Goal: Task Accomplishment & Management: Use online tool/utility

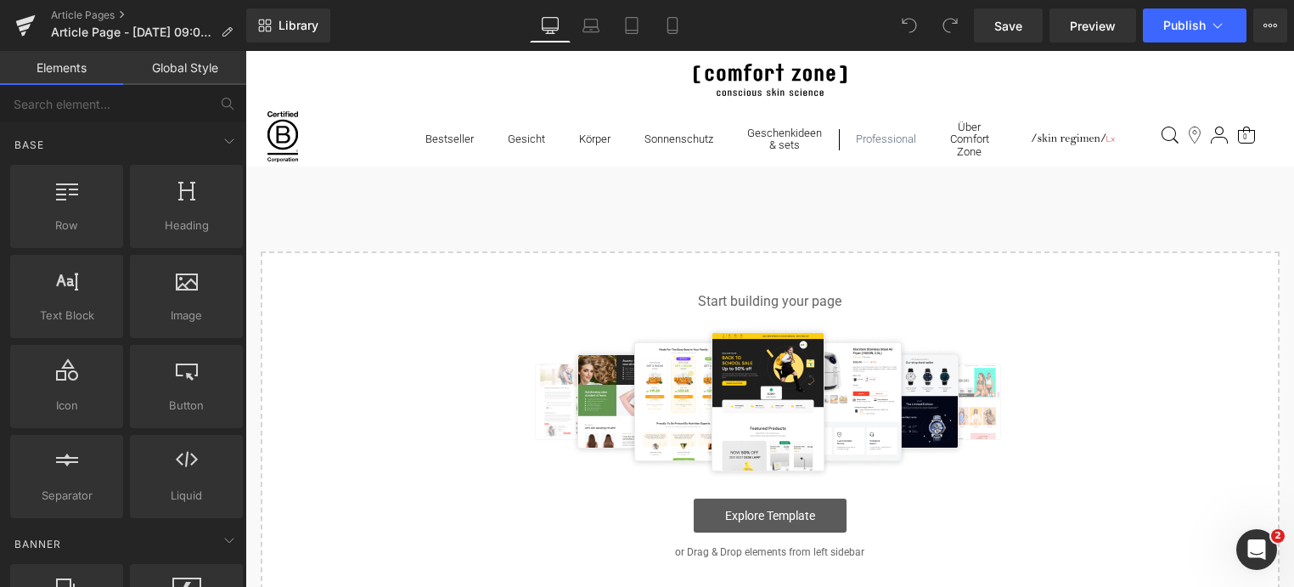
click at [772, 512] on link "Explore Template" at bounding box center [770, 516] width 153 height 34
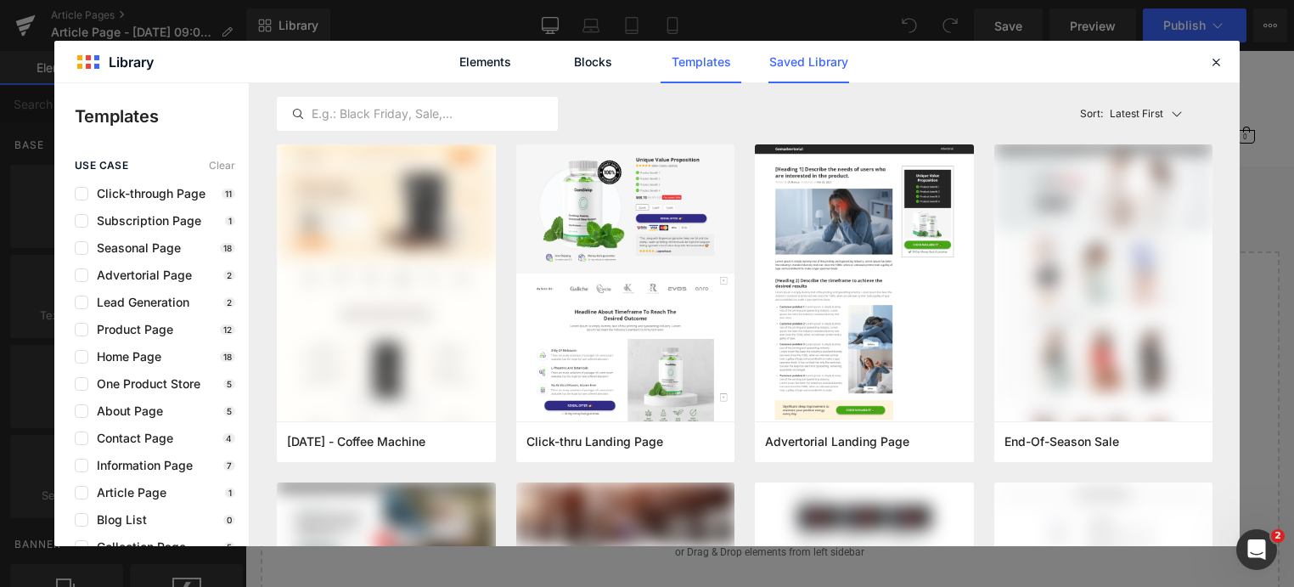
click at [825, 70] on link "Saved Library" at bounding box center [809, 62] width 81 height 42
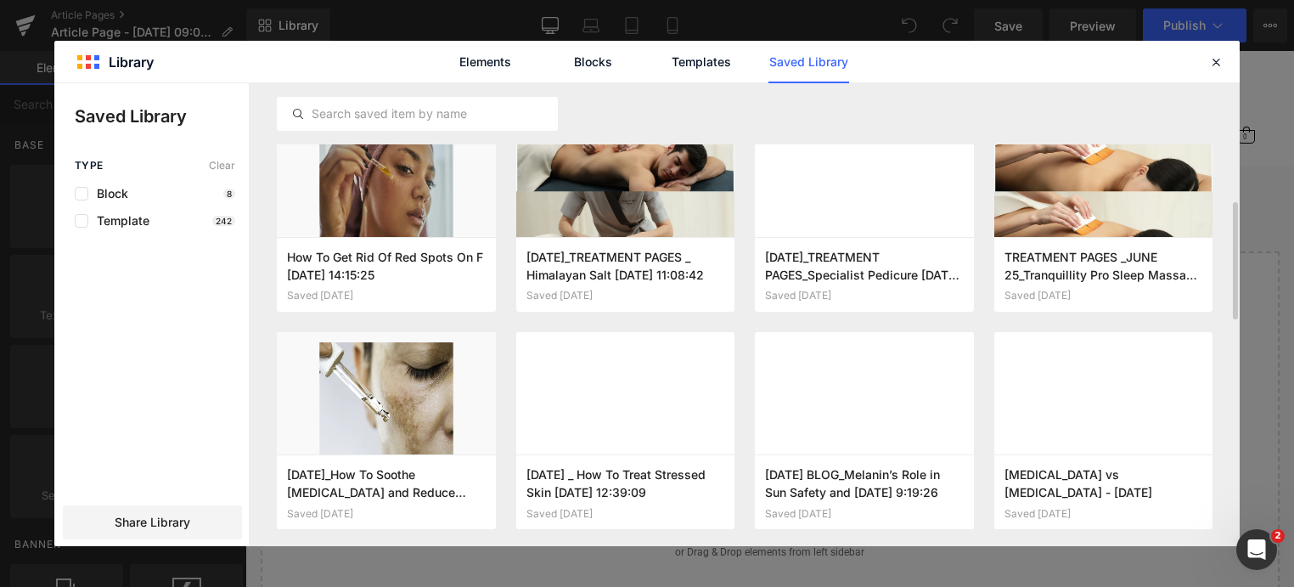
scroll to position [510, 0]
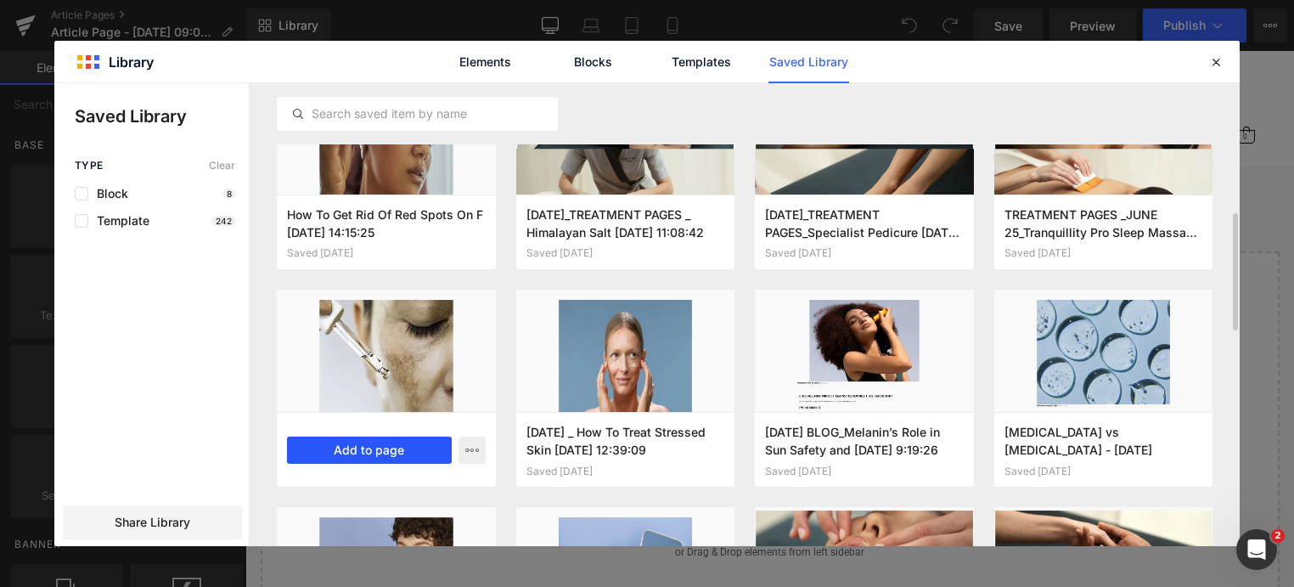
click at [373, 448] on button "Add to page" at bounding box center [369, 450] width 165 height 27
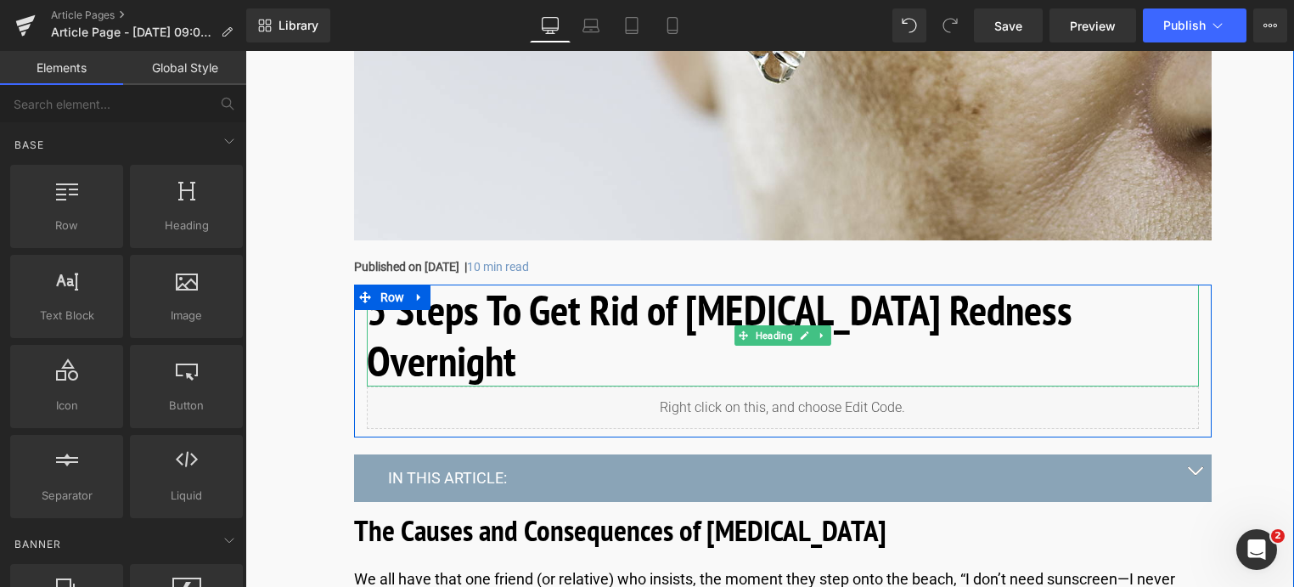
click at [467, 306] on h1 "5 Steps To Get Rid of [MEDICAL_DATA] Redness Overnight" at bounding box center [783, 336] width 832 height 102
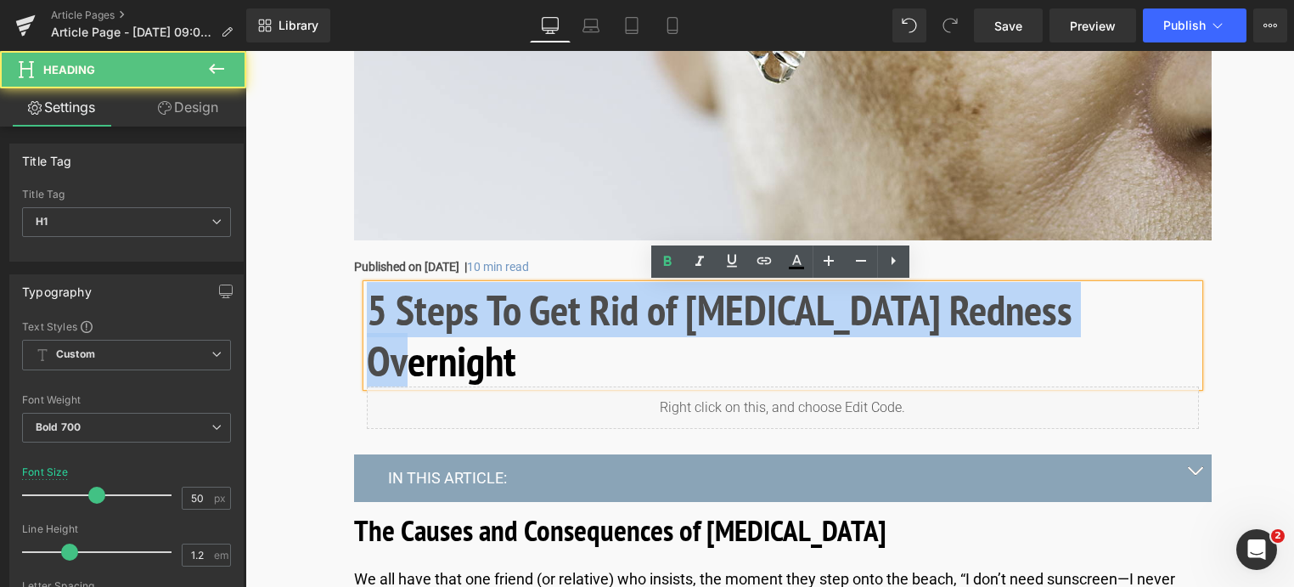
drag, startPoint x: 1109, startPoint y: 318, endPoint x: 343, endPoint y: 328, distance: 766.1
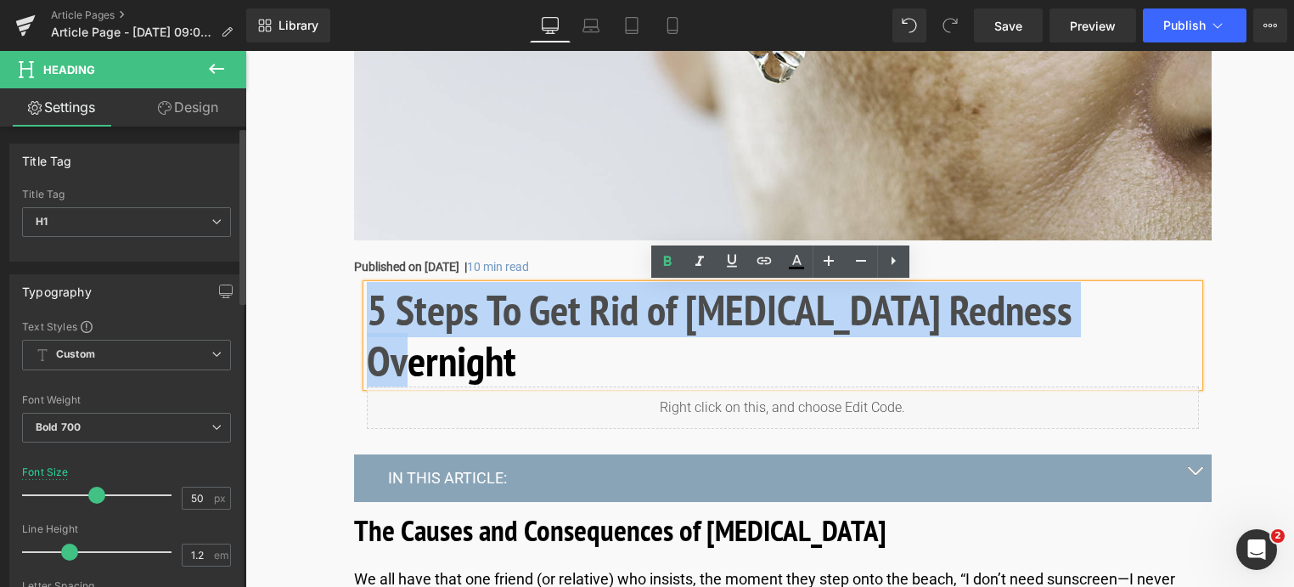
copy h1 "5 Steps To Get Rid of [MEDICAL_DATA] Redness Overnight"
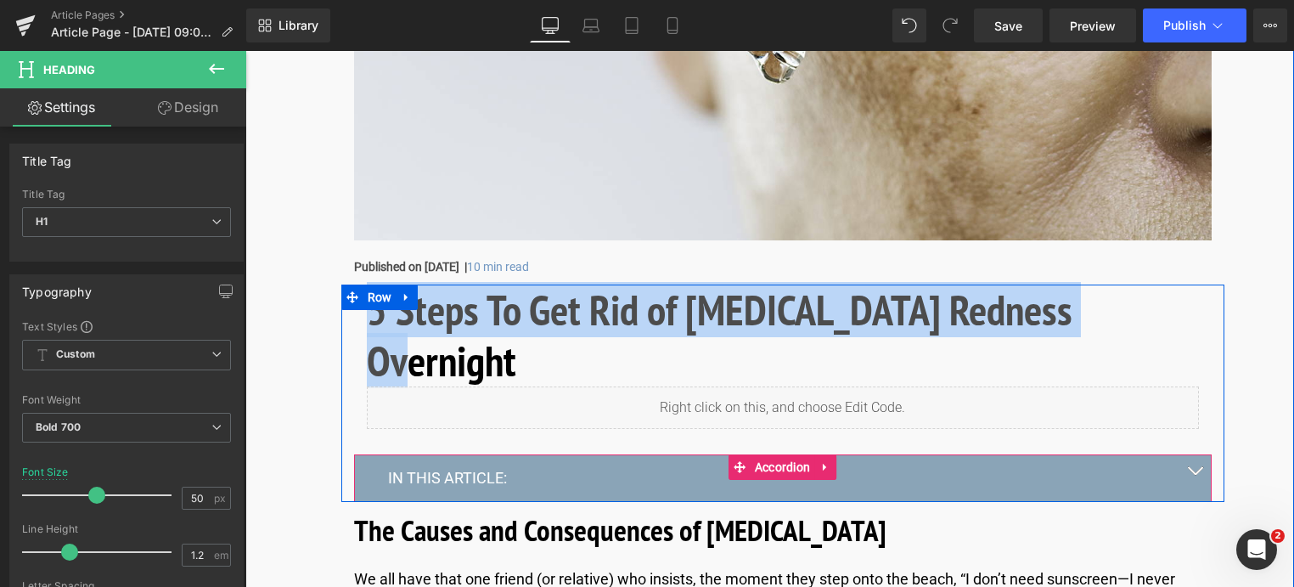
click at [1190, 454] on button "button" at bounding box center [1195, 477] width 34 height 46
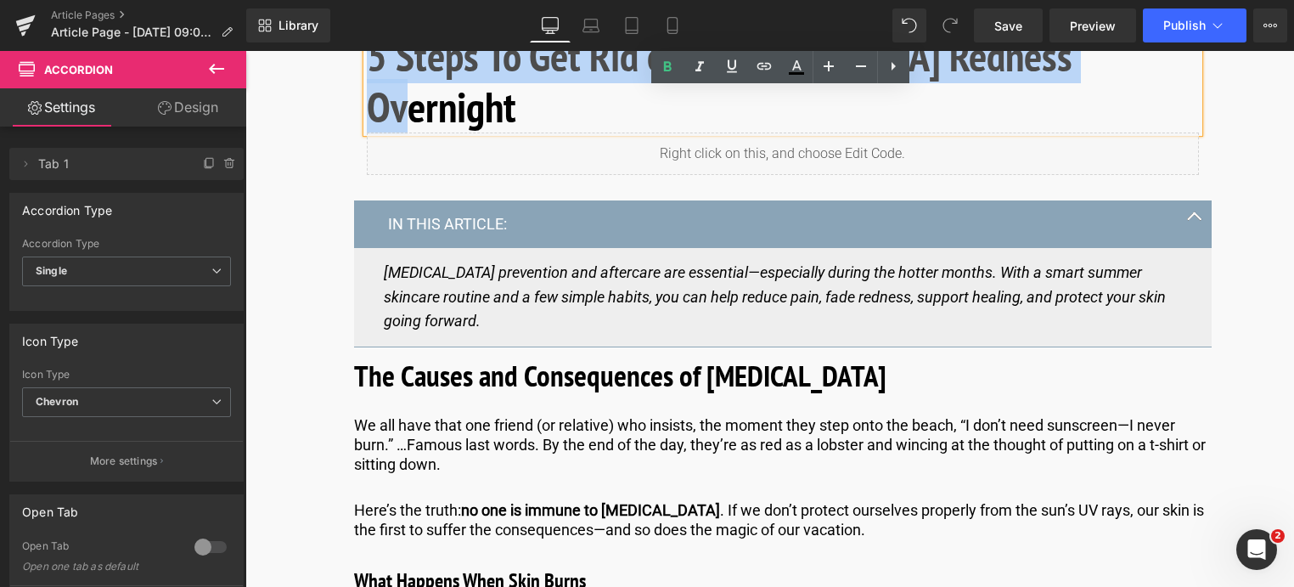
scroll to position [764, 0]
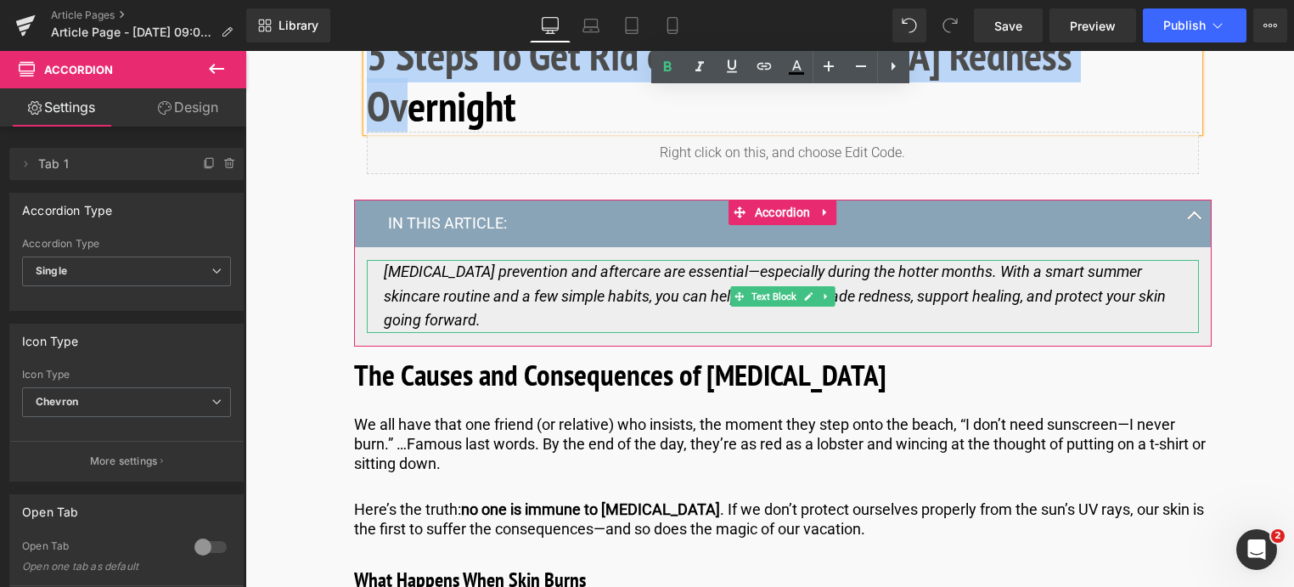
click at [472, 273] on div "[MEDICAL_DATA] prevention and aftercare are essential—especially during the hot…" at bounding box center [783, 296] width 798 height 73
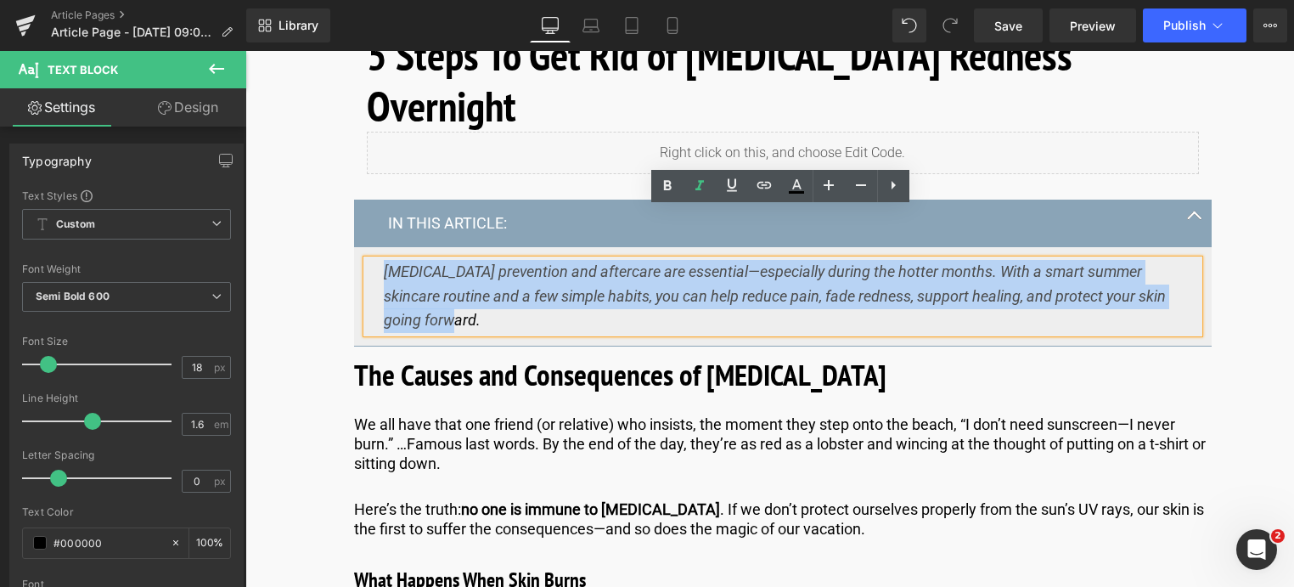
drag, startPoint x: 472, startPoint y: 273, endPoint x: 353, endPoint y: 212, distance: 133.7
click at [354, 247] on article "[MEDICAL_DATA] prevention and aftercare are essential—especially during the hot…" at bounding box center [783, 296] width 858 height 99
copy icon "[MEDICAL_DATA] prevention and aftercare are essential—especially during the hot…"
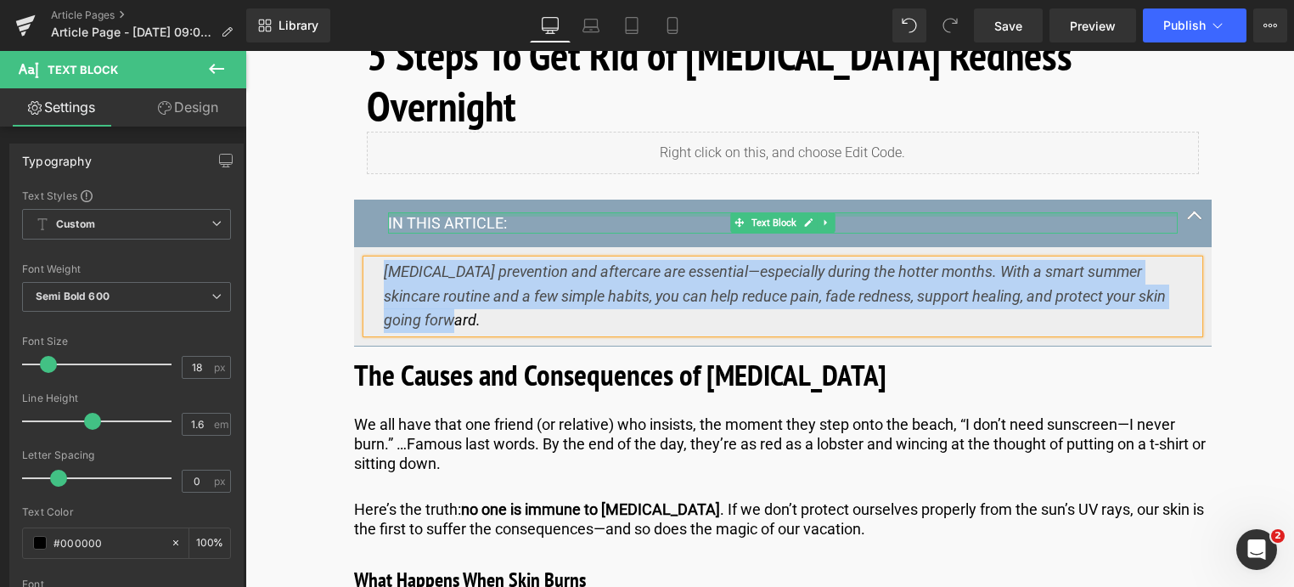
drag, startPoint x: 495, startPoint y: 165, endPoint x: 504, endPoint y: 172, distance: 11.4
click at [495, 212] on div "IN THIS ARTICLE: Text Block" at bounding box center [783, 222] width 790 height 20
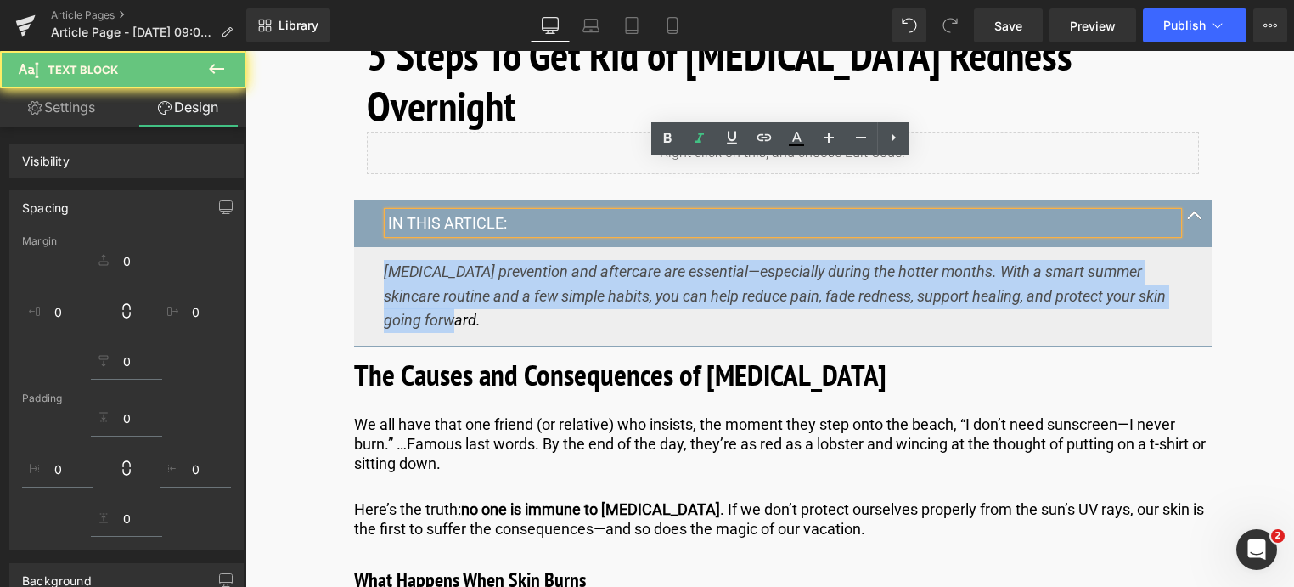
click at [510, 213] on p "IN THIS ARTICLE:" at bounding box center [783, 223] width 790 height 20
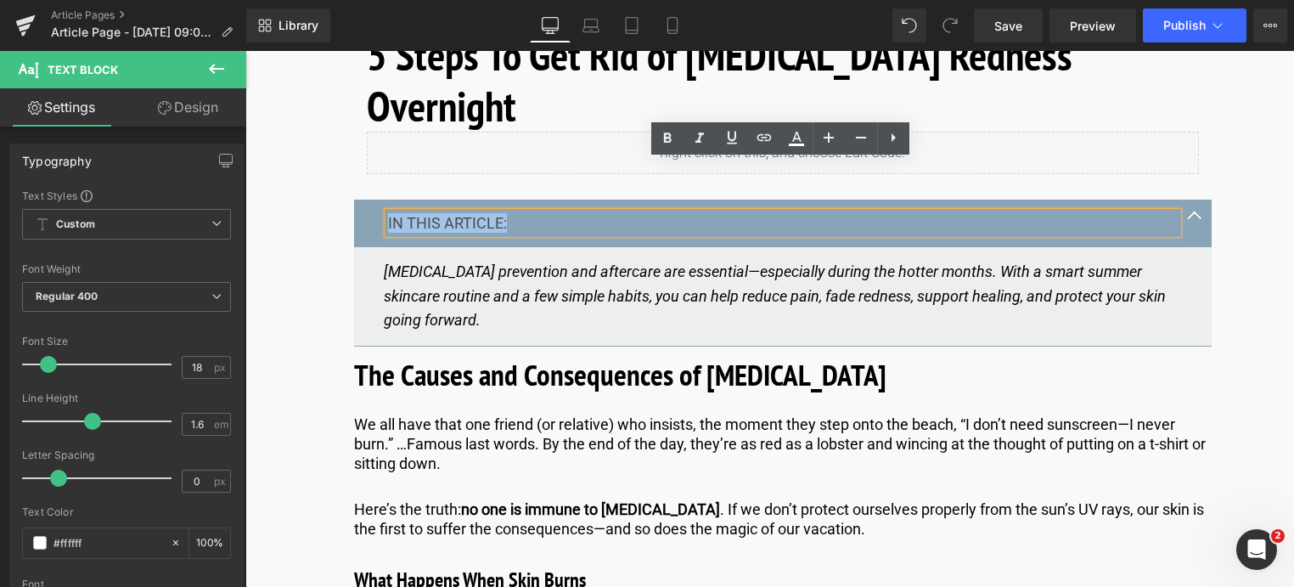
drag, startPoint x: 510, startPoint y: 173, endPoint x: 359, endPoint y: 176, distance: 150.3
click at [359, 200] on div "IN THIS ARTICLE: Text Block" at bounding box center [783, 223] width 858 height 47
copy p "IN THIS ARTICLE:"
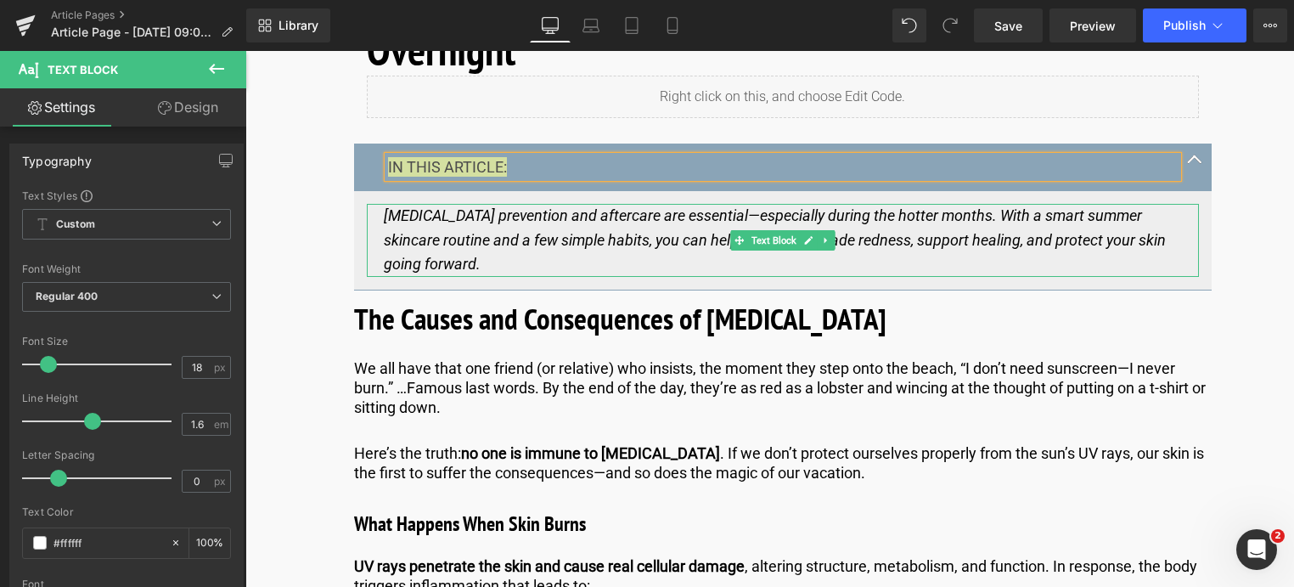
scroll to position [849, 0]
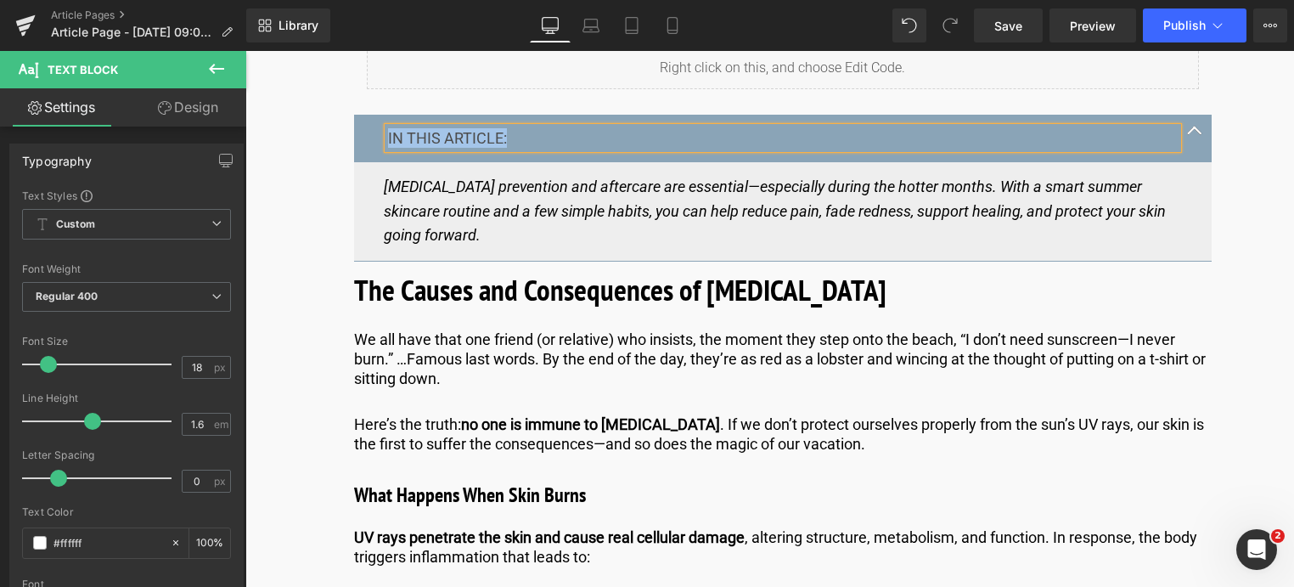
click at [416, 270] on b "The Causes and Consequences of [MEDICAL_DATA]" at bounding box center [620, 289] width 532 height 39
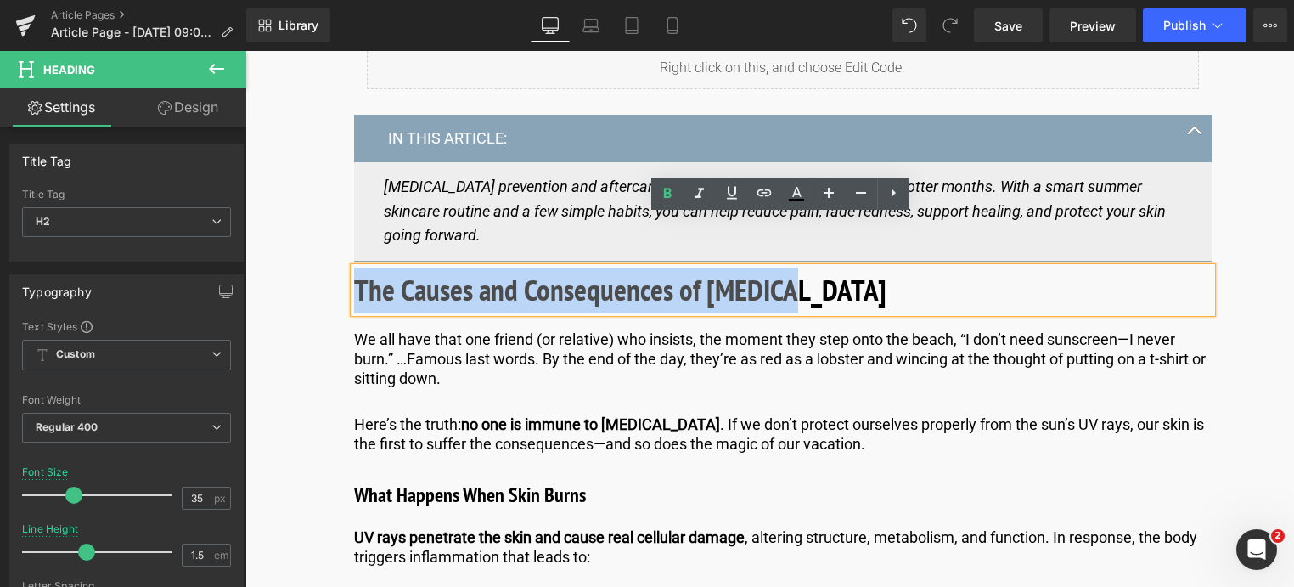
drag, startPoint x: 730, startPoint y: 245, endPoint x: 354, endPoint y: 235, distance: 375.5
click at [354, 268] on h2 "The Causes and Consequences of [MEDICAL_DATA]" at bounding box center [783, 290] width 858 height 45
copy b "The Causes and Consequences of [MEDICAL_DATA]"
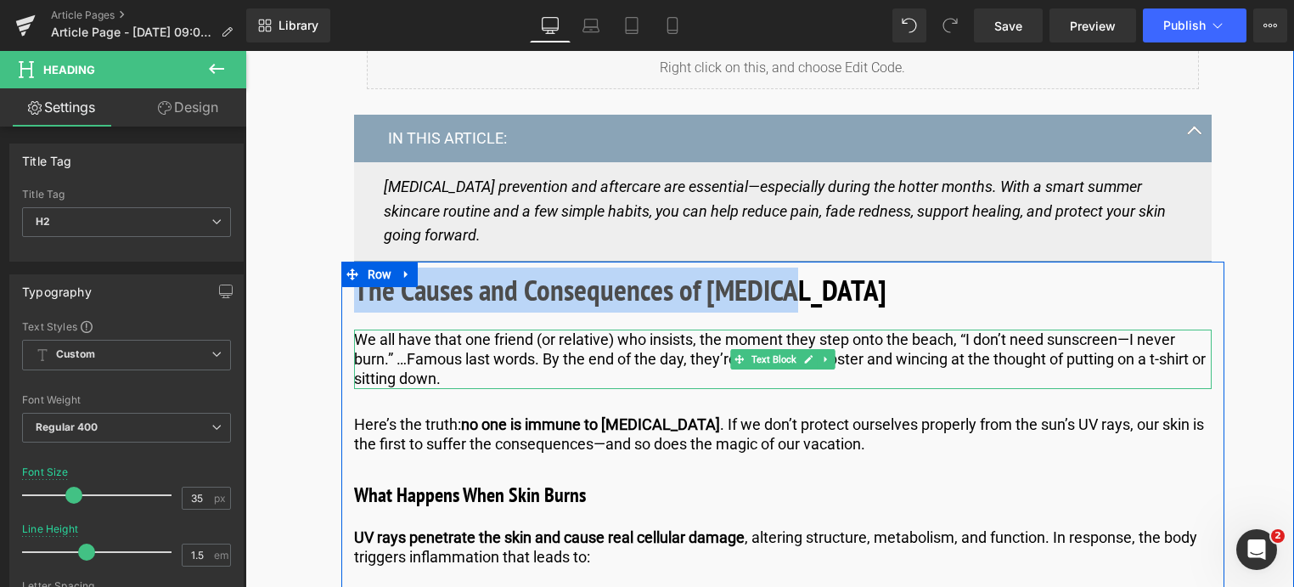
click at [462, 330] on p "We all have that one friend (or relative) who insists, the moment they step ont…" at bounding box center [783, 359] width 858 height 59
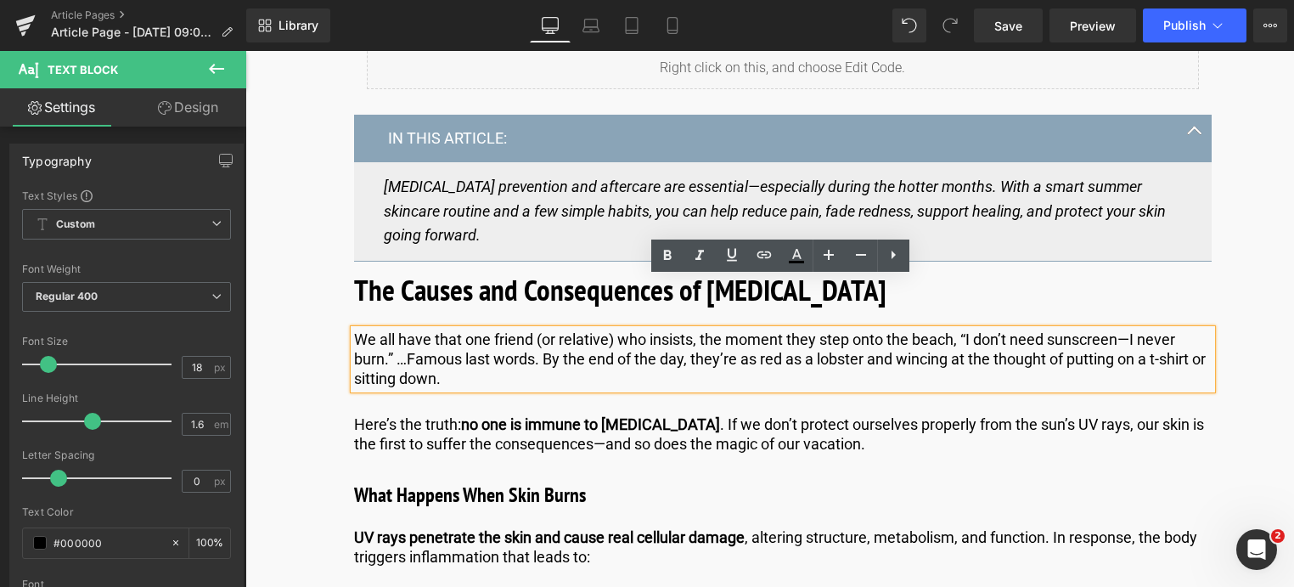
click at [462, 331] on p "We all have that one friend (or relative) who insists, the moment they step ont…" at bounding box center [783, 359] width 858 height 59
drag, startPoint x: 462, startPoint y: 331, endPoint x: 334, endPoint y: 276, distance: 139.6
copy p "We all have that one friend (or relative) who insists, the moment they step ont…"
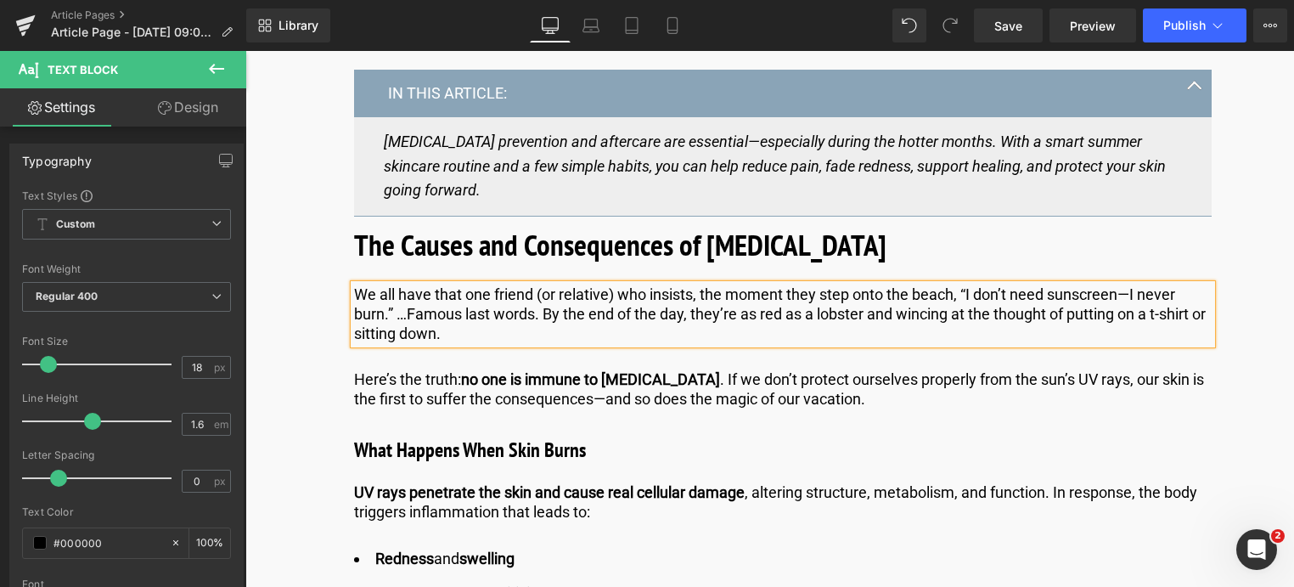
scroll to position [934, 0]
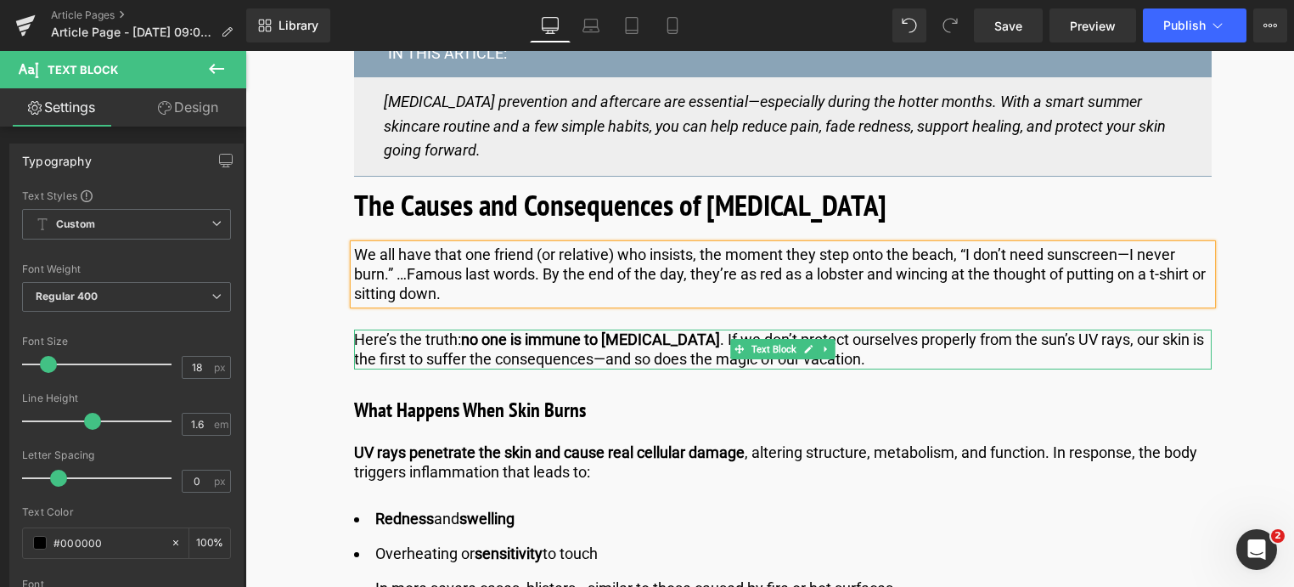
click at [925, 330] on p "Here’s the truth: no one is immune to [MEDICAL_DATA] . If we don’t protect ours…" at bounding box center [783, 350] width 858 height 40
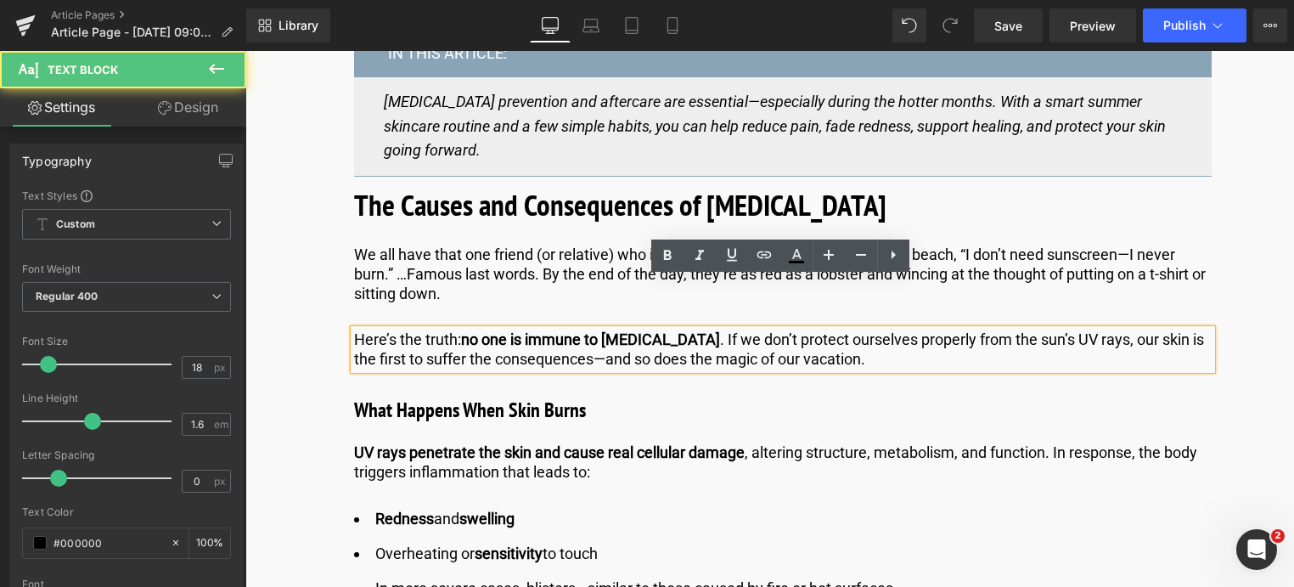
drag, startPoint x: 908, startPoint y: 307, endPoint x: 452, endPoint y: 318, distance: 456.2
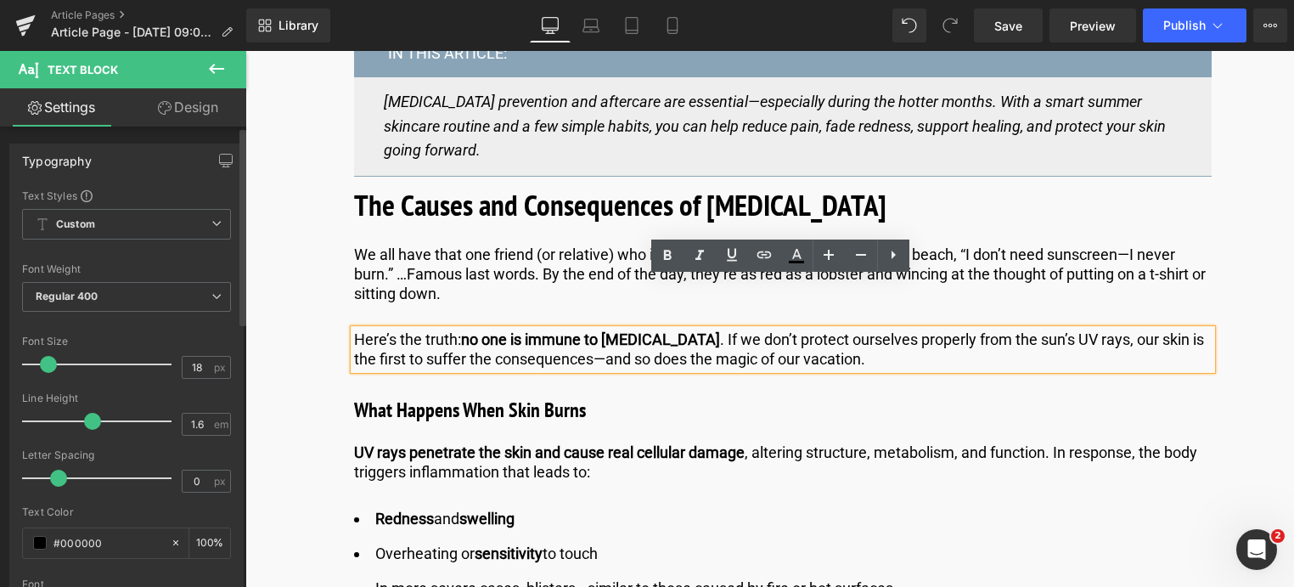
copy p "Here’s the truth: no one is immune to [MEDICAL_DATA] . If we don’t protect ours…"
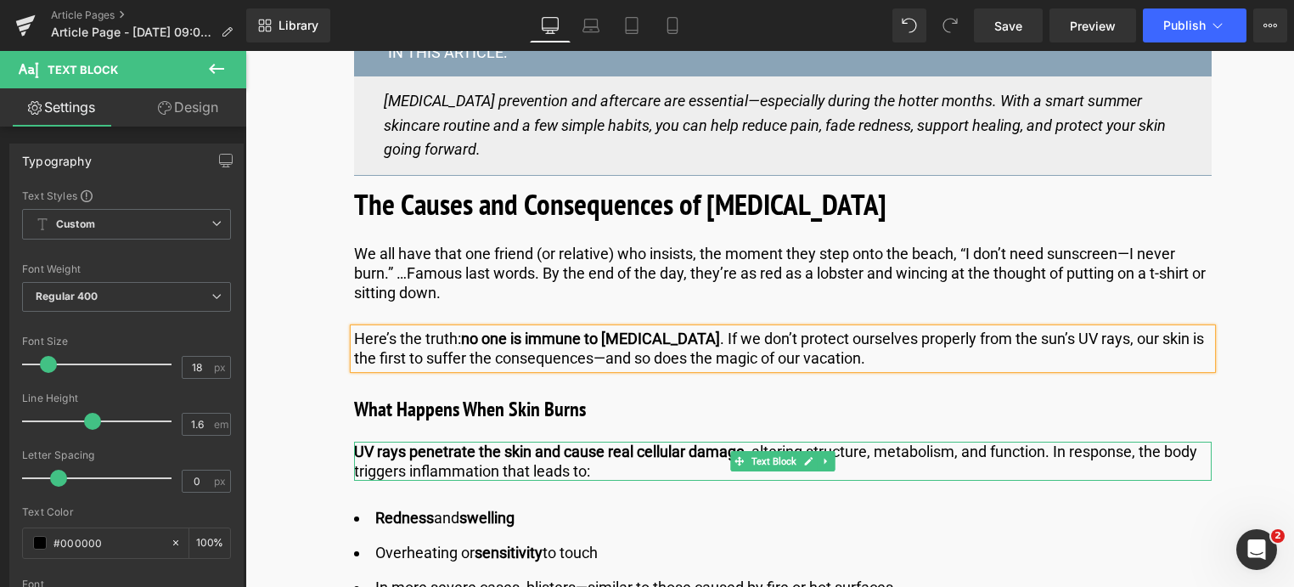
scroll to position [1104, 0]
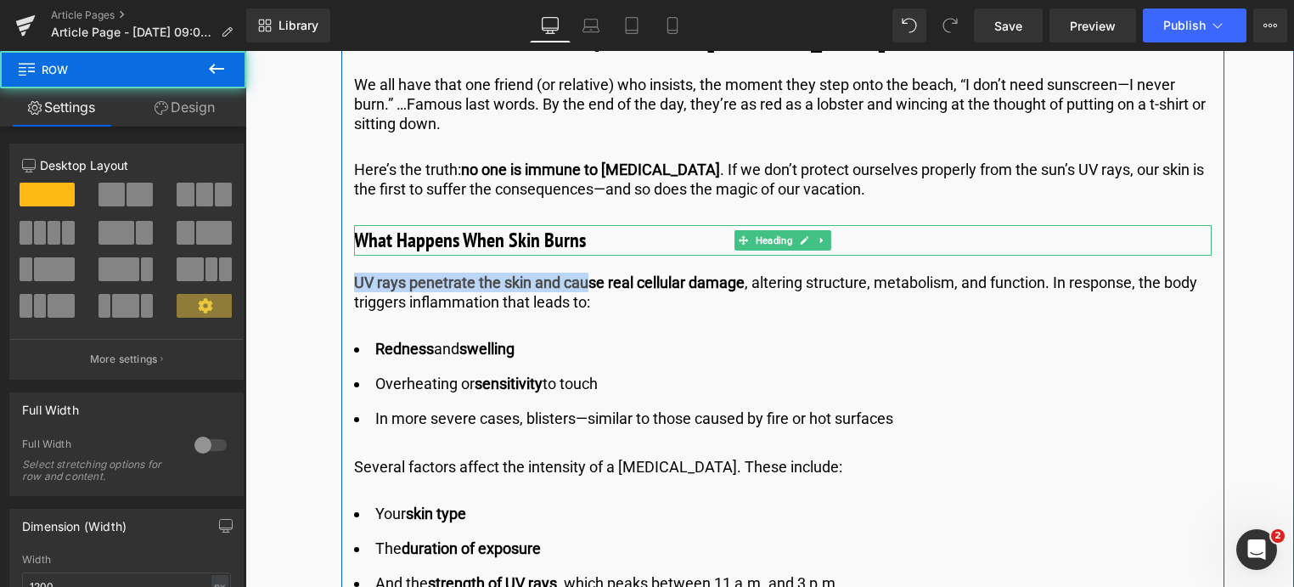
click at [591, 225] on h3 "What Happens When Skin Burns" at bounding box center [783, 240] width 858 height 31
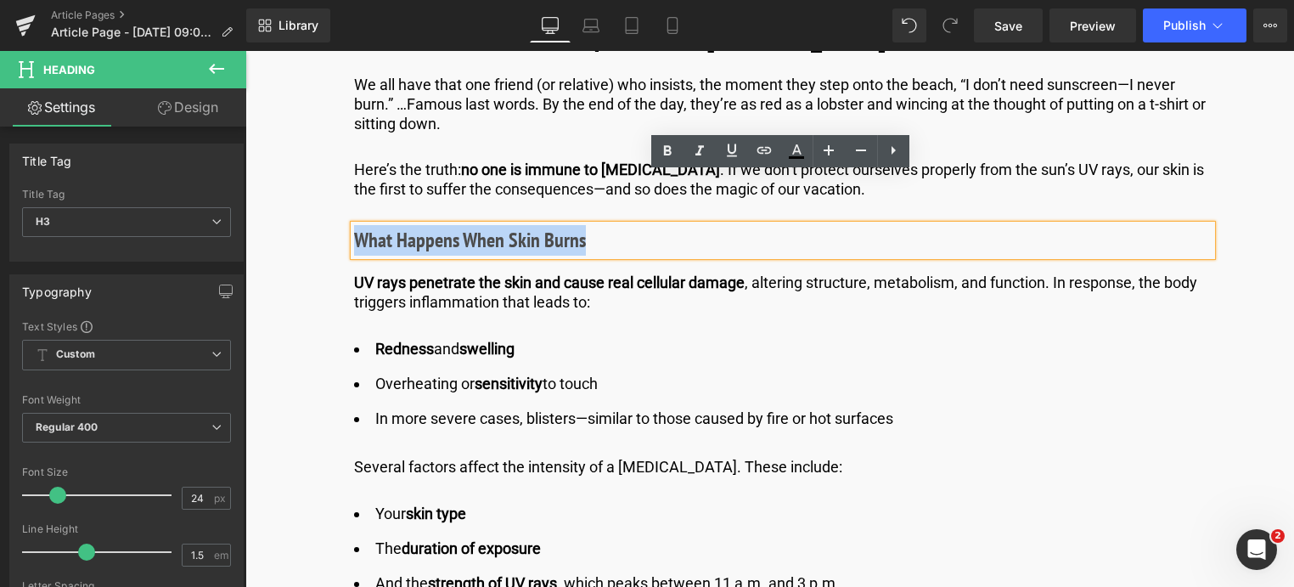
drag, startPoint x: 591, startPoint y: 191, endPoint x: 296, endPoint y: 190, distance: 295.5
copy h3 "What Happens When Skin Burns"
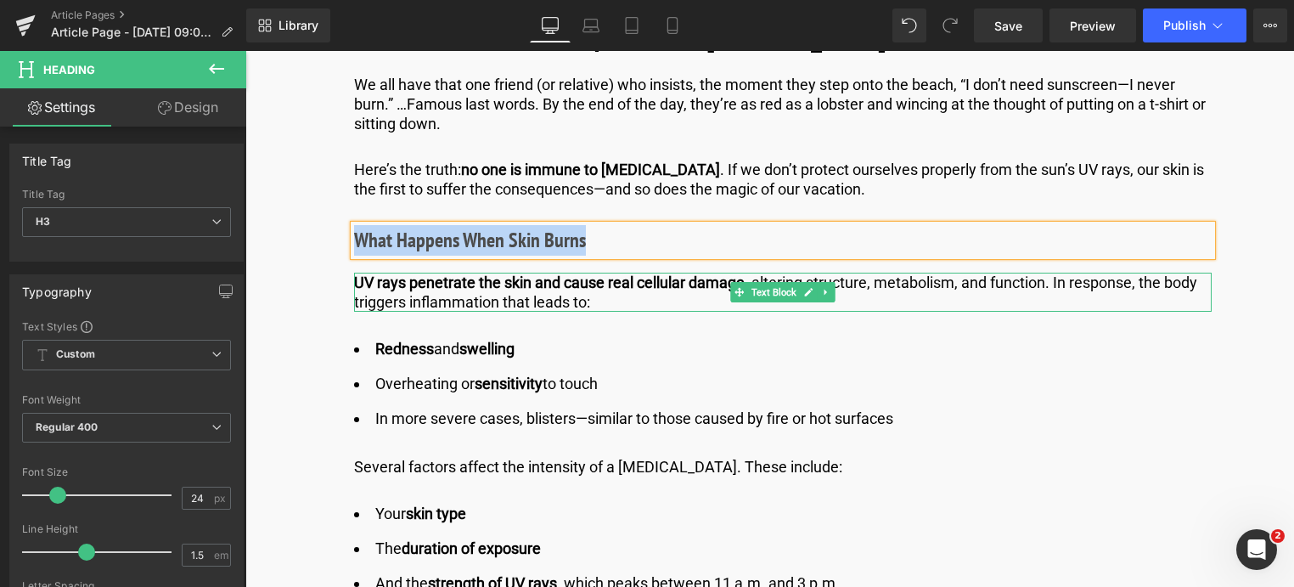
click at [601, 273] on p "UV rays penetrate the skin and cause real cellular damage , altering structure,…" at bounding box center [783, 293] width 858 height 40
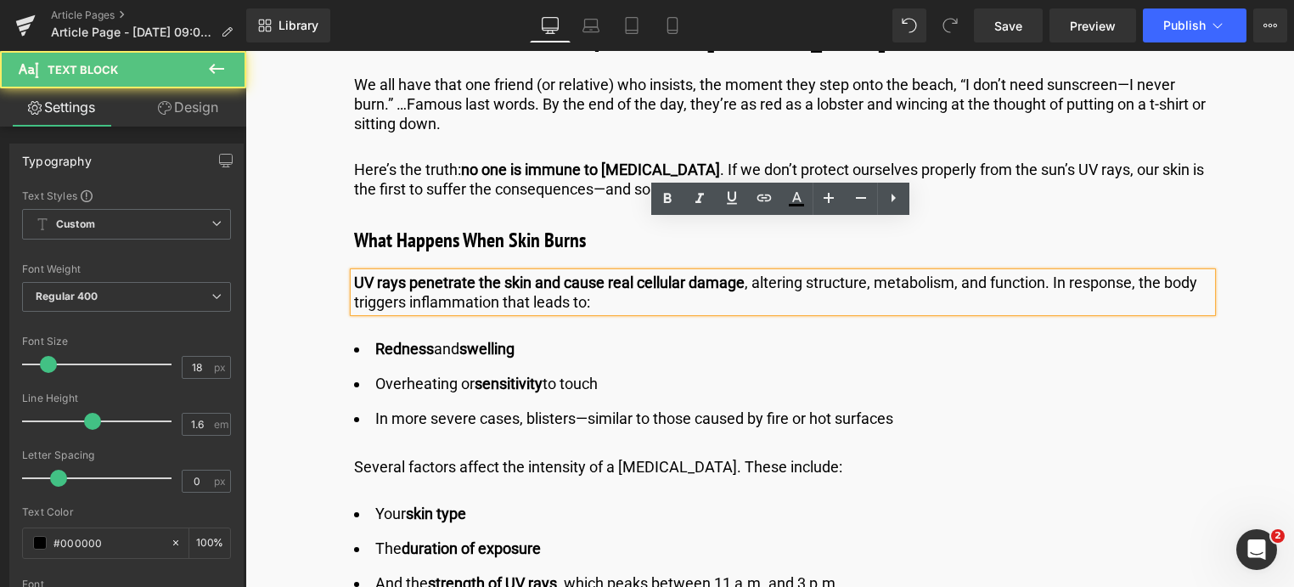
drag, startPoint x: 602, startPoint y: 251, endPoint x: 284, endPoint y: 202, distance: 322.1
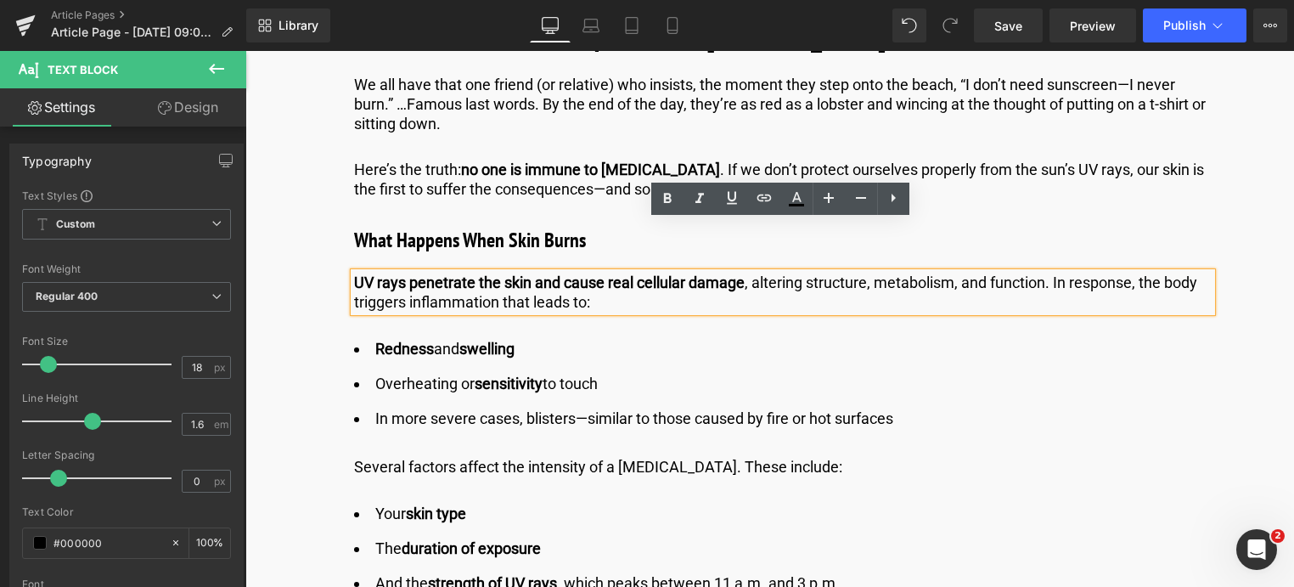
copy p "UV rays penetrate the skin and cause real cellular damage , altering structure,…"
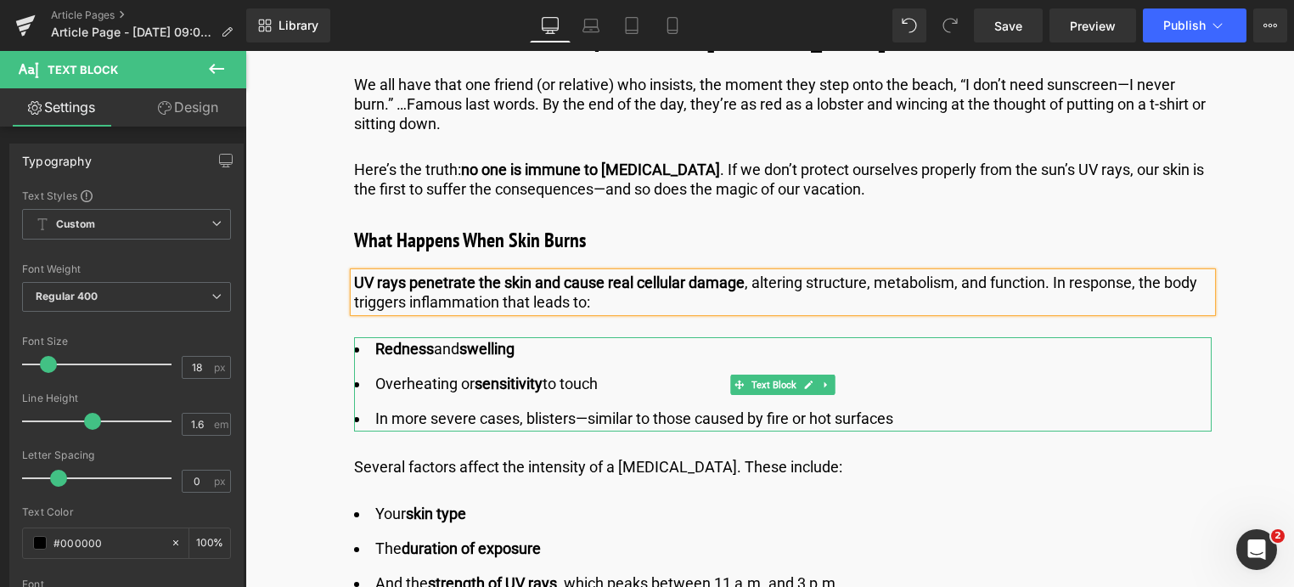
click at [929, 407] on li "In more severe cases, blisters—similar to those caused by fire or hot surfaces" at bounding box center [783, 419] width 858 height 25
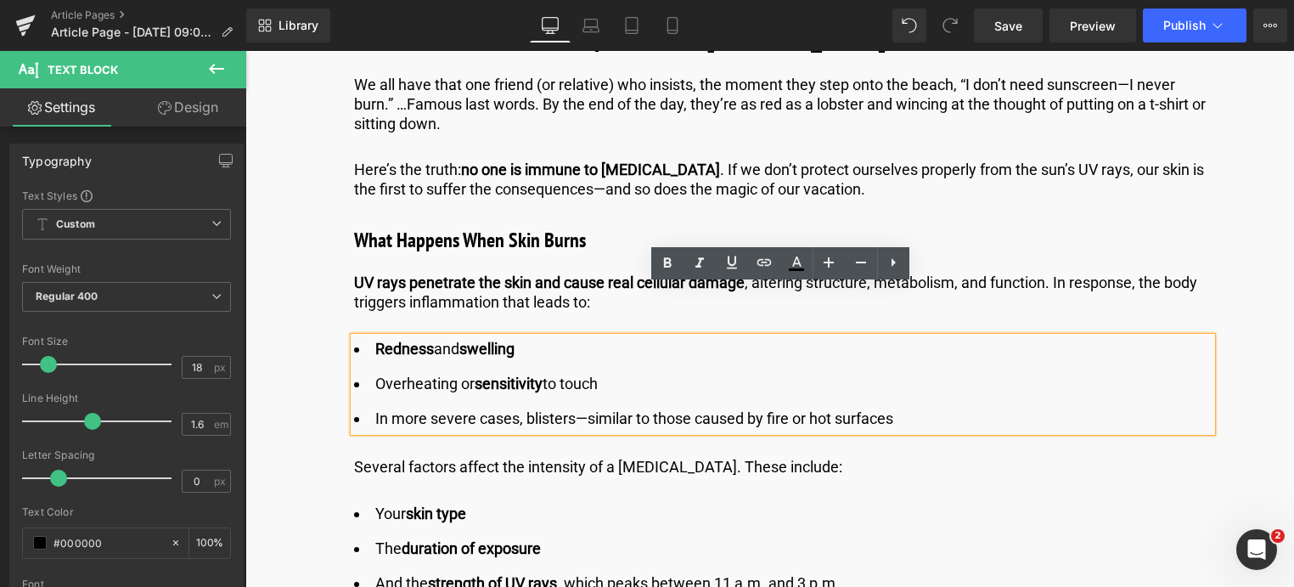
drag, startPoint x: 922, startPoint y: 367, endPoint x: 354, endPoint y: 291, distance: 573.2
click at [357, 337] on ul "Redness and swelling Overheating or sensitivity to touch In more severe cases, …" at bounding box center [783, 383] width 858 height 93
copy ul "Redness and swelling Overheating or sensitivity to touch In more severe cases, …"
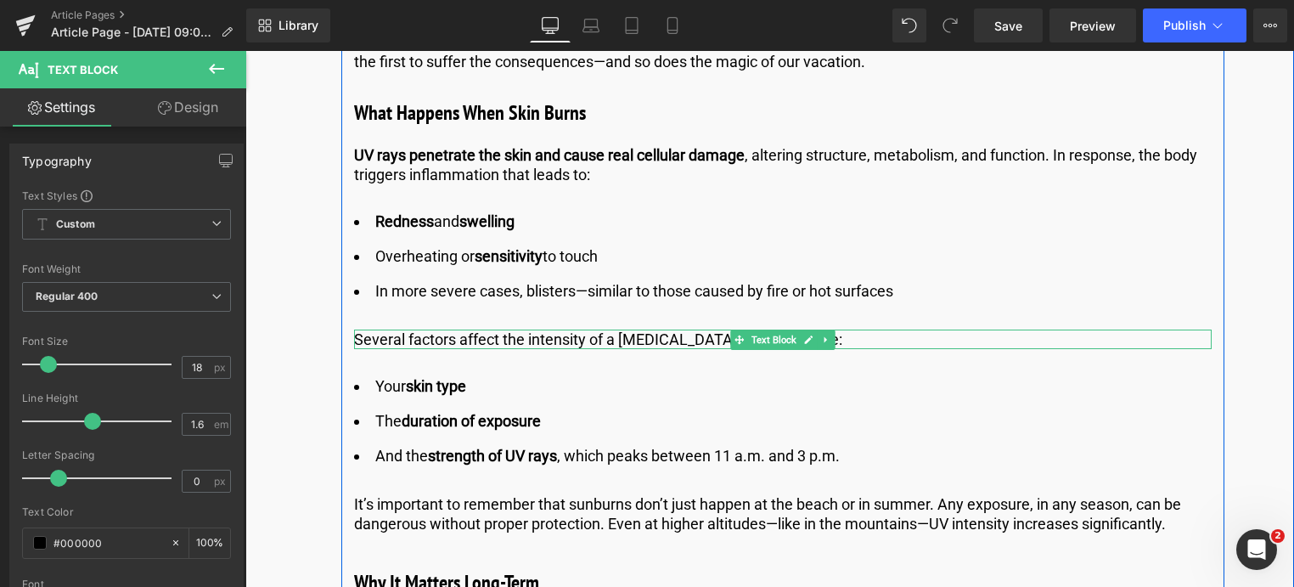
scroll to position [1274, 0]
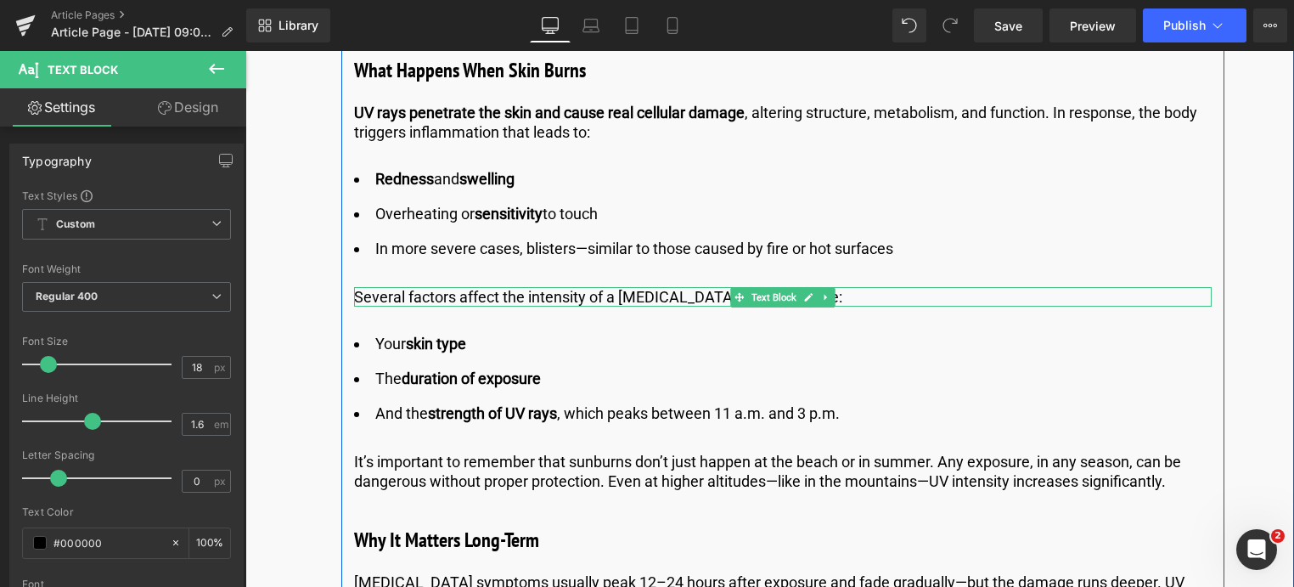
drag, startPoint x: 863, startPoint y: 248, endPoint x: 853, endPoint y: 228, distance: 22.0
click at [863, 287] on p "Several factors affect the intensity of a [MEDICAL_DATA]. These include:" at bounding box center [783, 297] width 858 height 20
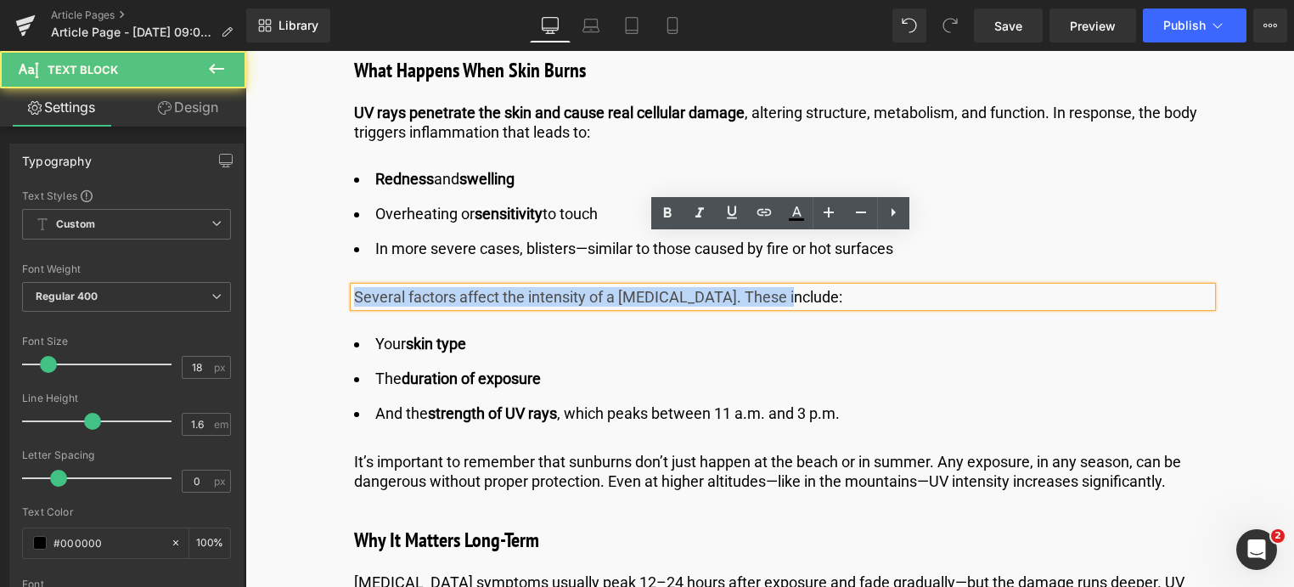
drag, startPoint x: 792, startPoint y: 252, endPoint x: 329, endPoint y: 253, distance: 463.7
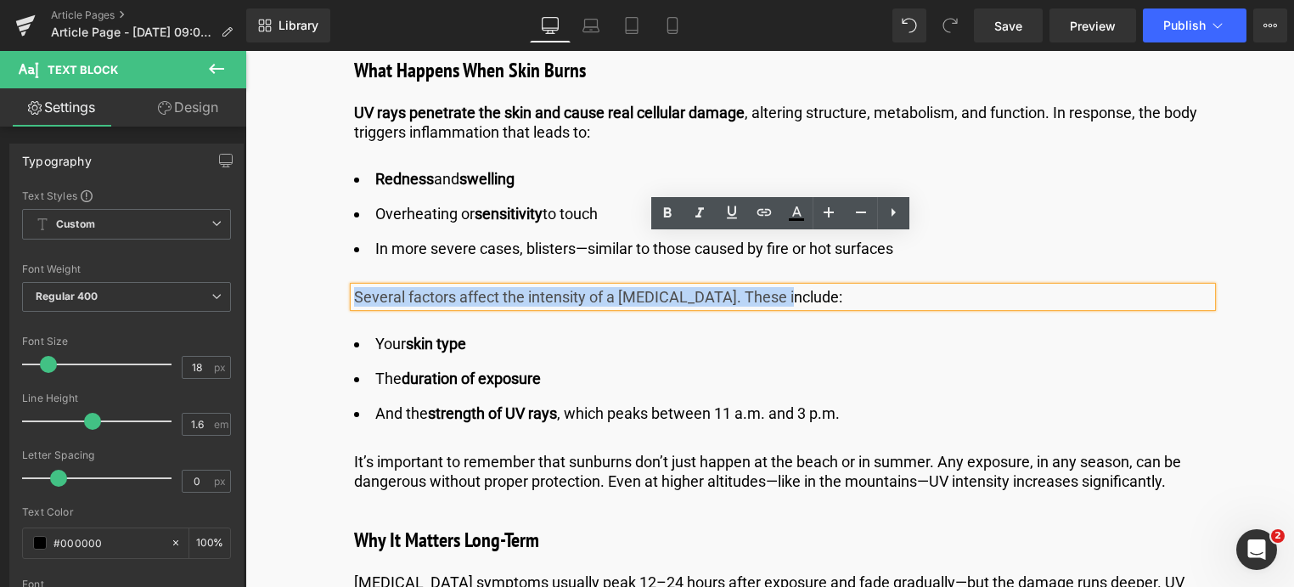
copy p "Several factors affect the intensity of a [MEDICAL_DATA]. These include:"
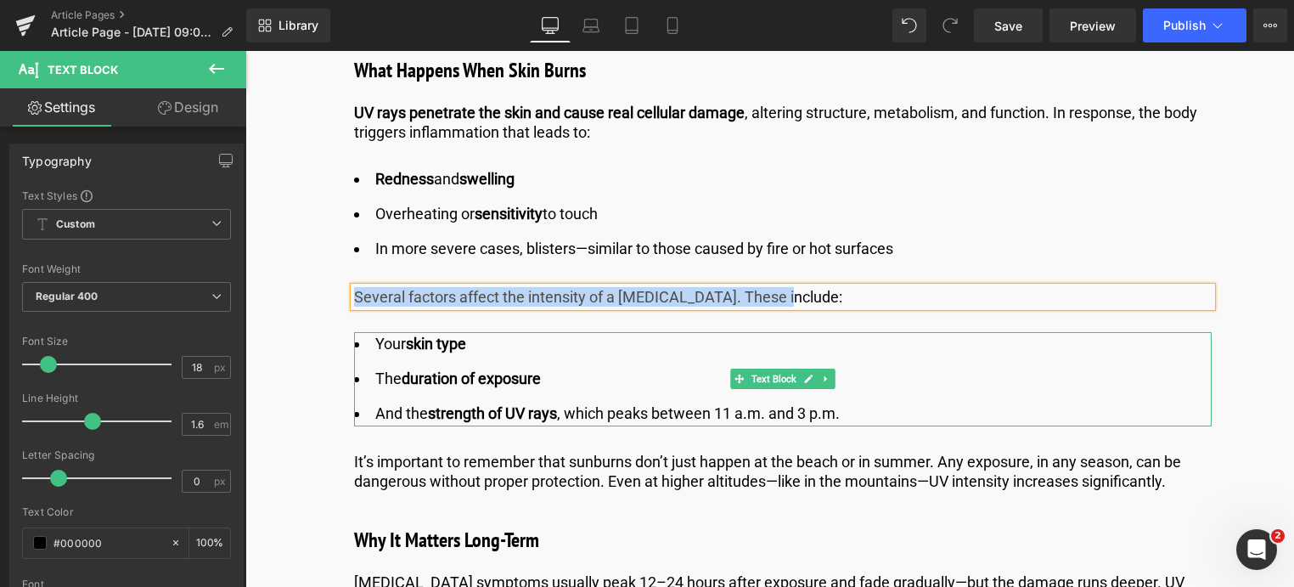
click at [879, 402] on li "And the strength of UV rays , which peaks between 11 a.m. and 3 p.m." at bounding box center [783, 414] width 858 height 25
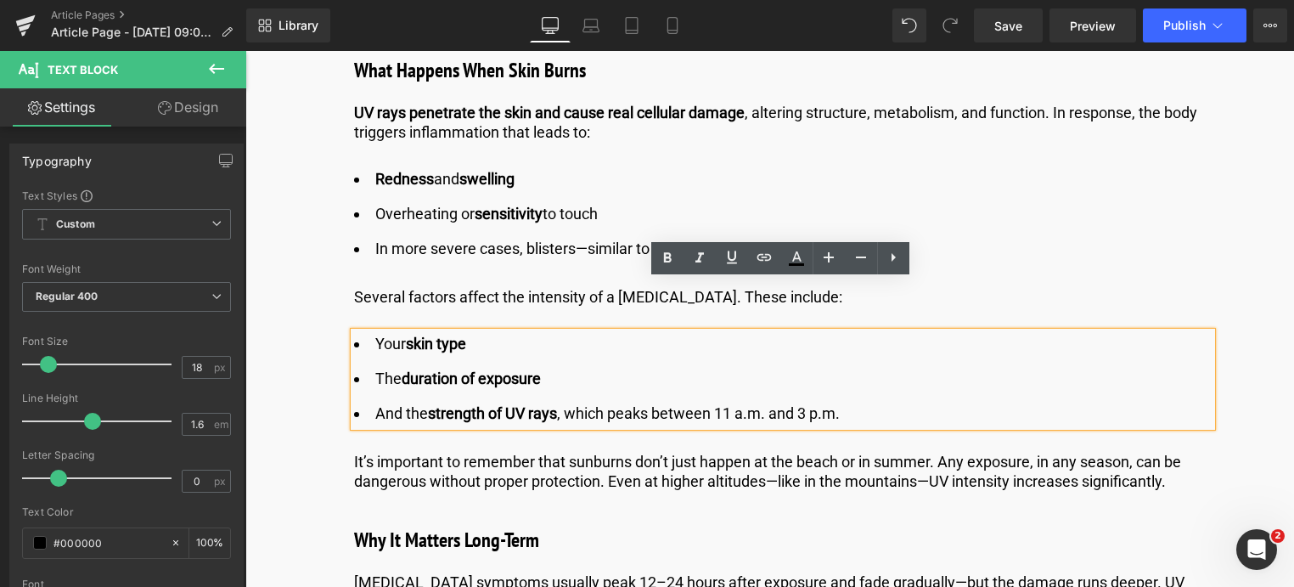
drag, startPoint x: 853, startPoint y: 358, endPoint x: 352, endPoint y: 300, distance: 503.5
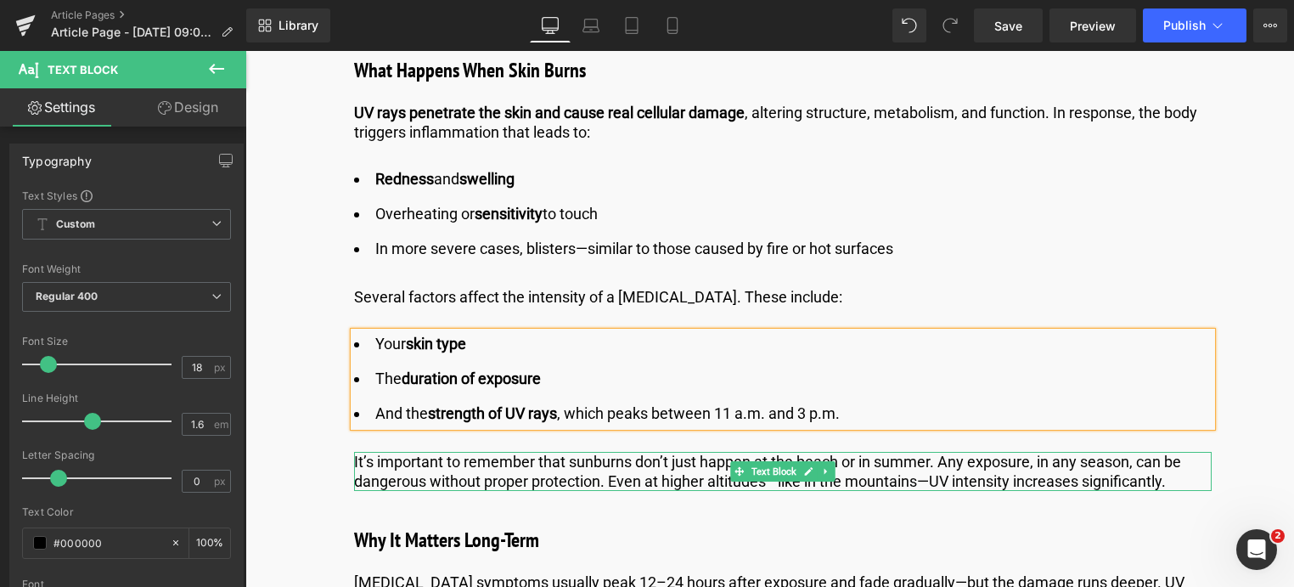
drag, startPoint x: 434, startPoint y: 425, endPoint x: 451, endPoint y: 418, distance: 18.6
click at [434, 452] on p "It’s important to remember that sunburns don’t just happen at the beach or in s…" at bounding box center [783, 472] width 858 height 40
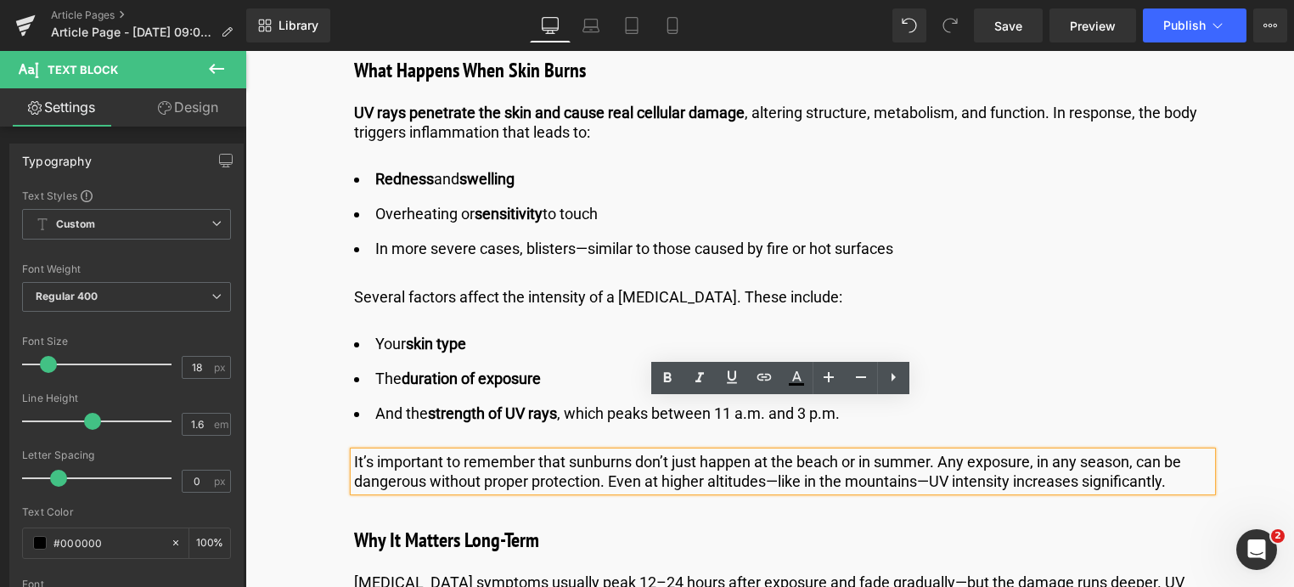
drag, startPoint x: 1189, startPoint y: 432, endPoint x: 330, endPoint y: 397, distance: 859.3
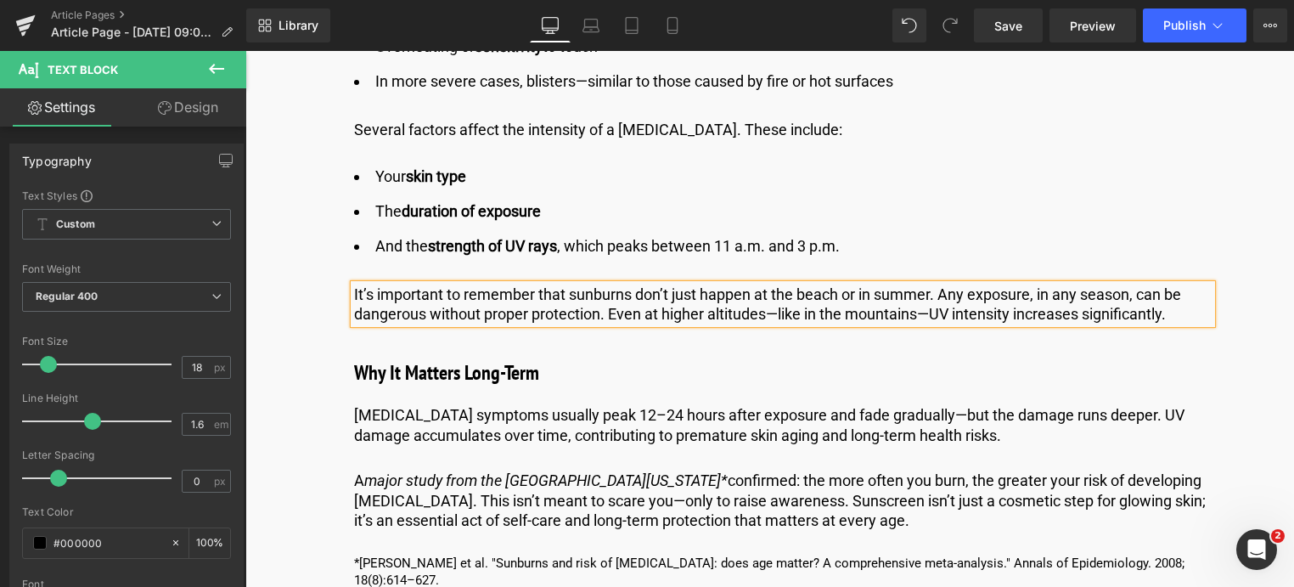
scroll to position [1444, 0]
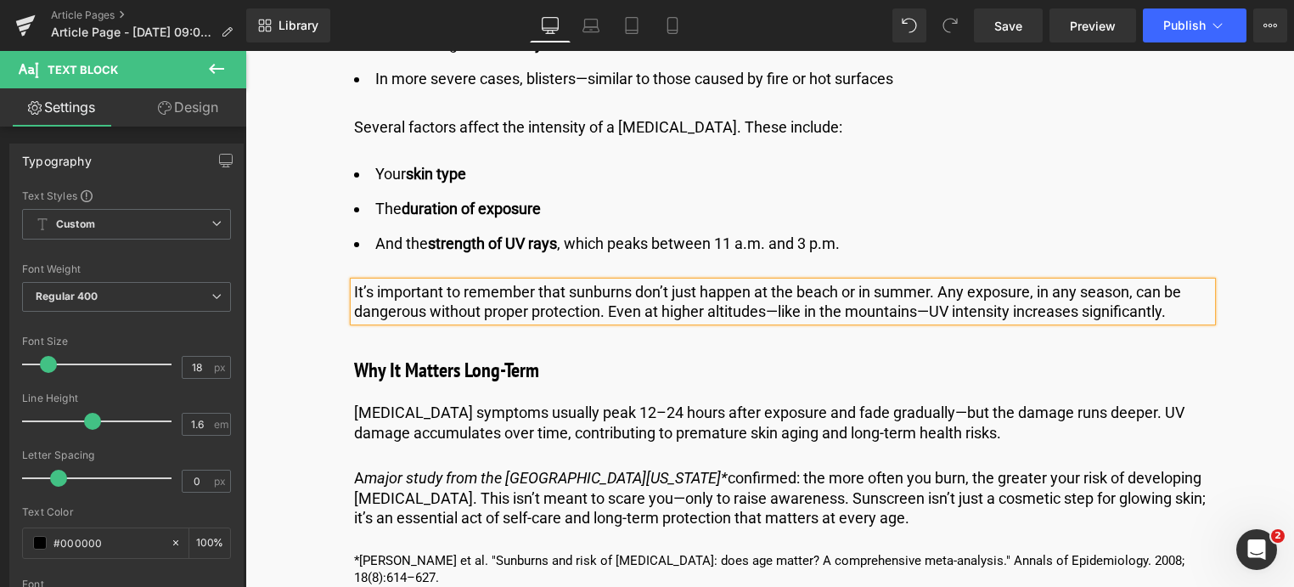
click at [583, 355] on h3 "Why It Matters Long-Term" at bounding box center [783, 370] width 858 height 31
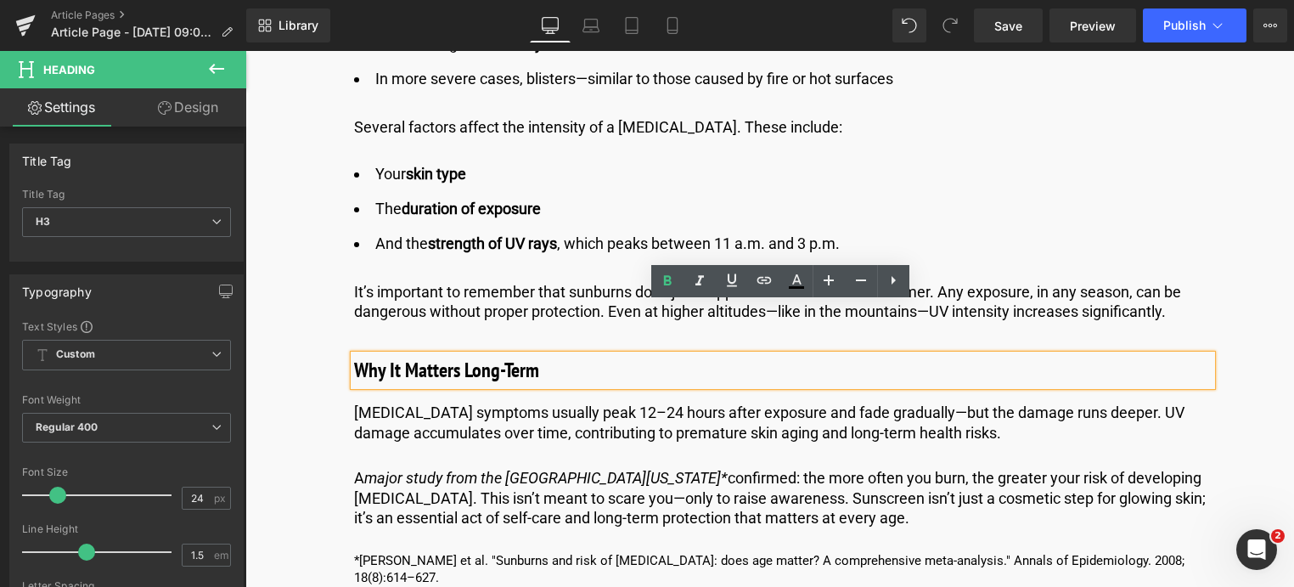
click at [574, 355] on h3 "Why It Matters Long-Term" at bounding box center [783, 370] width 858 height 31
drag, startPoint x: 574, startPoint y: 318, endPoint x: 479, endPoint y: 358, distance: 103.5
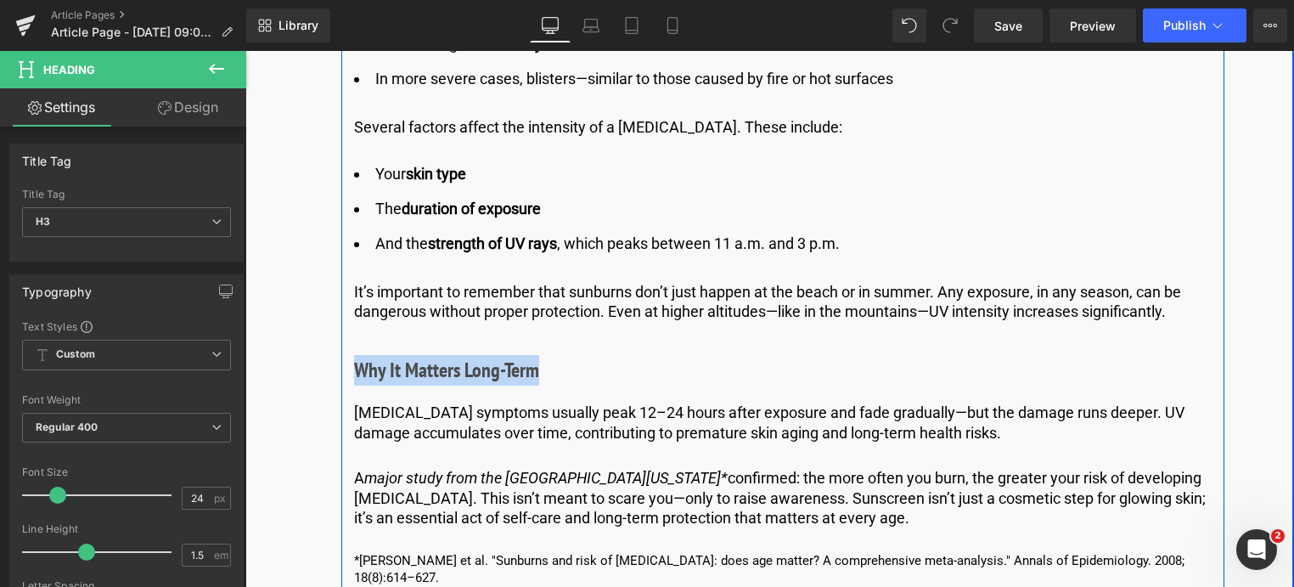
click at [651, 403] on p "[MEDICAL_DATA] symptoms usually peak 12–24 hours after exposure and fade gradua…" at bounding box center [783, 423] width 858 height 40
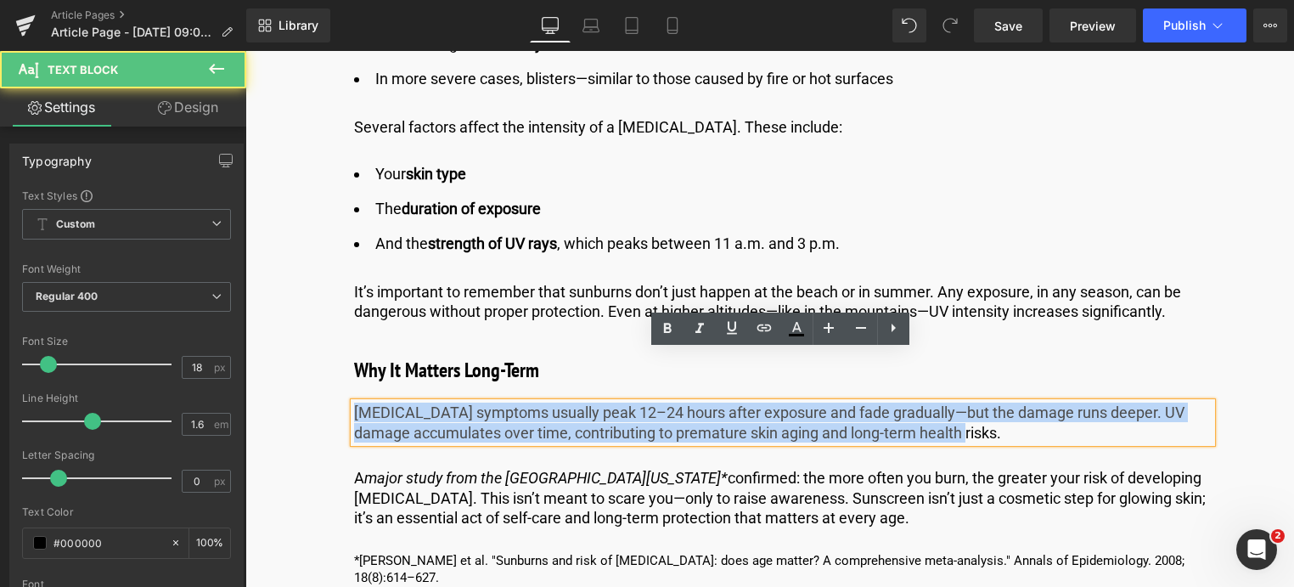
drag, startPoint x: 972, startPoint y: 380, endPoint x: 272, endPoint y: 347, distance: 701.4
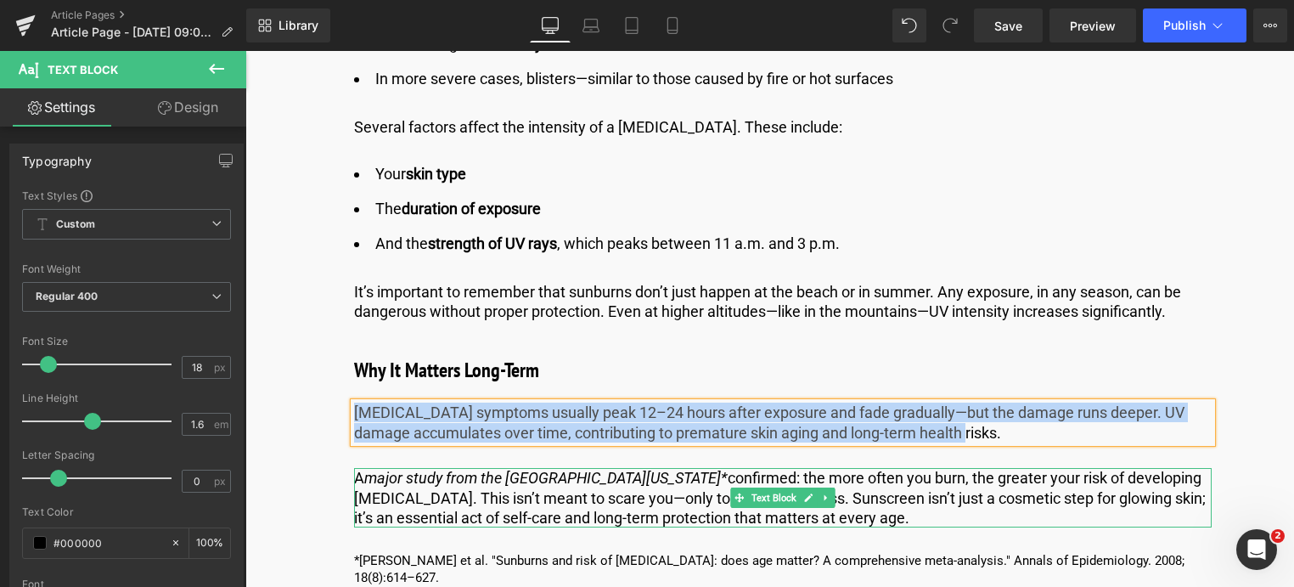
click at [452, 468] on p "A major study from the [GEOGRAPHIC_DATA][US_STATE]* confirmed: the more often y…" at bounding box center [783, 497] width 858 height 59
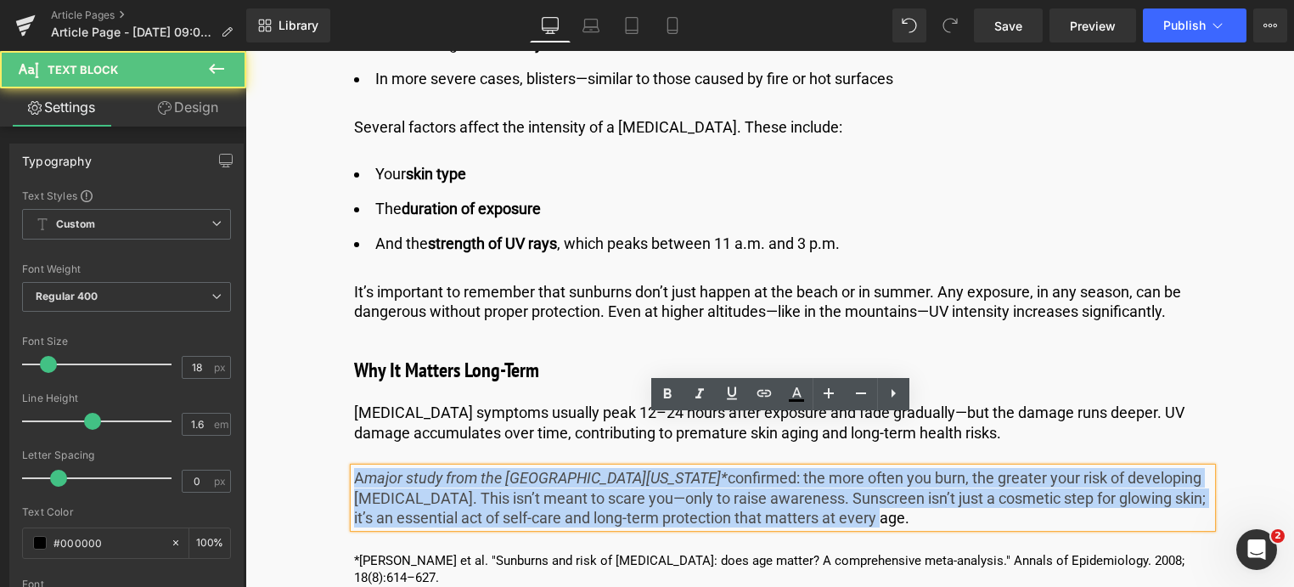
drag, startPoint x: 812, startPoint y: 470, endPoint x: 317, endPoint y: 407, distance: 499.2
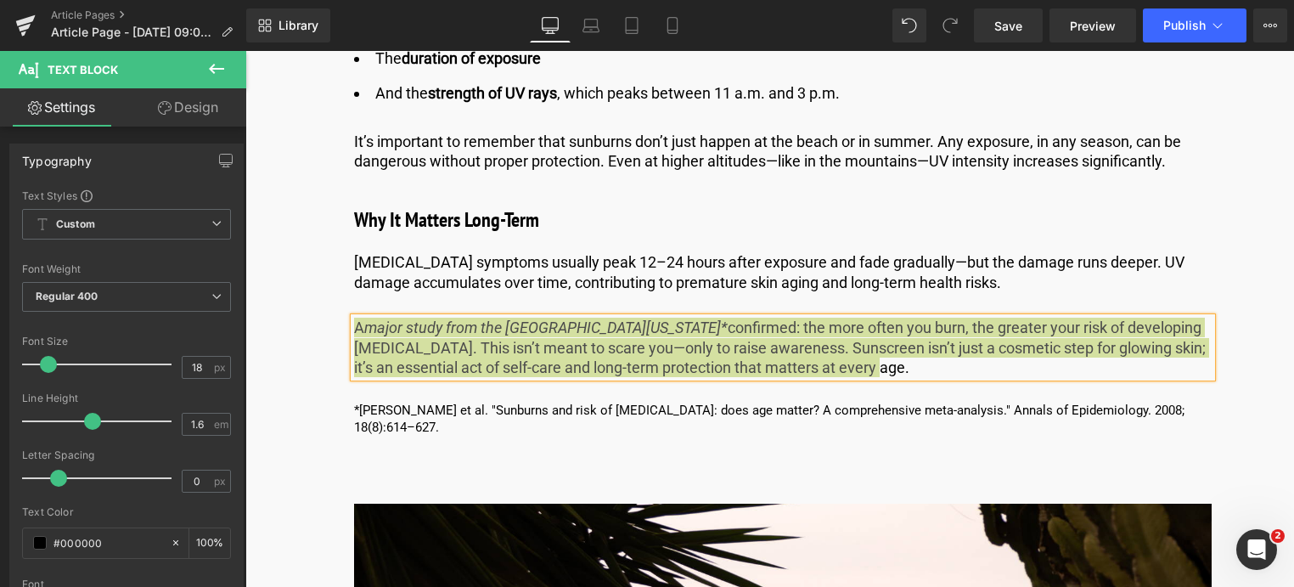
scroll to position [1614, 0]
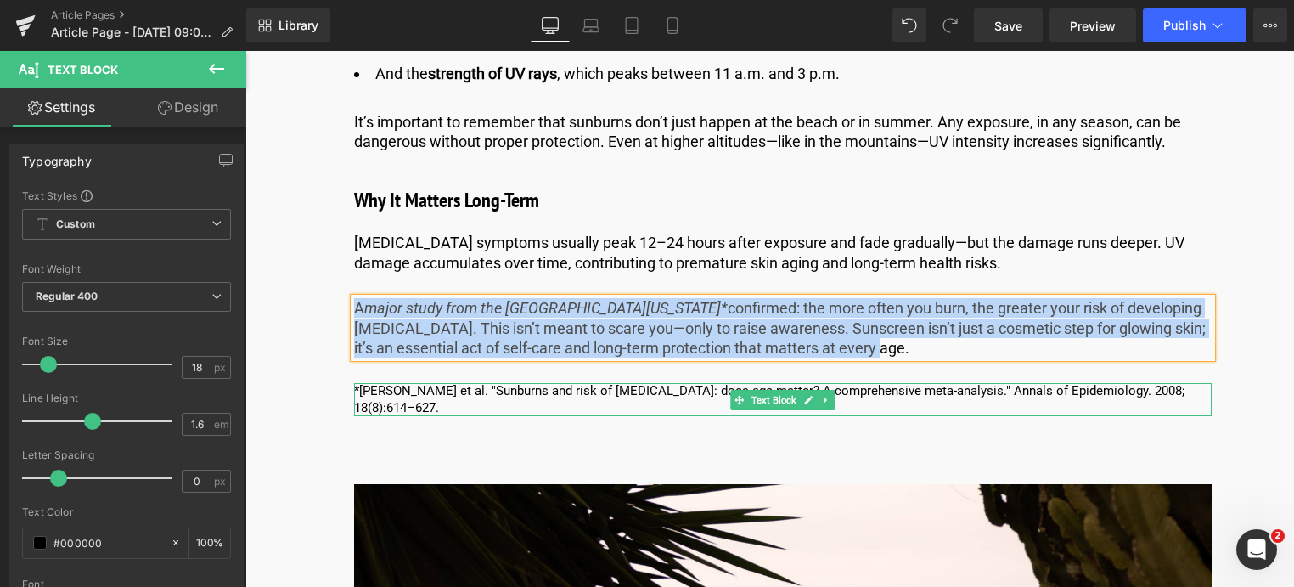
click at [421, 383] on p "*[PERSON_NAME] et al. "Sunburns and risk of [MEDICAL_DATA]: does age matter? A …" at bounding box center [783, 399] width 858 height 33
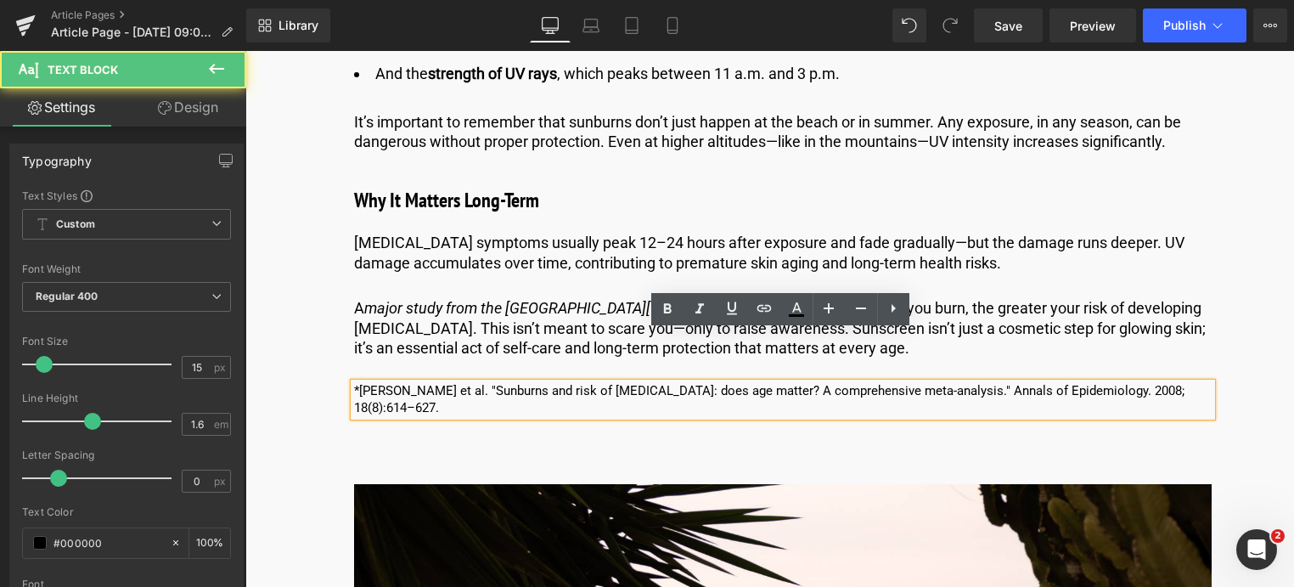
drag, startPoint x: 442, startPoint y: 358, endPoint x: 316, endPoint y: 329, distance: 129.2
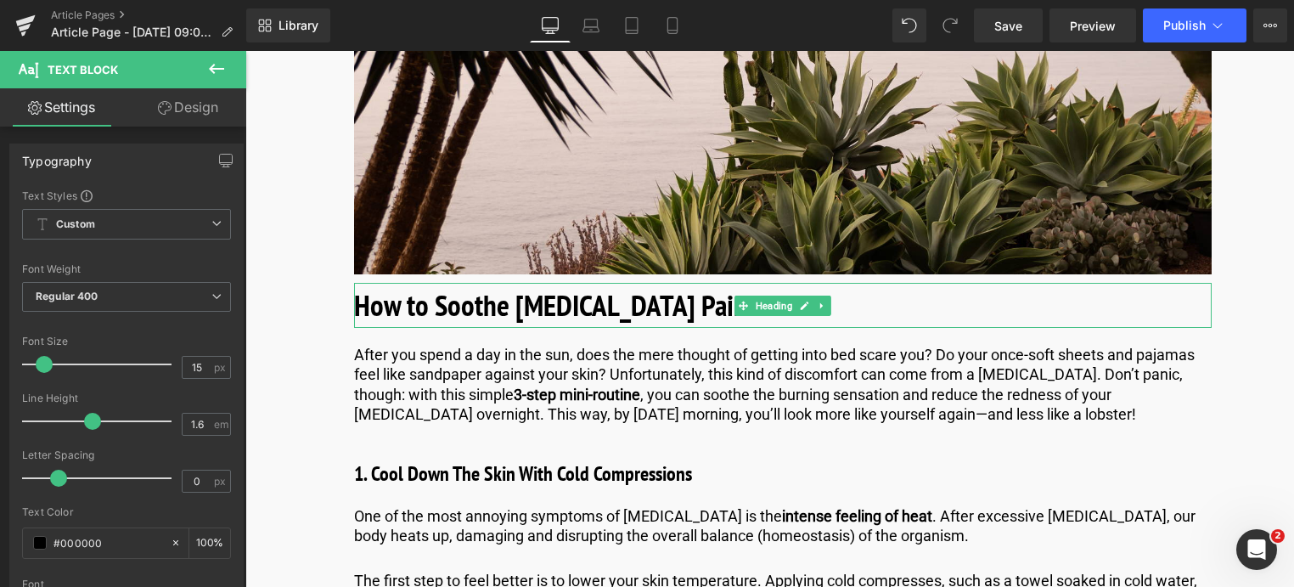
scroll to position [2378, 0]
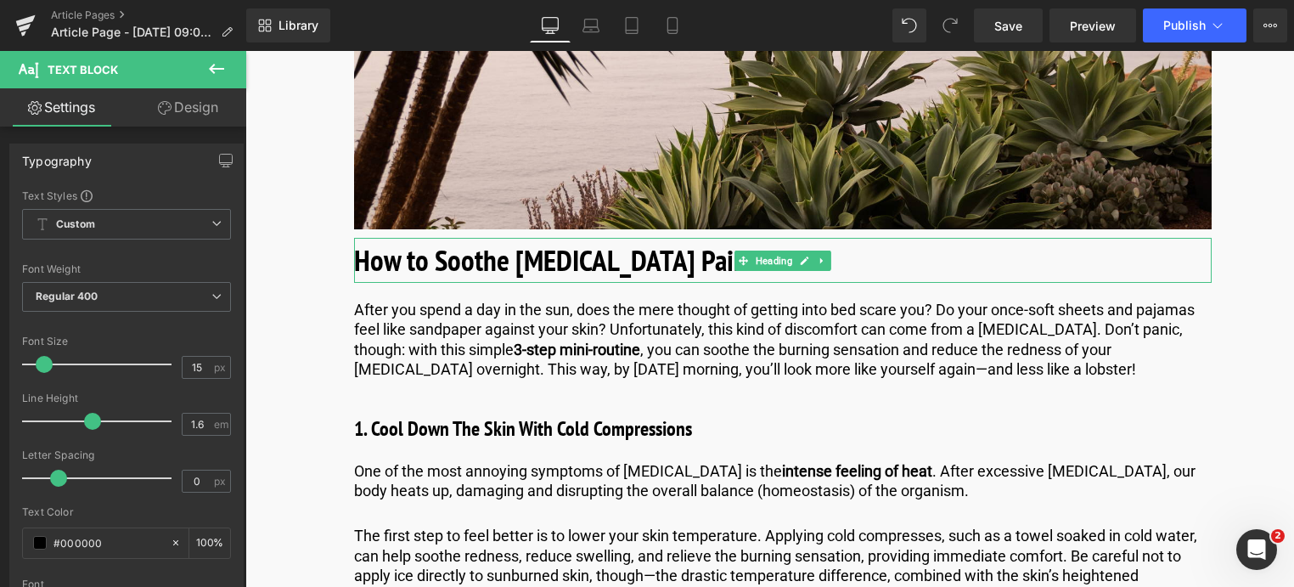
click at [634, 240] on b "How to Soothe [MEDICAL_DATA] Pain" at bounding box center [550, 259] width 393 height 39
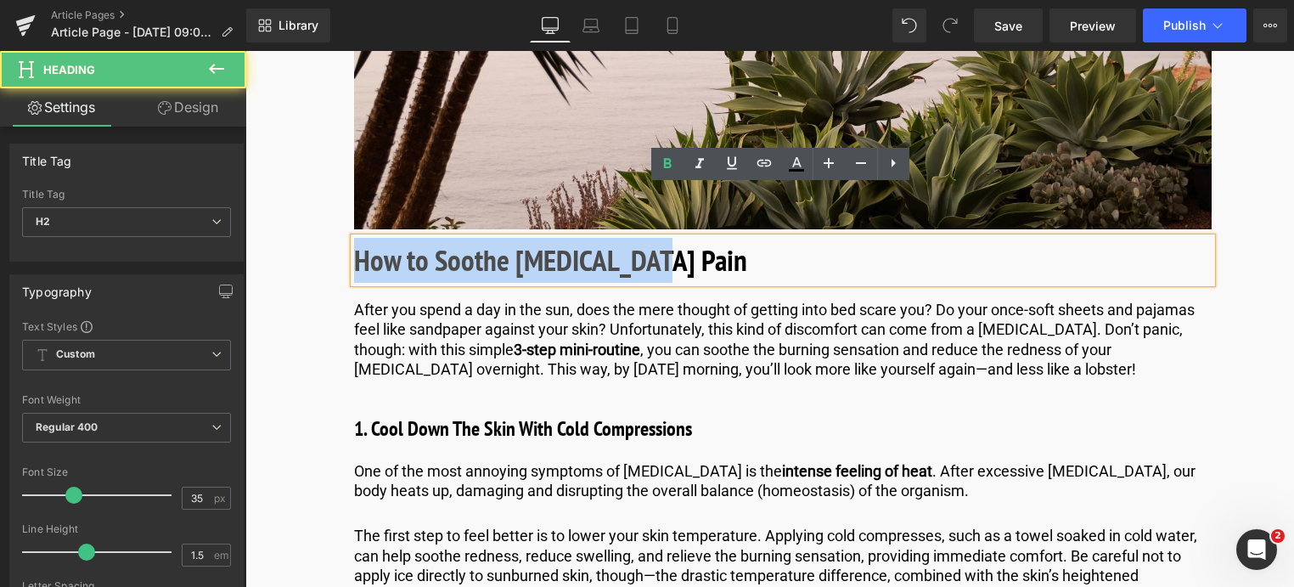
drag, startPoint x: 694, startPoint y: 211, endPoint x: 202, endPoint y: 190, distance: 492.2
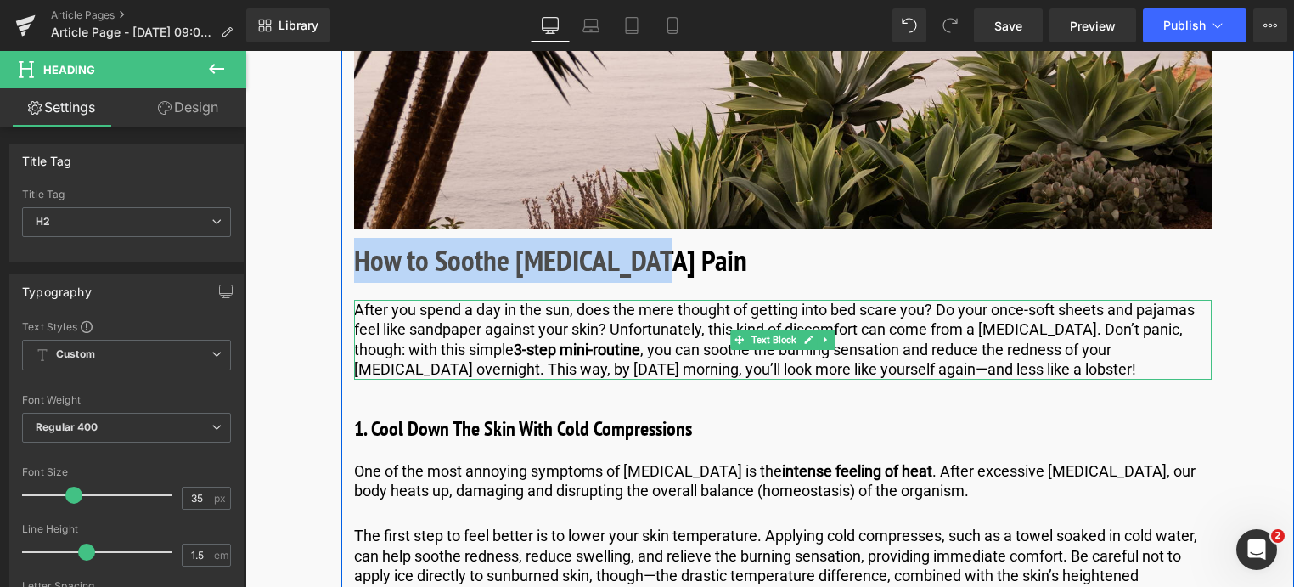
drag, startPoint x: 618, startPoint y: 307, endPoint x: 668, endPoint y: 300, distance: 49.7
click at [618, 307] on p "After you spend a day in the sun, does the mere thought of getting into bed sca…" at bounding box center [783, 340] width 858 height 80
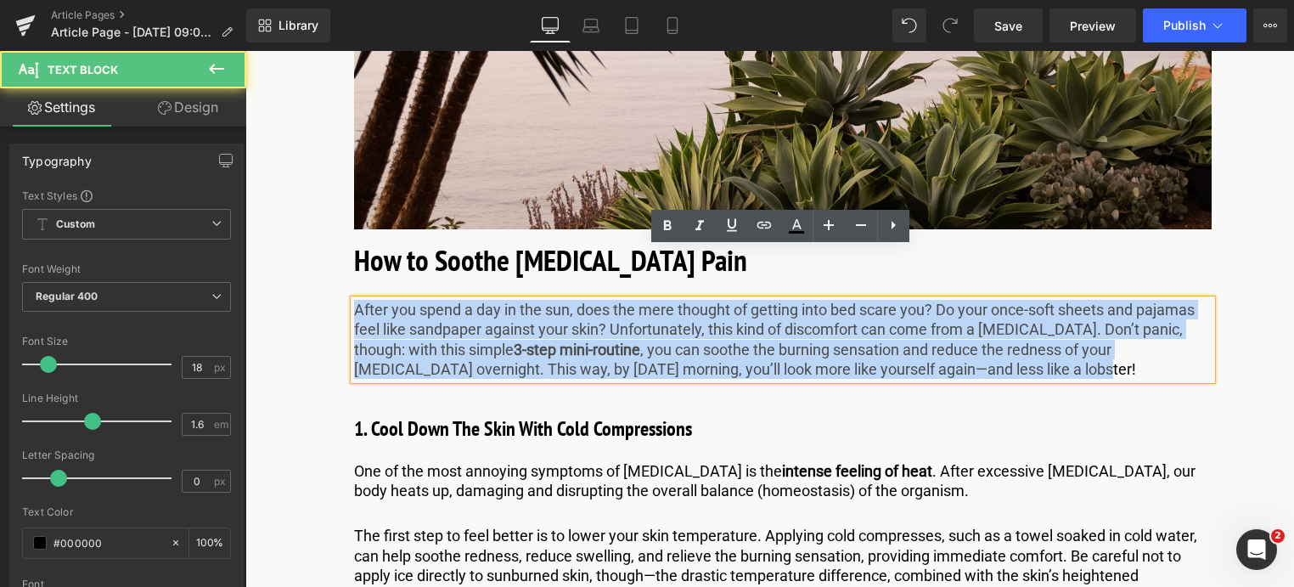
drag, startPoint x: 992, startPoint y: 315, endPoint x: 270, endPoint y: 194, distance: 732.0
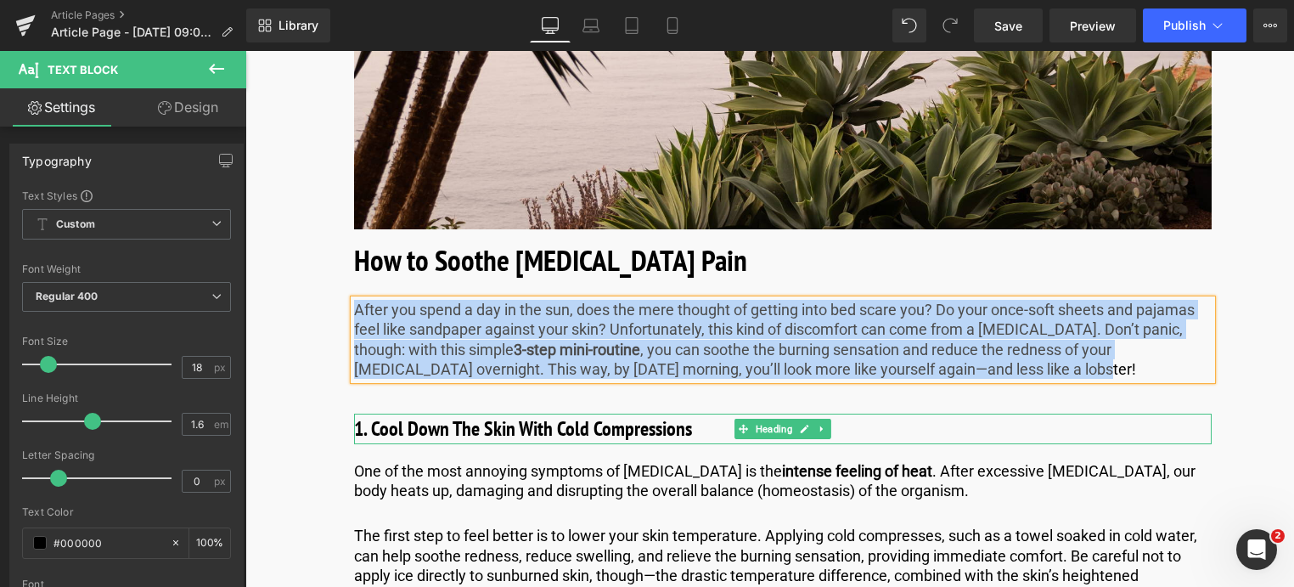
click at [412, 415] on b "1. Cool Down The Skin With Cold Compressions" at bounding box center [523, 428] width 338 height 26
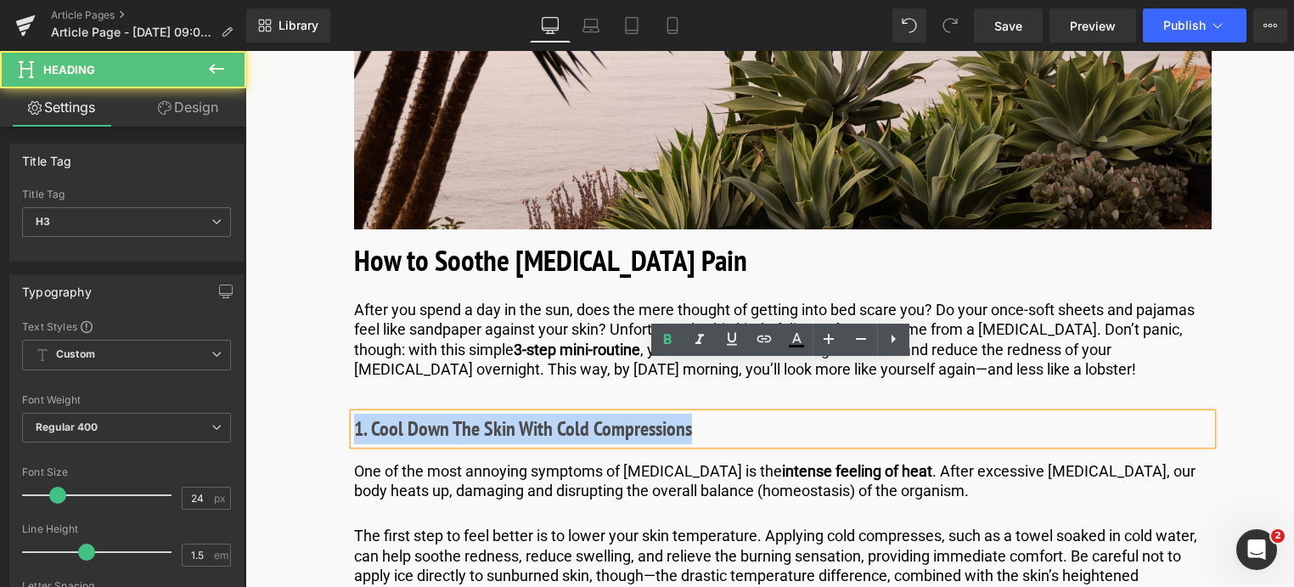
drag, startPoint x: 711, startPoint y: 383, endPoint x: 262, endPoint y: 372, distance: 449.4
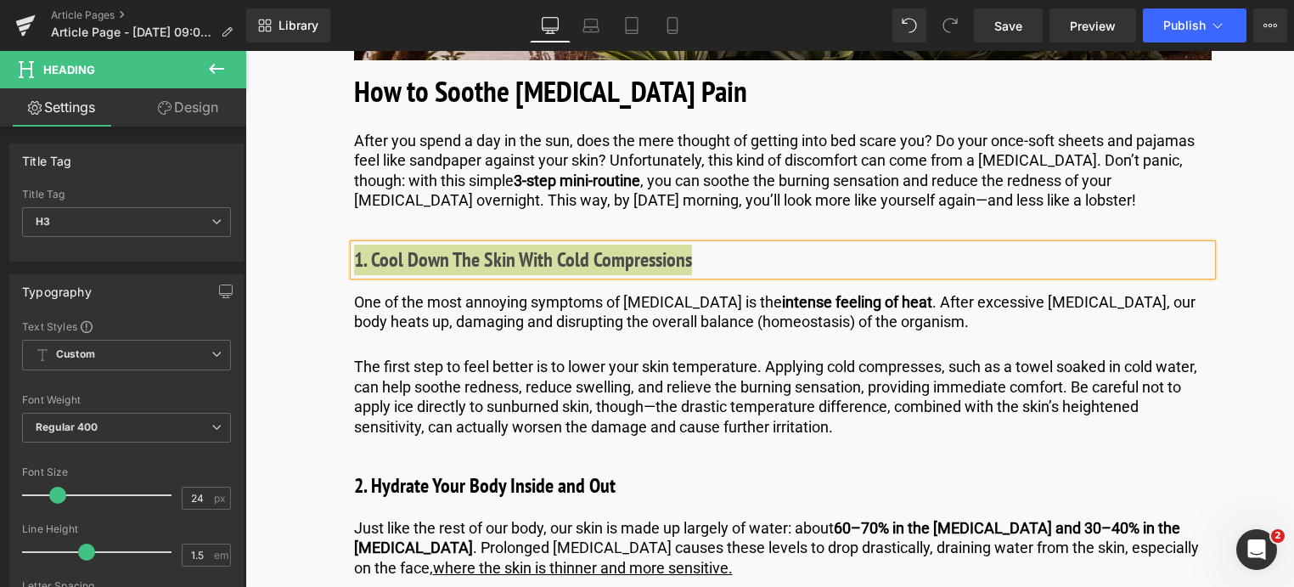
scroll to position [2548, 0]
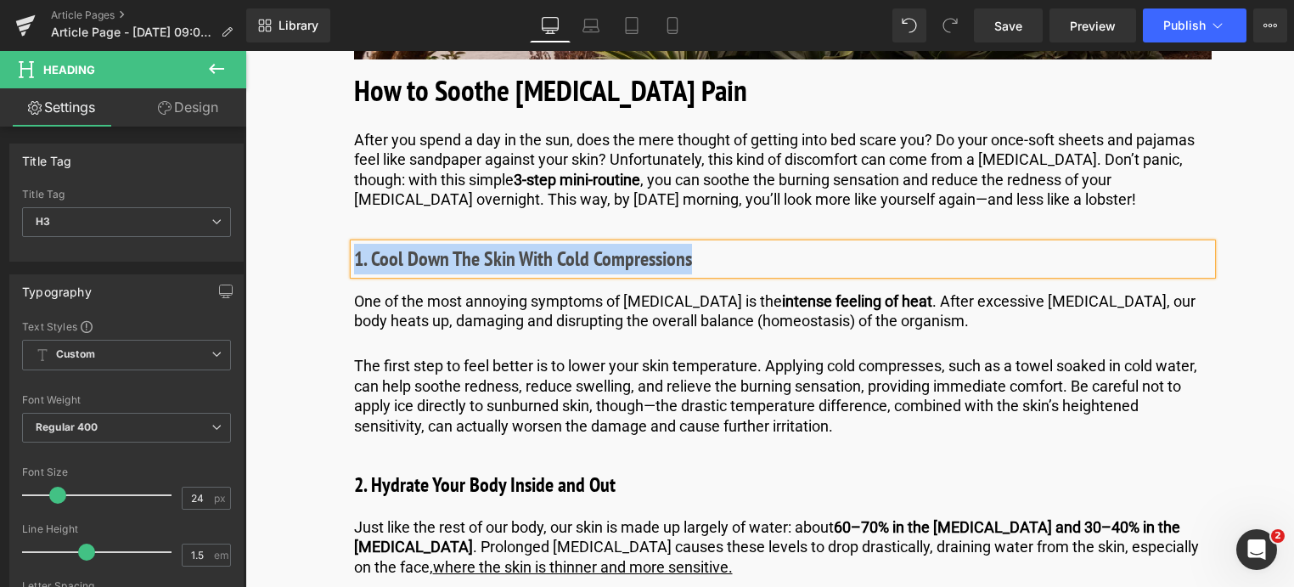
click at [514, 291] on p "One of the most annoying symptoms of [MEDICAL_DATA] is the intense feeling of h…" at bounding box center [783, 311] width 858 height 40
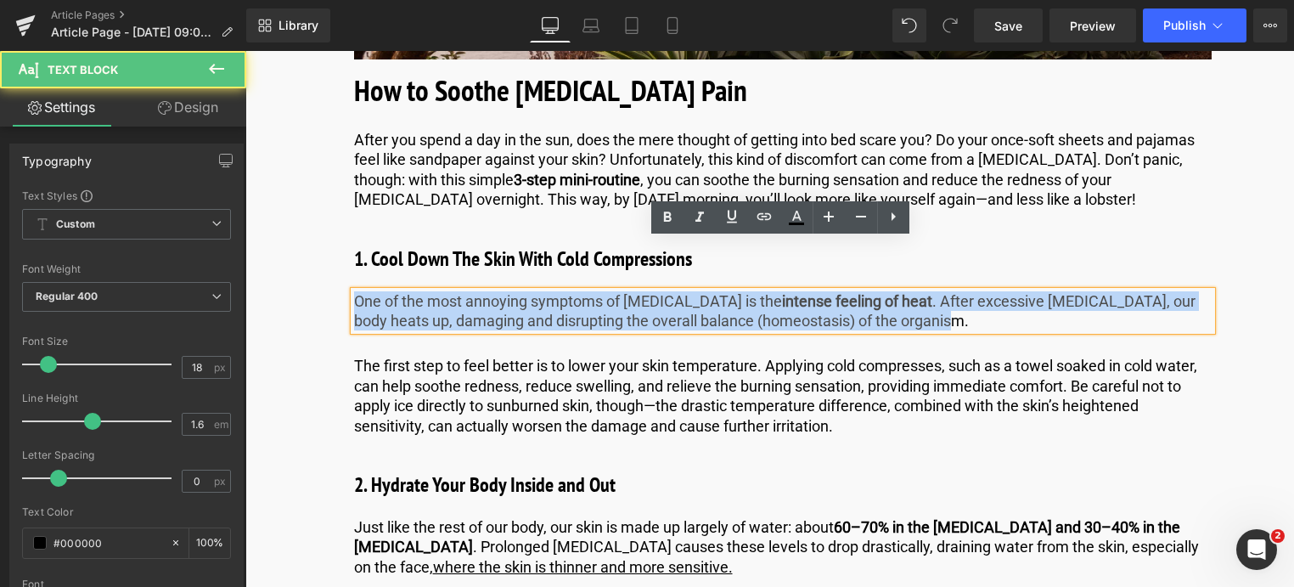
drag, startPoint x: 914, startPoint y: 269, endPoint x: 352, endPoint y: 265, distance: 562.2
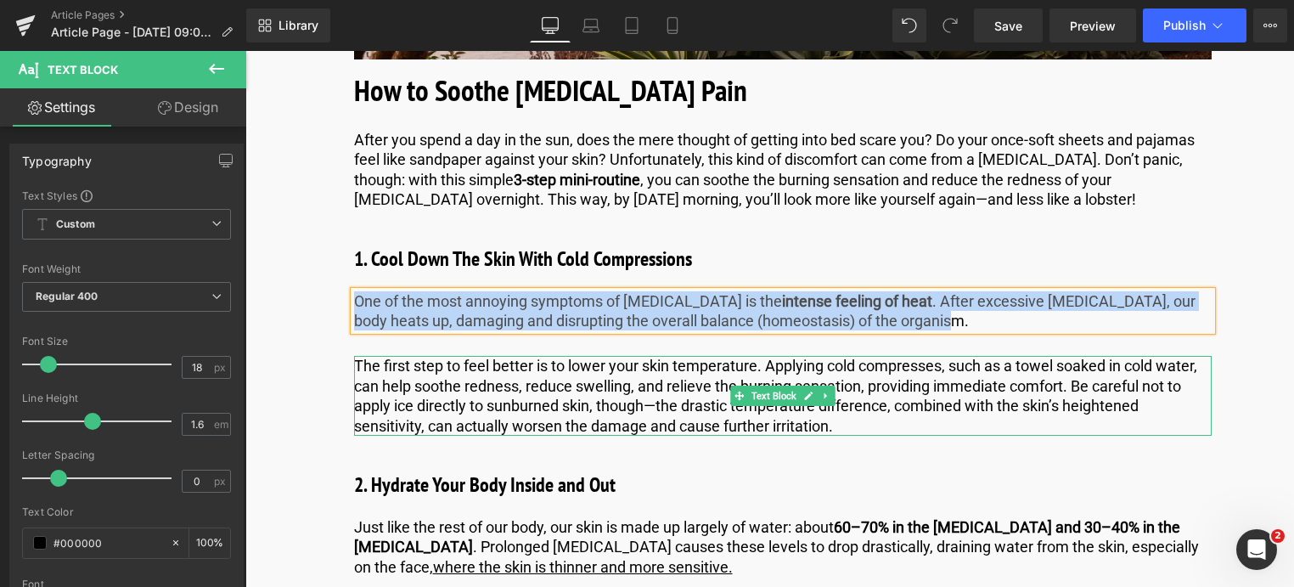
click at [842, 368] on p "The first step to feel better is to lower your skin temperature. Applying cold …" at bounding box center [783, 396] width 858 height 80
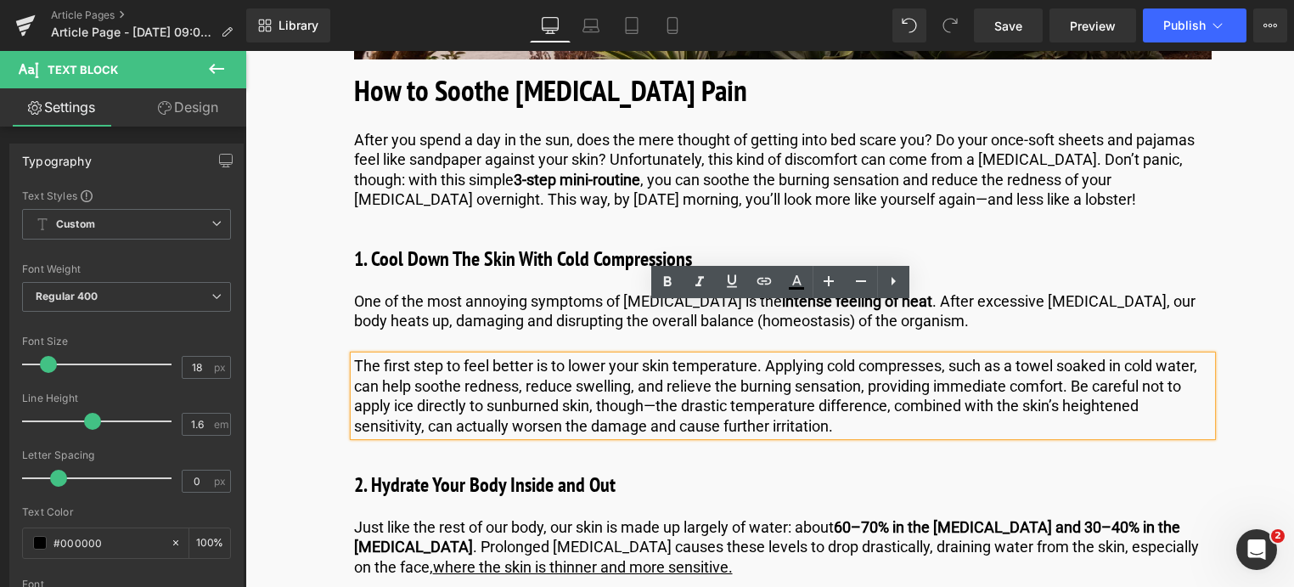
drag, startPoint x: 838, startPoint y: 374, endPoint x: 241, endPoint y: 267, distance: 606.6
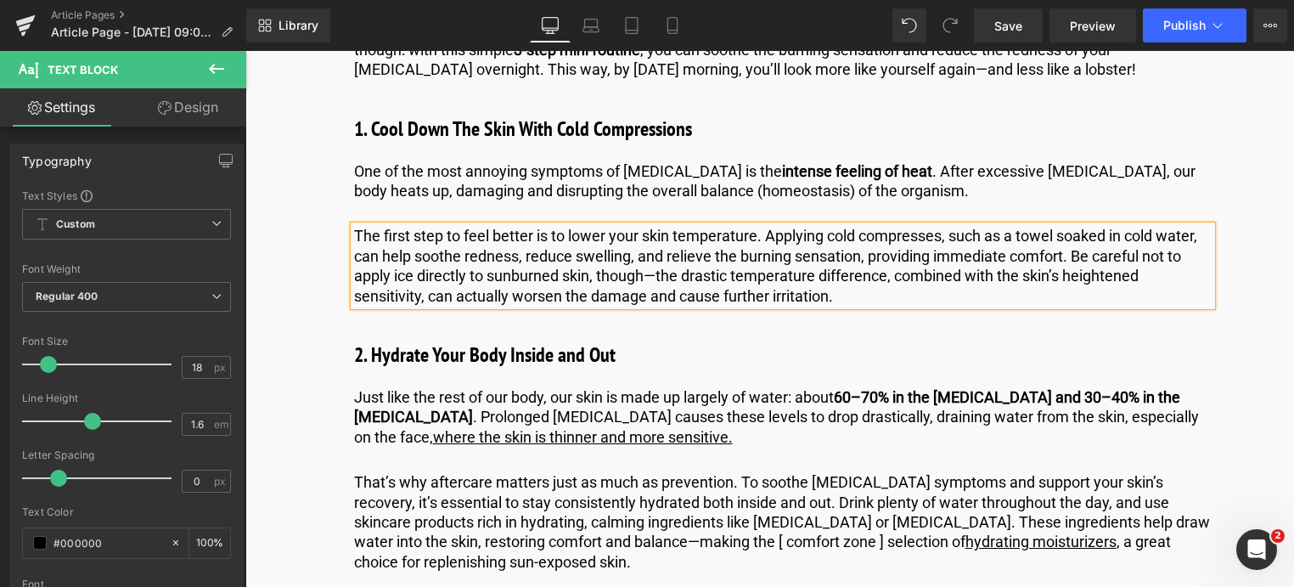
scroll to position [2718, 0]
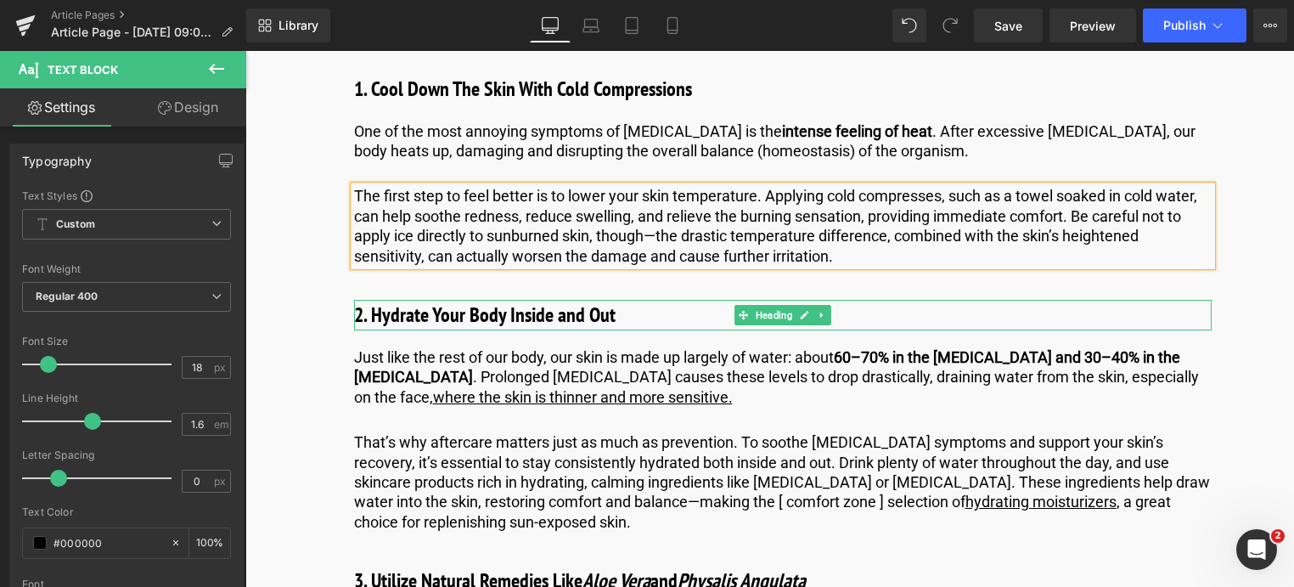
click at [638, 300] on h3 "2. Hydrate Your Body Inside and Out" at bounding box center [783, 315] width 858 height 31
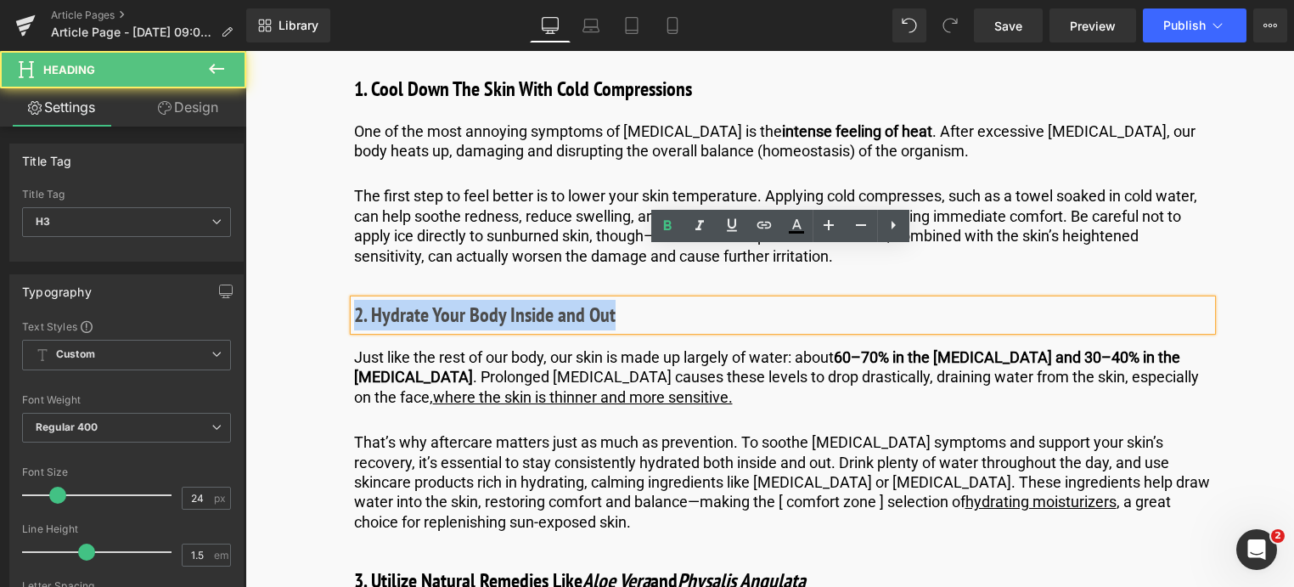
drag, startPoint x: 628, startPoint y: 262, endPoint x: 456, endPoint y: 281, distance: 173.5
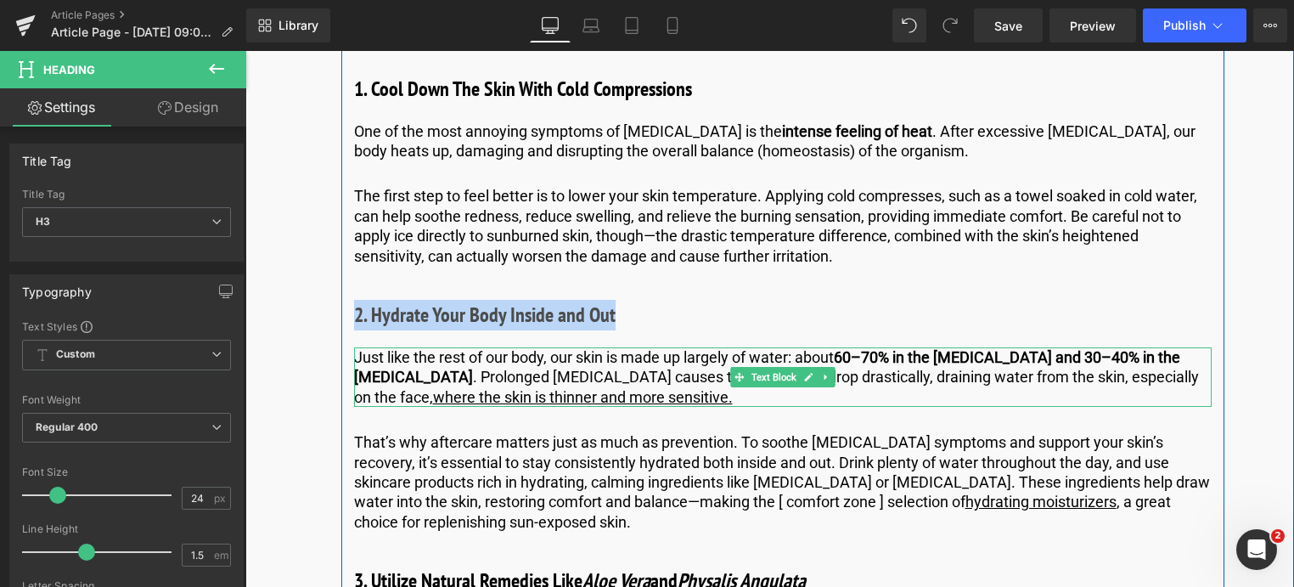
click at [625, 347] on p "Just like the rest of our body, our skin is made up largely of water: about 60–…" at bounding box center [783, 376] width 858 height 59
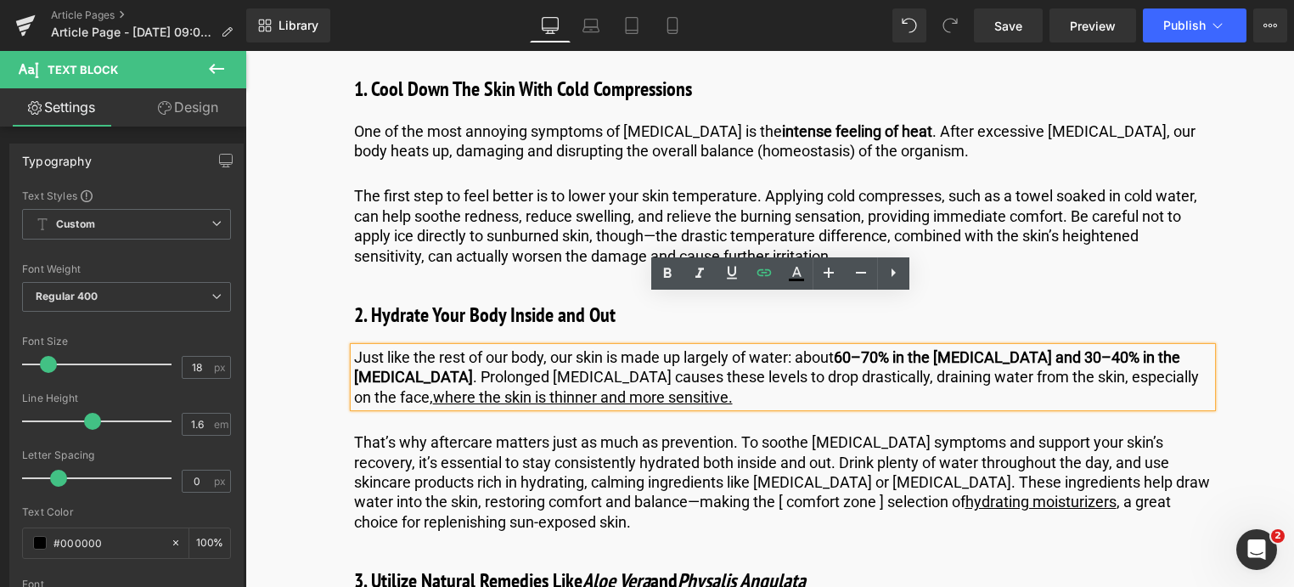
click at [612, 348] on p "Just like the rest of our body, our skin is made up largely of water: about 60–…" at bounding box center [783, 376] width 858 height 59
drag, startPoint x: 612, startPoint y: 348, endPoint x: 345, endPoint y: 301, distance: 271.6
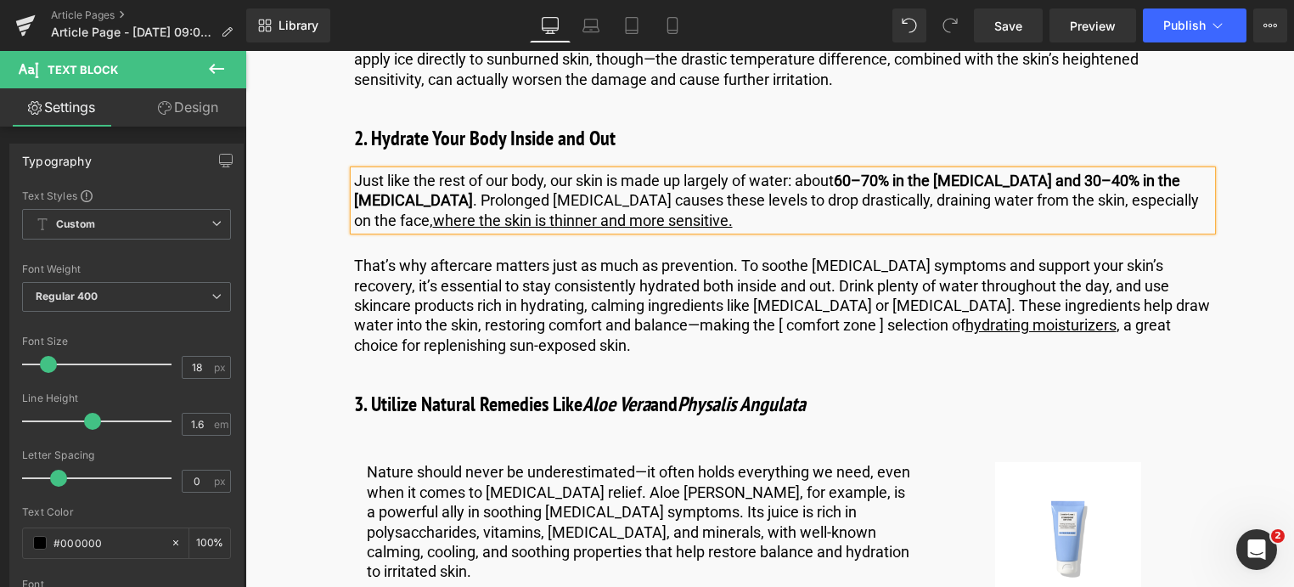
scroll to position [2972, 0]
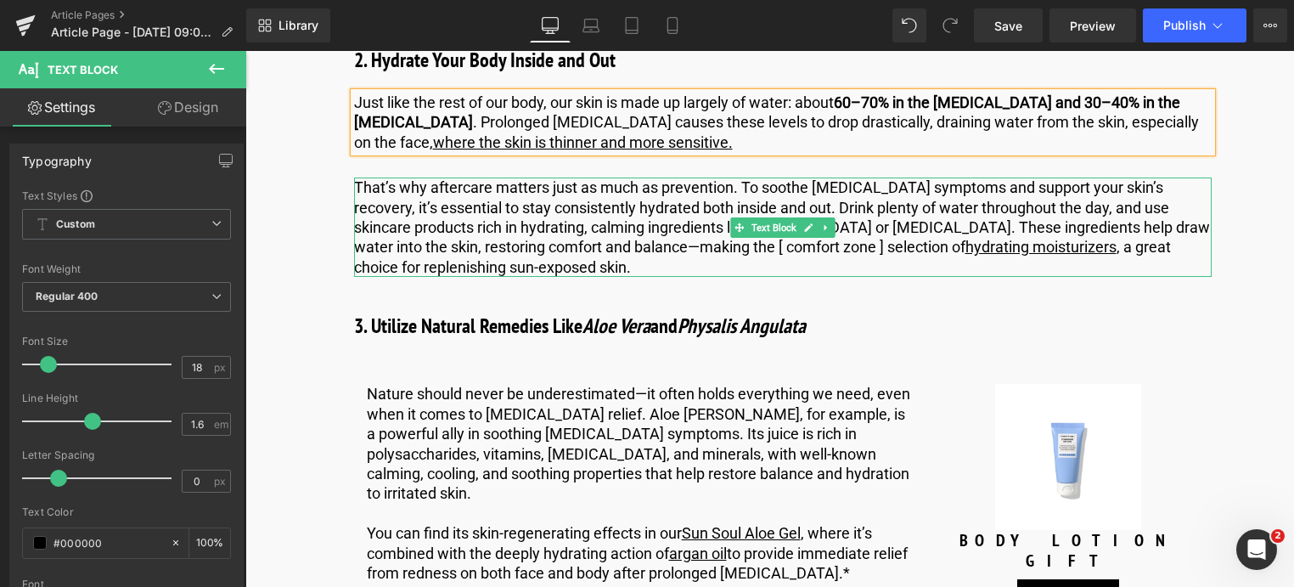
click at [470, 210] on p "That’s why aftercare matters just as much as prevention. To soothe [MEDICAL_DAT…" at bounding box center [783, 226] width 858 height 99
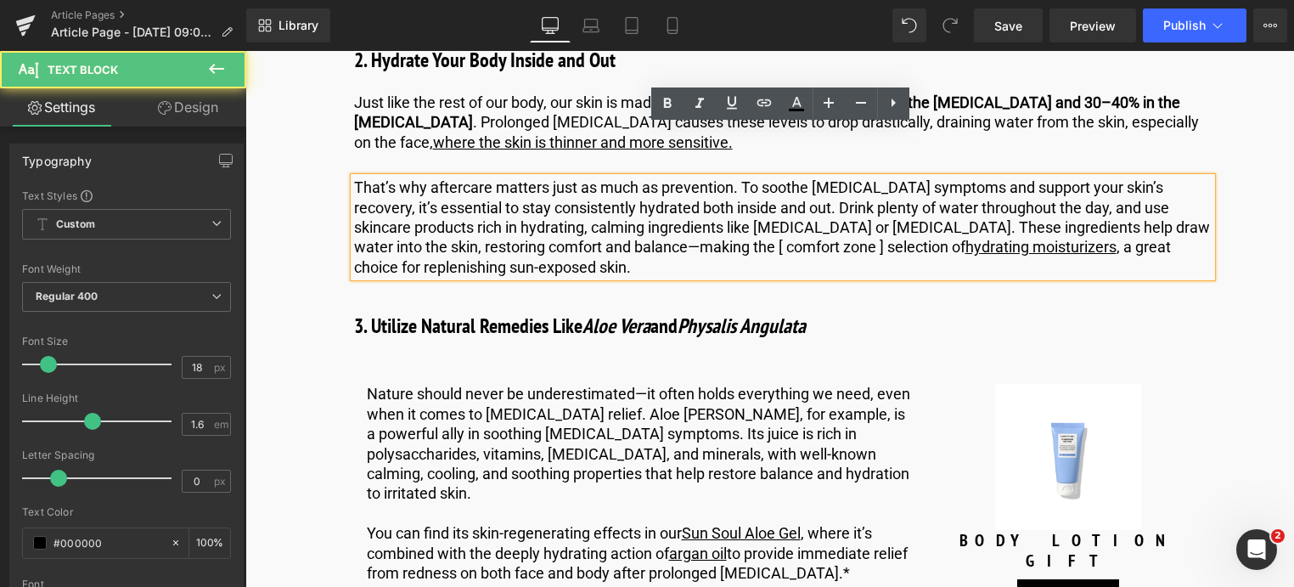
drag, startPoint x: 462, startPoint y: 216, endPoint x: 315, endPoint y: 146, distance: 162.6
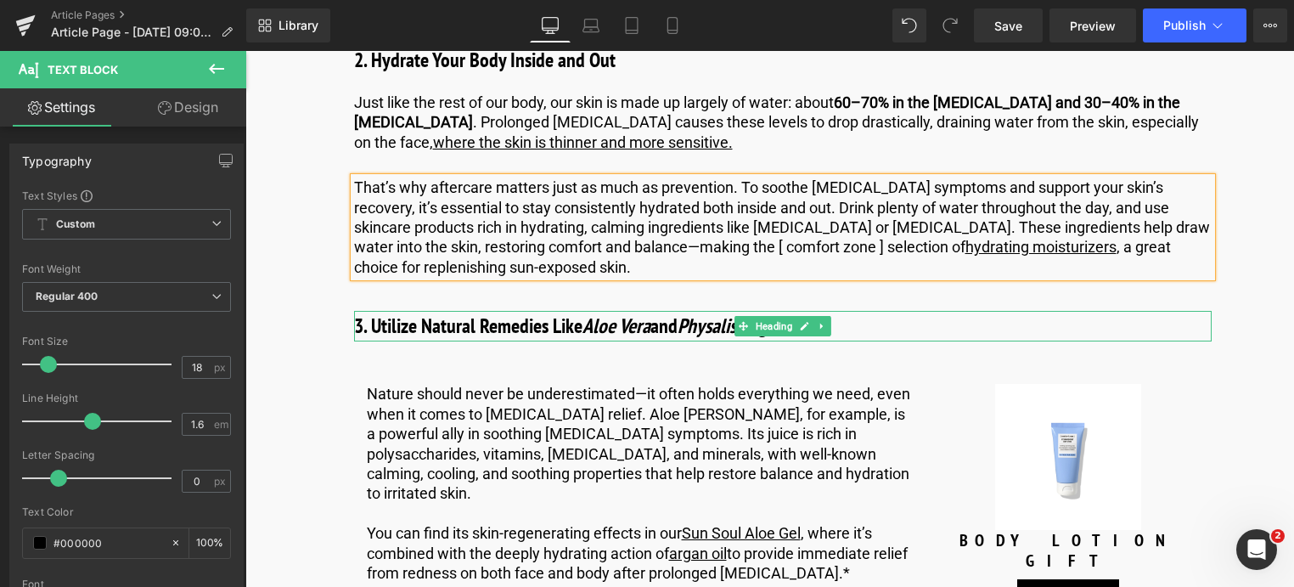
click at [448, 313] on b "3. Utilize Natural Remedies Like Aloe [PERSON_NAME] and Physalis Angulata" at bounding box center [580, 326] width 452 height 26
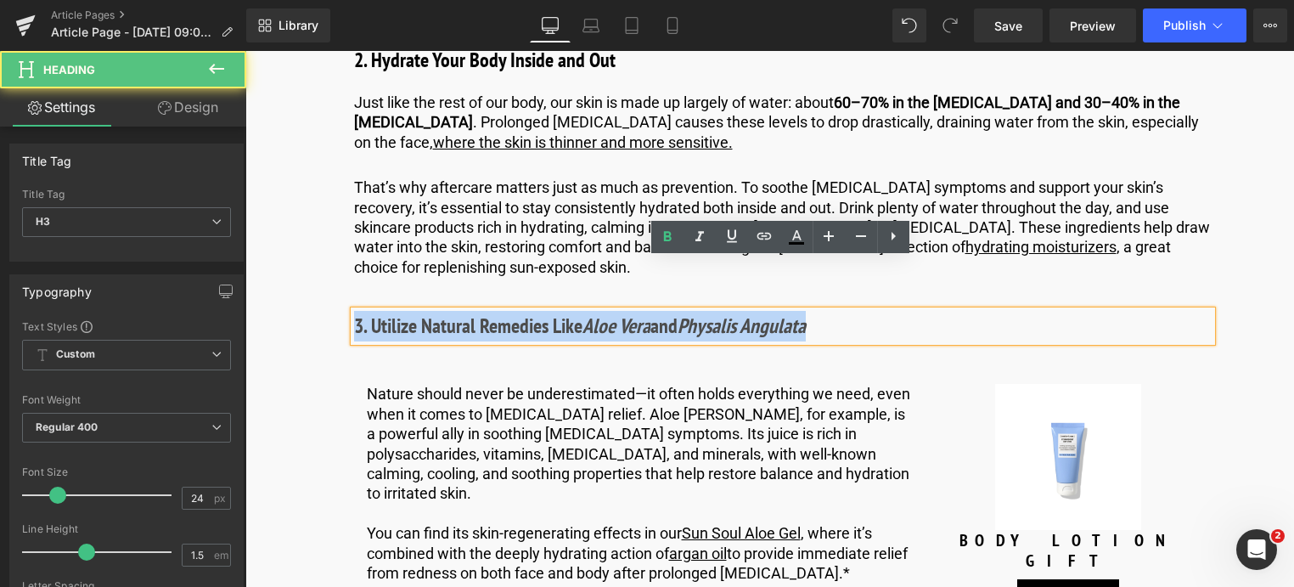
drag, startPoint x: 842, startPoint y: 276, endPoint x: 384, endPoint y: 280, distance: 457.8
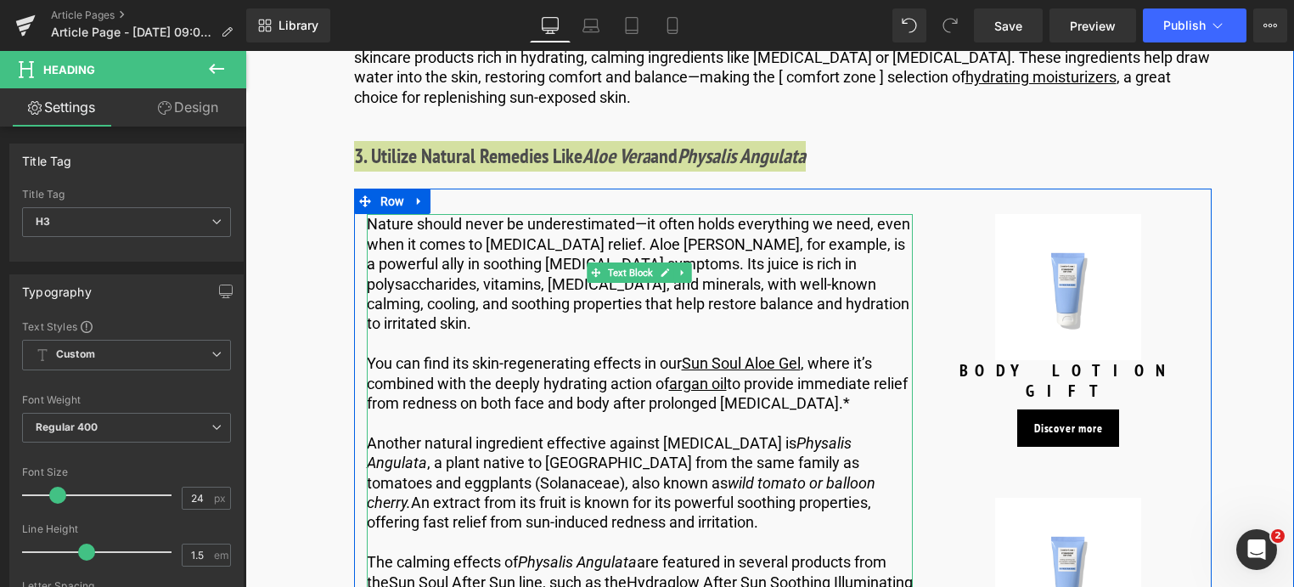
scroll to position [3312, 0]
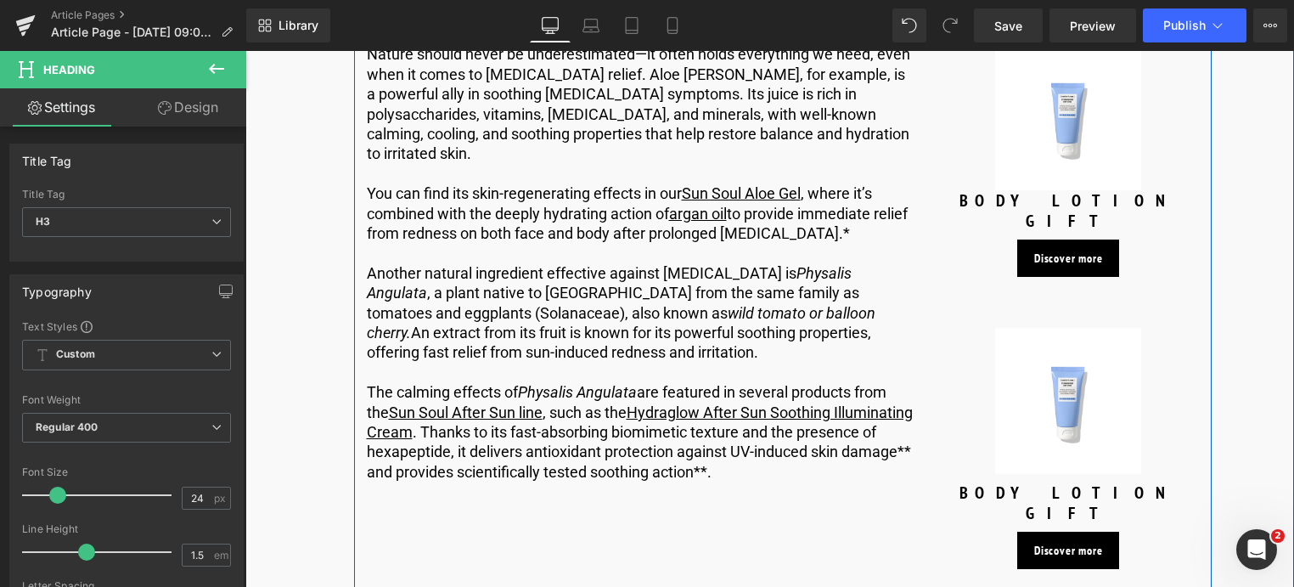
click at [821, 400] on p "The calming effects of Physalis Angulata are featured in several products from …" at bounding box center [640, 431] width 546 height 99
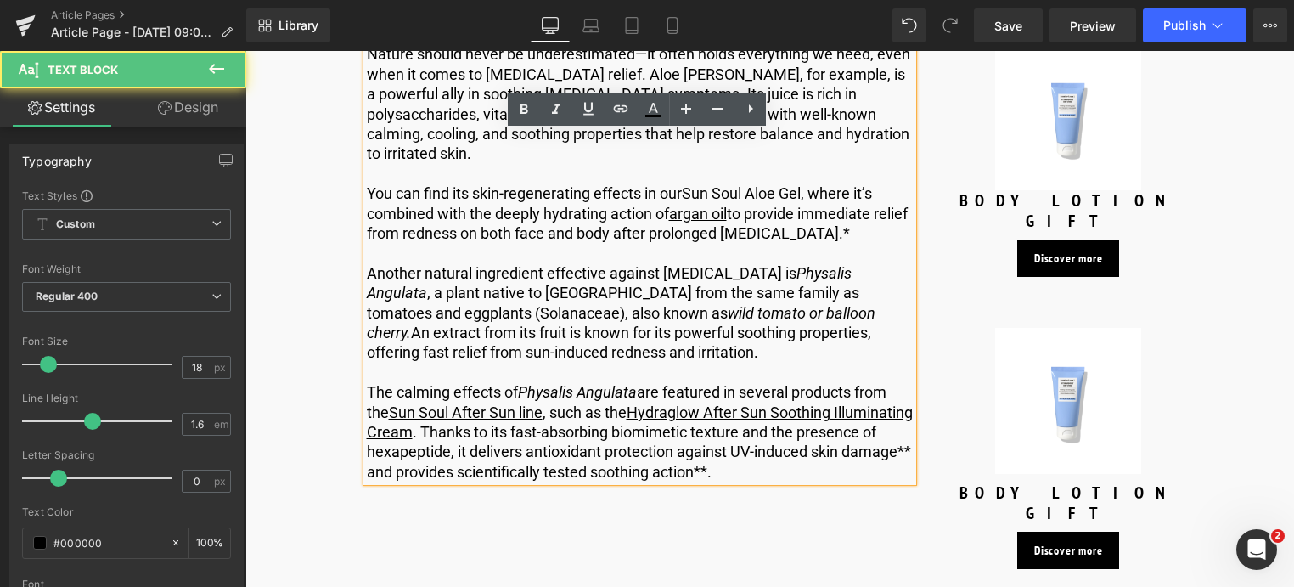
click at [820, 403] on p "The calming effects of Physalis Angulata are featured in several products from …" at bounding box center [640, 431] width 546 height 99
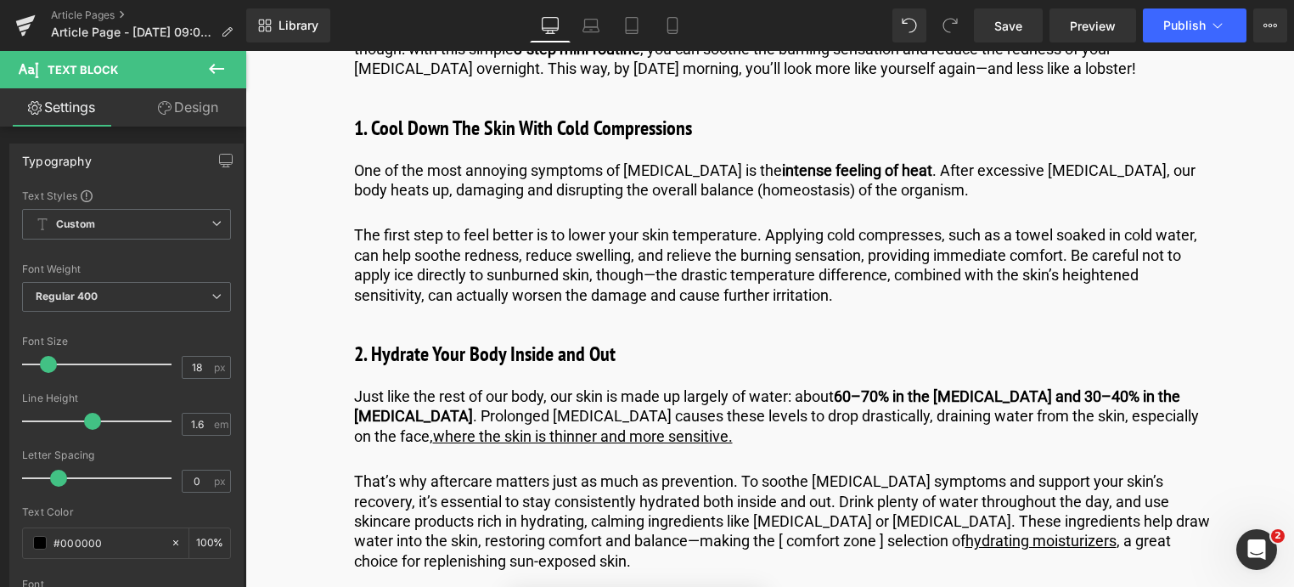
drag, startPoint x: 820, startPoint y: 403, endPoint x: 265, endPoint y: 368, distance: 556.5
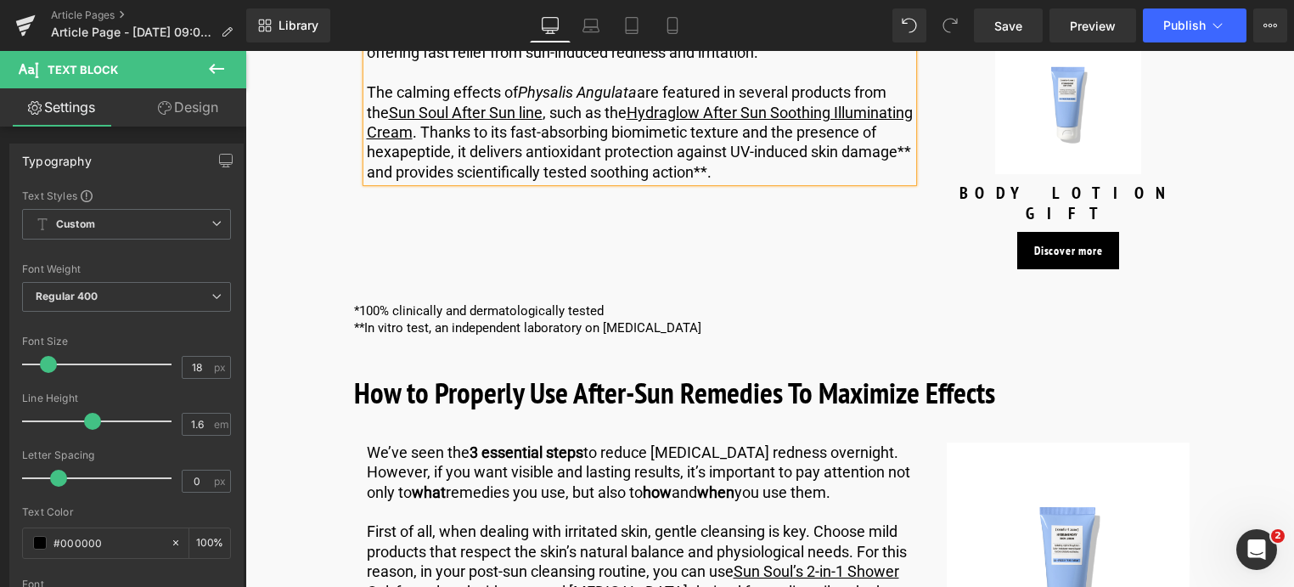
scroll to position [3613, 0]
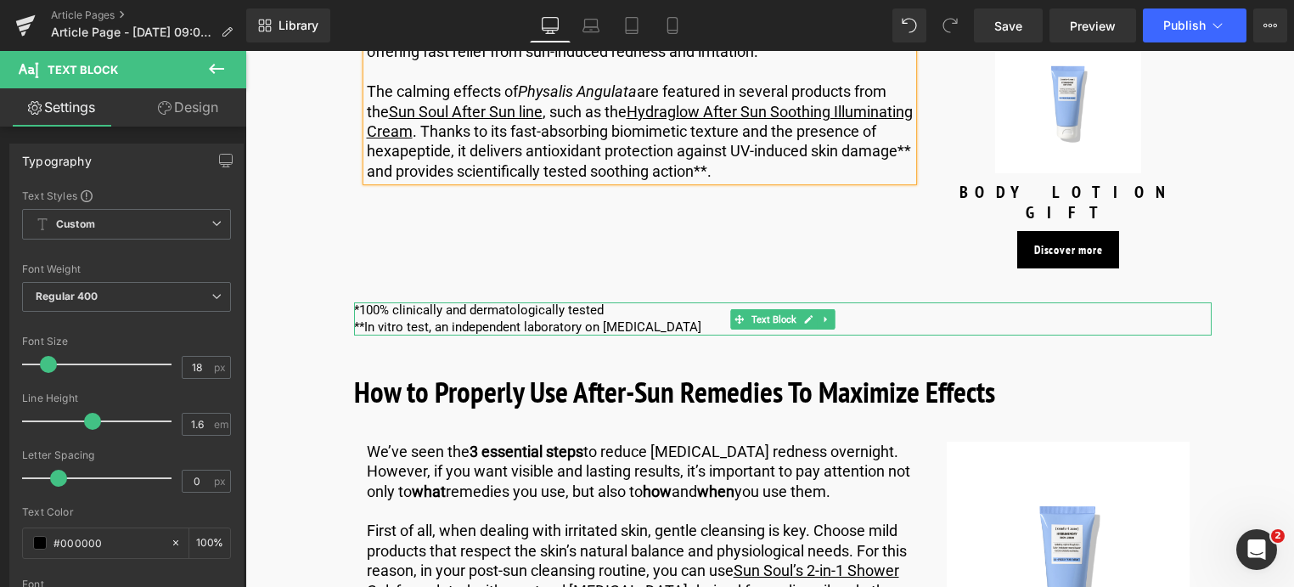
click at [564, 319] on p "**In vitro test, an independent laboratory on [MEDICAL_DATA]" at bounding box center [783, 327] width 858 height 17
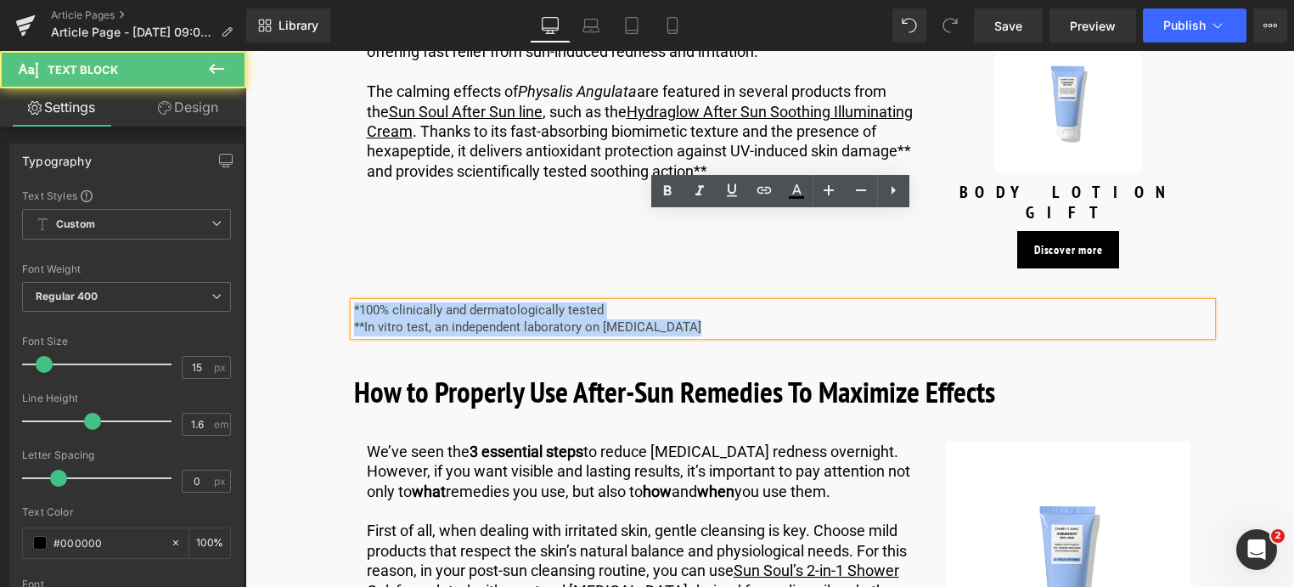
drag, startPoint x: 696, startPoint y: 244, endPoint x: 301, endPoint y: 205, distance: 396.8
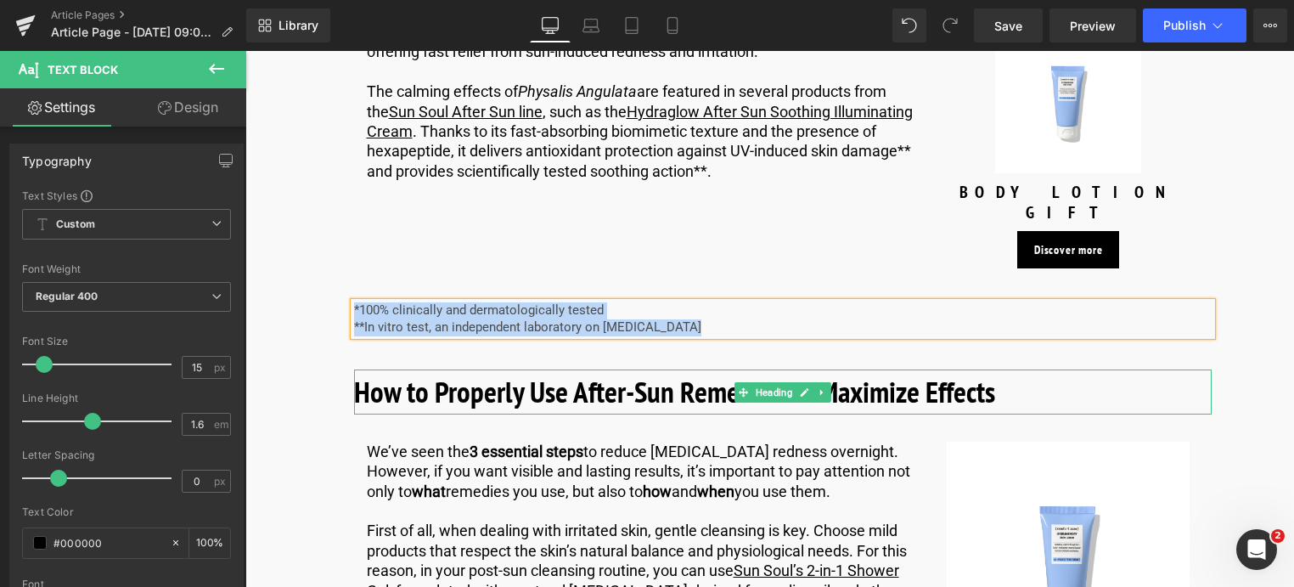
drag, startPoint x: 561, startPoint y: 296, endPoint x: 861, endPoint y: 297, distance: 299.8
click at [561, 372] on b "How to Properly Use After-Sun Remedies To Maximize Effects" at bounding box center [674, 391] width 641 height 39
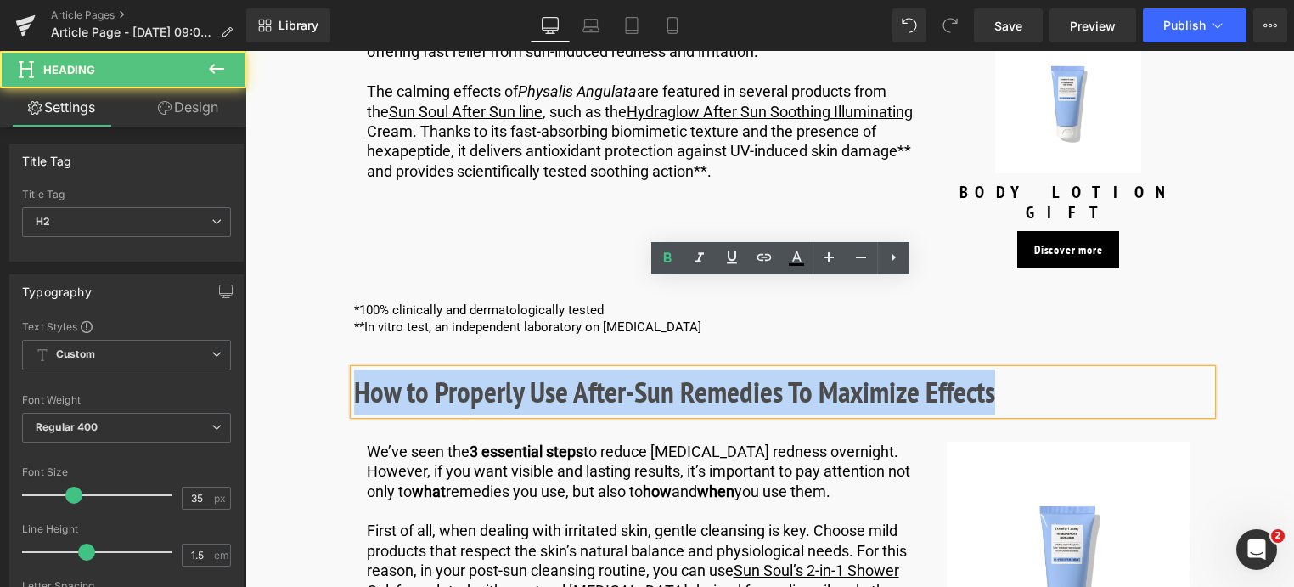
drag, startPoint x: 1020, startPoint y: 307, endPoint x: 356, endPoint y: 311, distance: 664.1
click at [356, 369] on h2 "How to Properly Use After-Sun Remedies To Maximize Effects" at bounding box center [783, 391] width 858 height 45
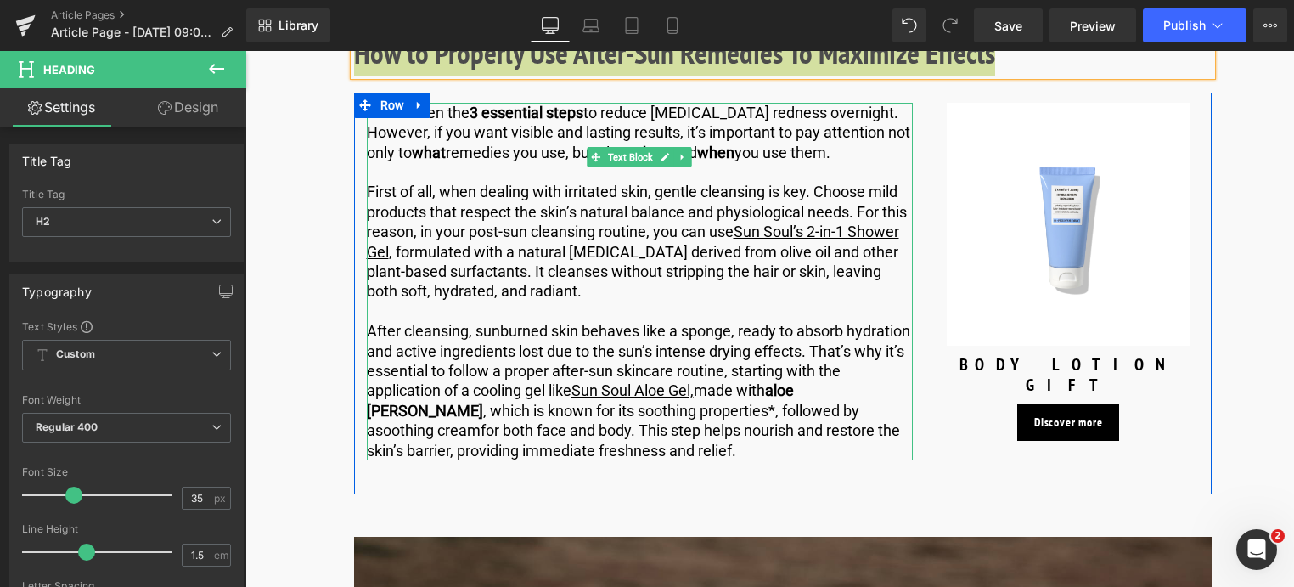
scroll to position [3953, 0]
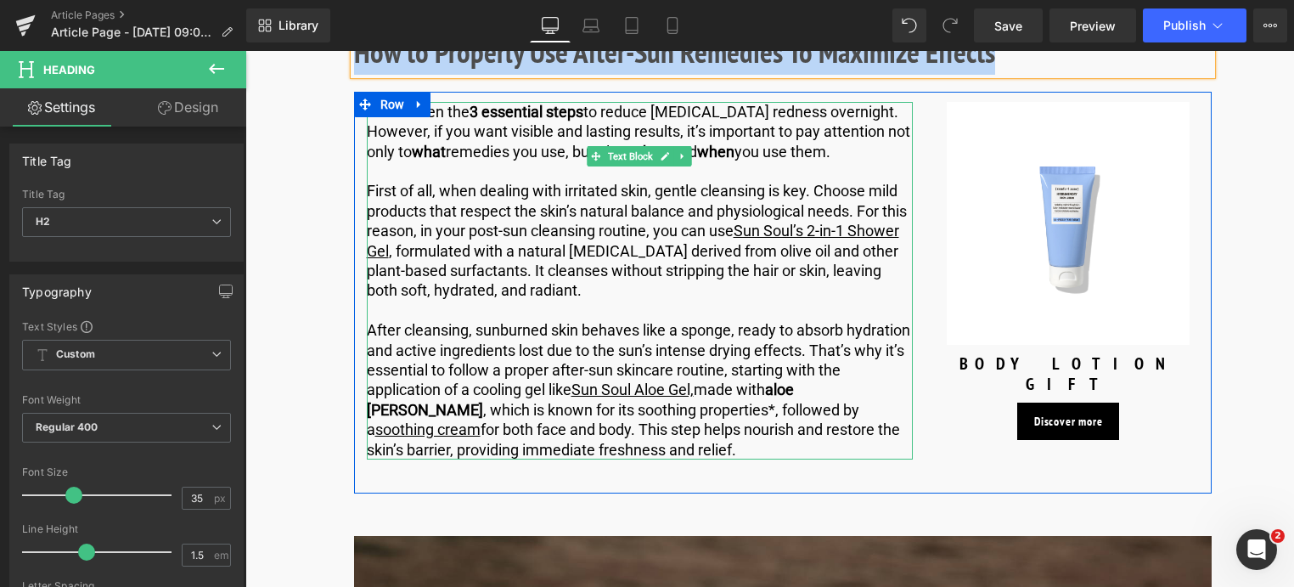
click at [593, 356] on p "After cleansing, sunburned skin behaves like a sponge, ready to absorb hydratio…" at bounding box center [640, 389] width 546 height 139
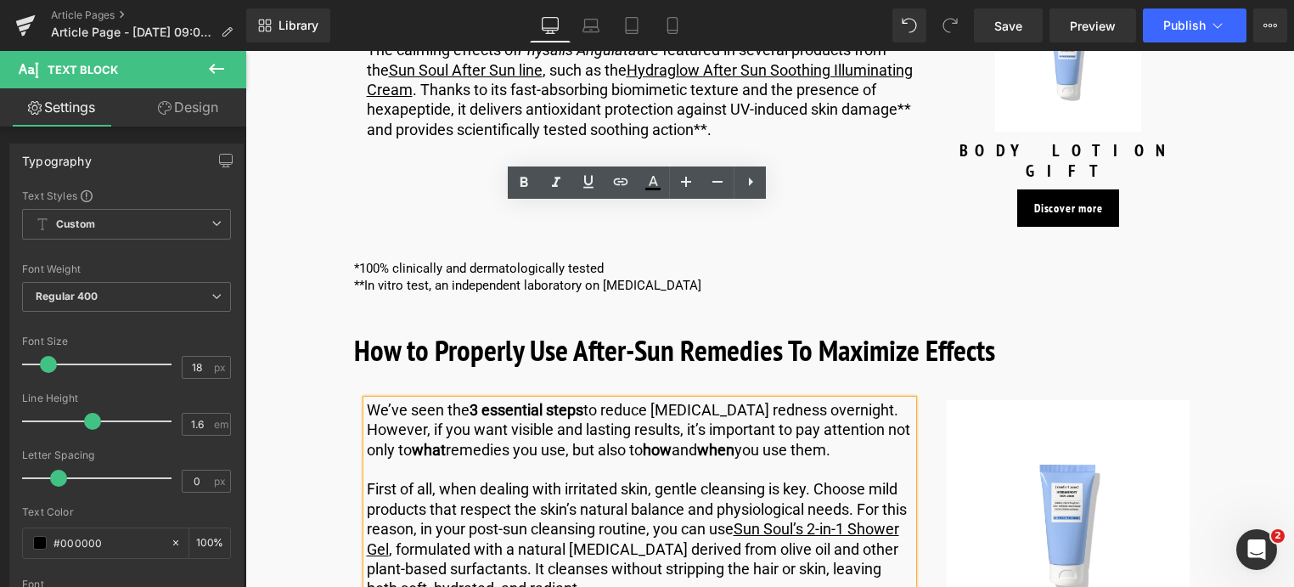
scroll to position [3625, 0]
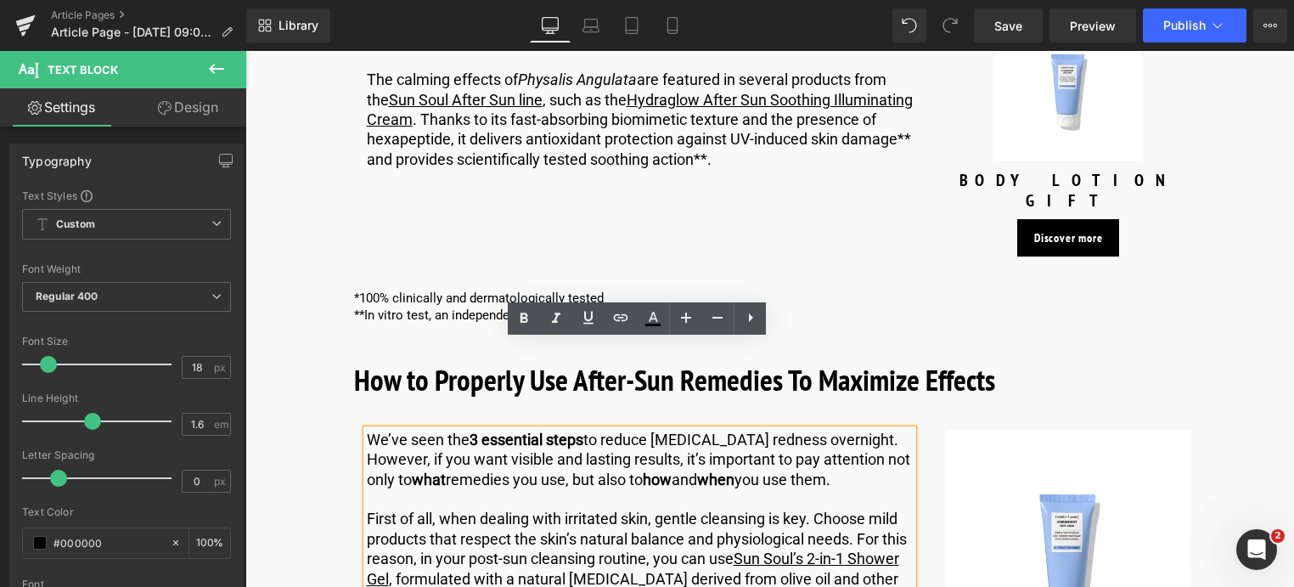
drag, startPoint x: 591, startPoint y: 357, endPoint x: 281, endPoint y: 272, distance: 321.4
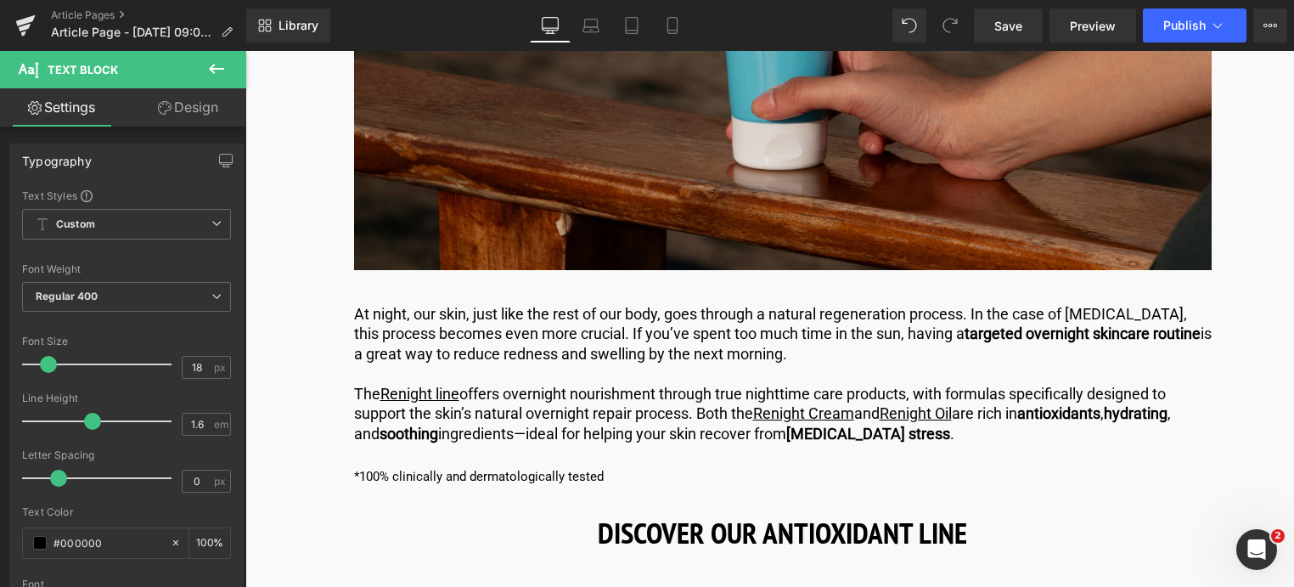
scroll to position [4814, 0]
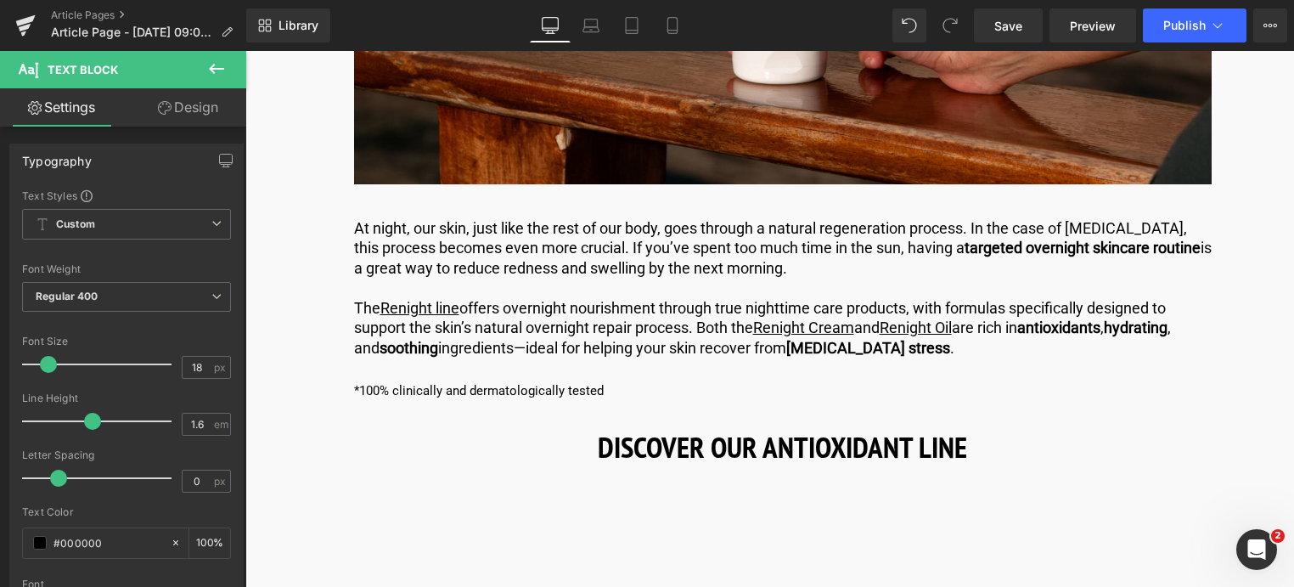
click at [963, 298] on p "The Renight line offers overnight nourishment through true nighttime care produ…" at bounding box center [783, 327] width 858 height 59
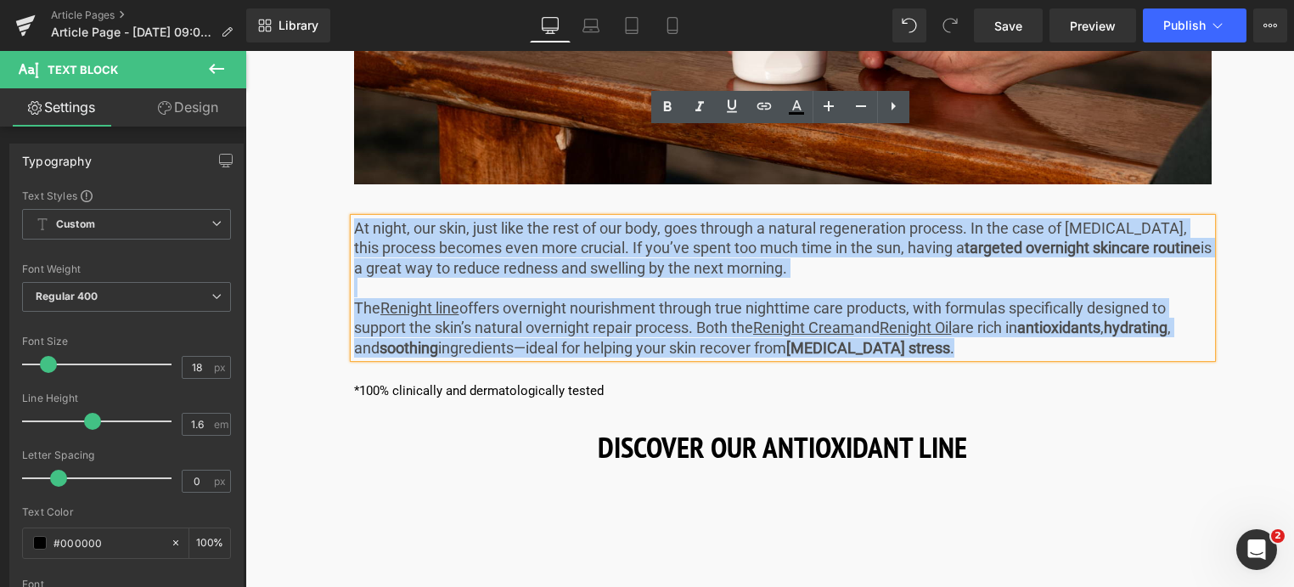
drag, startPoint x: 960, startPoint y: 261, endPoint x: 336, endPoint y: 138, distance: 635.2
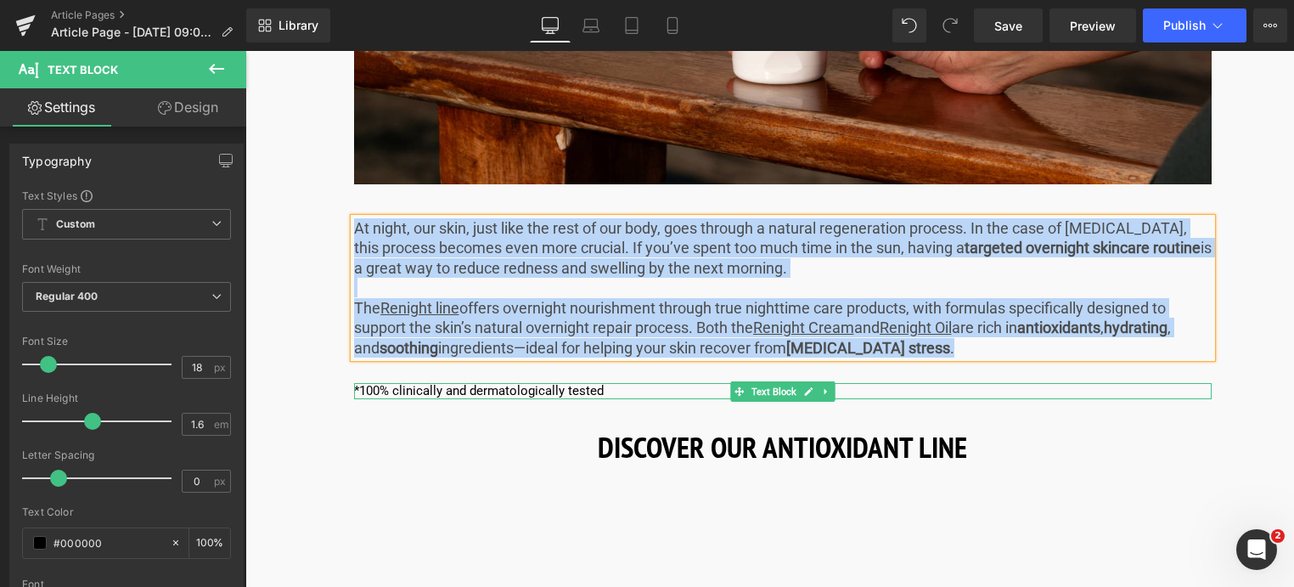
drag, startPoint x: 477, startPoint y: 301, endPoint x: 644, endPoint y: 302, distance: 166.5
click at [477, 383] on p "*100% clinically and dermatologically tested" at bounding box center [783, 391] width 858 height 17
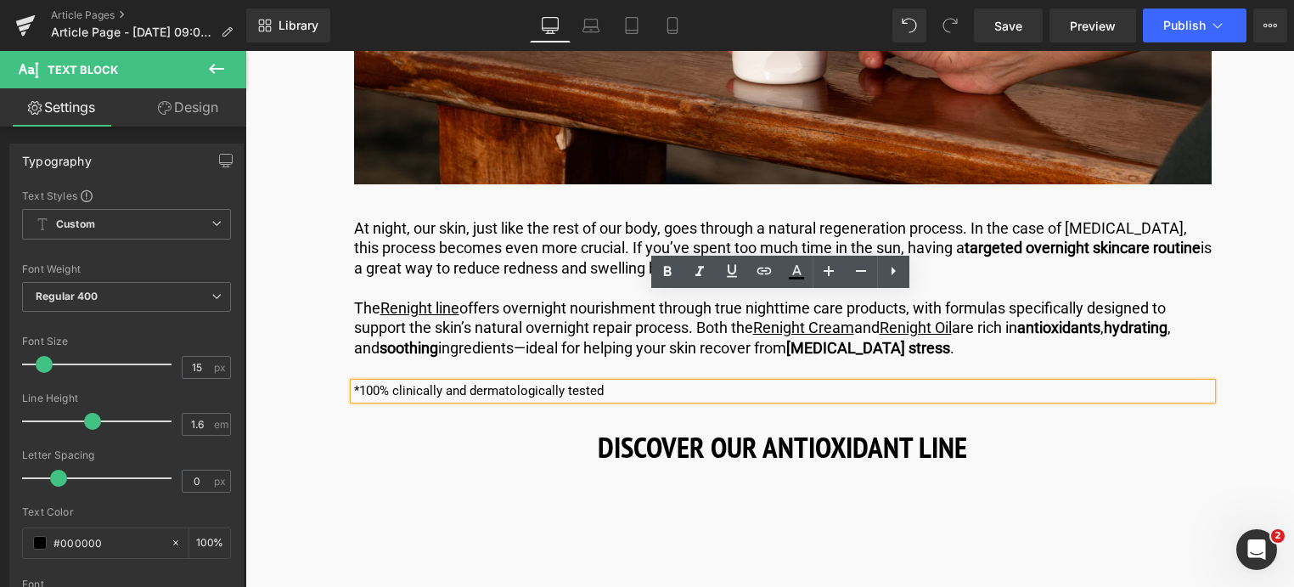
drag, startPoint x: 645, startPoint y: 300, endPoint x: 454, endPoint y: 351, distance: 197.8
click at [245, 300] on html "🌞 Im August versandkostenfrei! Mehr Zeit, den [PERSON_NAME] zu genießen. 🌞 ✨ Je…" at bounding box center [769, 269] width 1049 height 10065
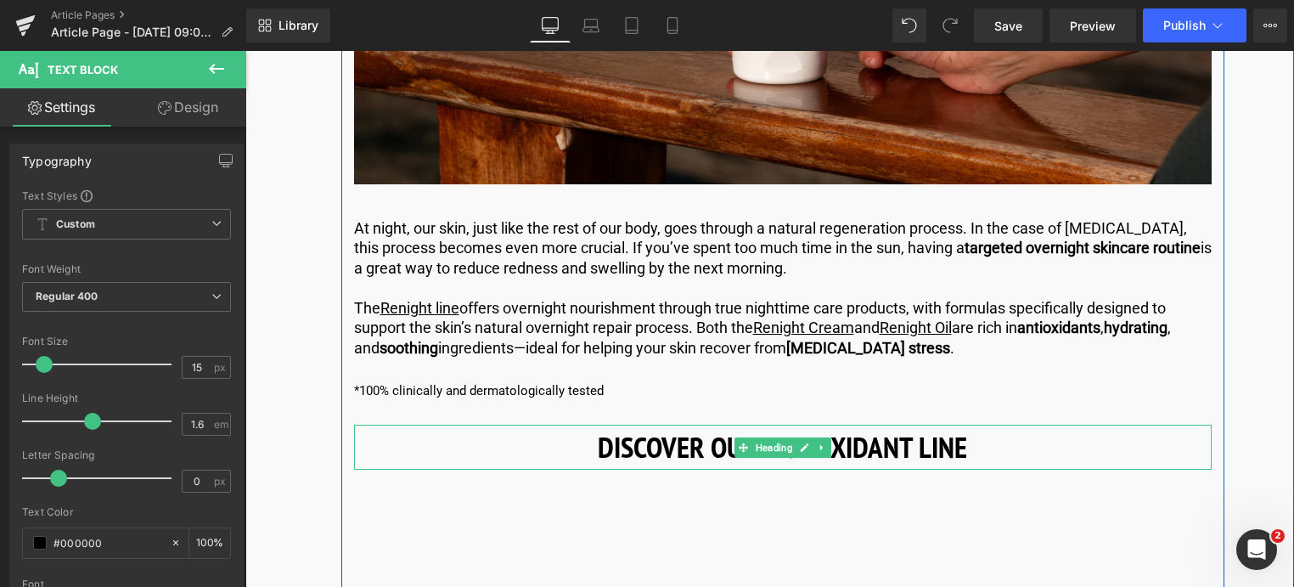
click at [957, 425] on h2 "DISCOVER OUR ANTIOXIDANT LINE" at bounding box center [783, 447] width 858 height 45
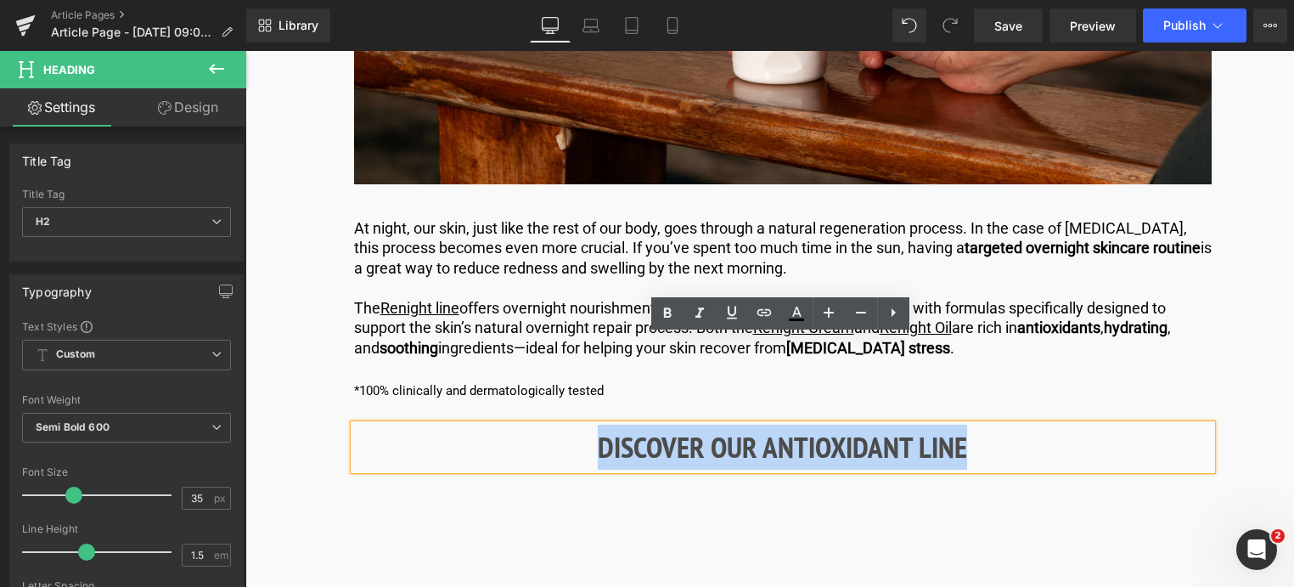
drag, startPoint x: 972, startPoint y: 366, endPoint x: 350, endPoint y: 331, distance: 623.5
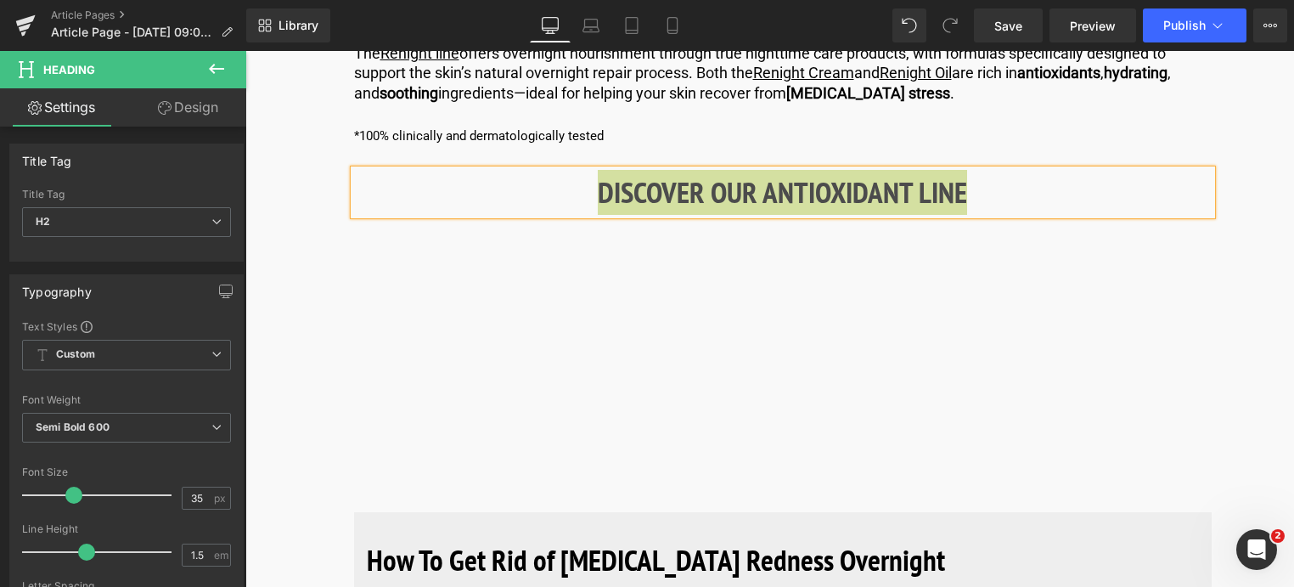
scroll to position [5153, 0]
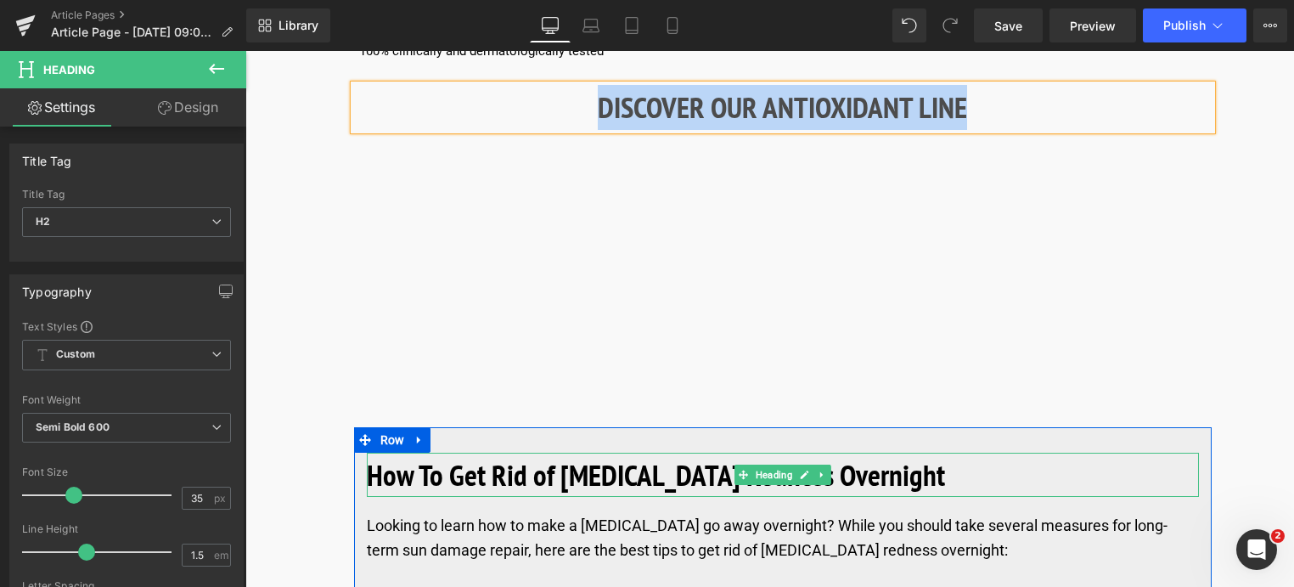
click at [611, 455] on strong "How To Get Rid of [MEDICAL_DATA] Redness Overnight" at bounding box center [656, 474] width 578 height 39
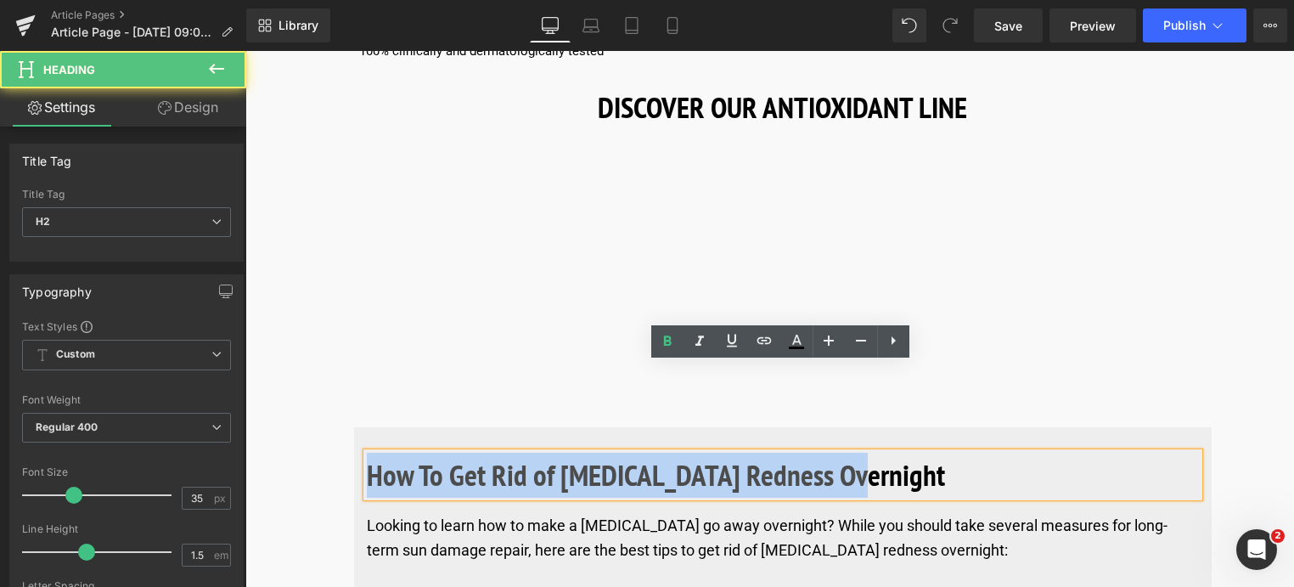
drag, startPoint x: 871, startPoint y: 392, endPoint x: 278, endPoint y: 375, distance: 593.9
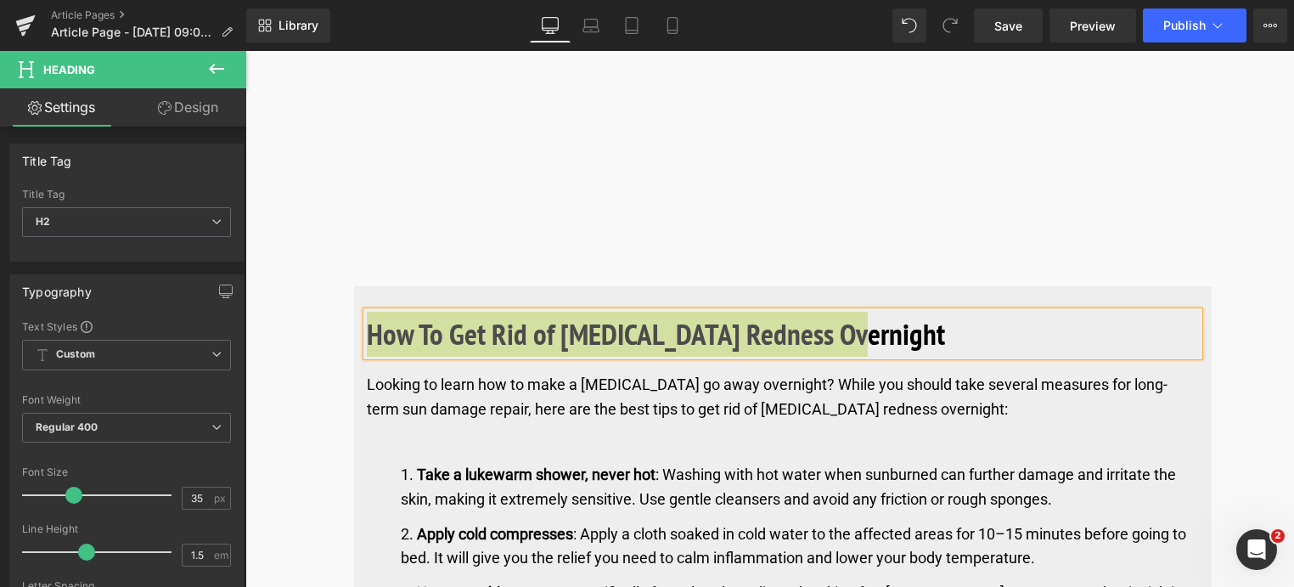
scroll to position [5408, 0]
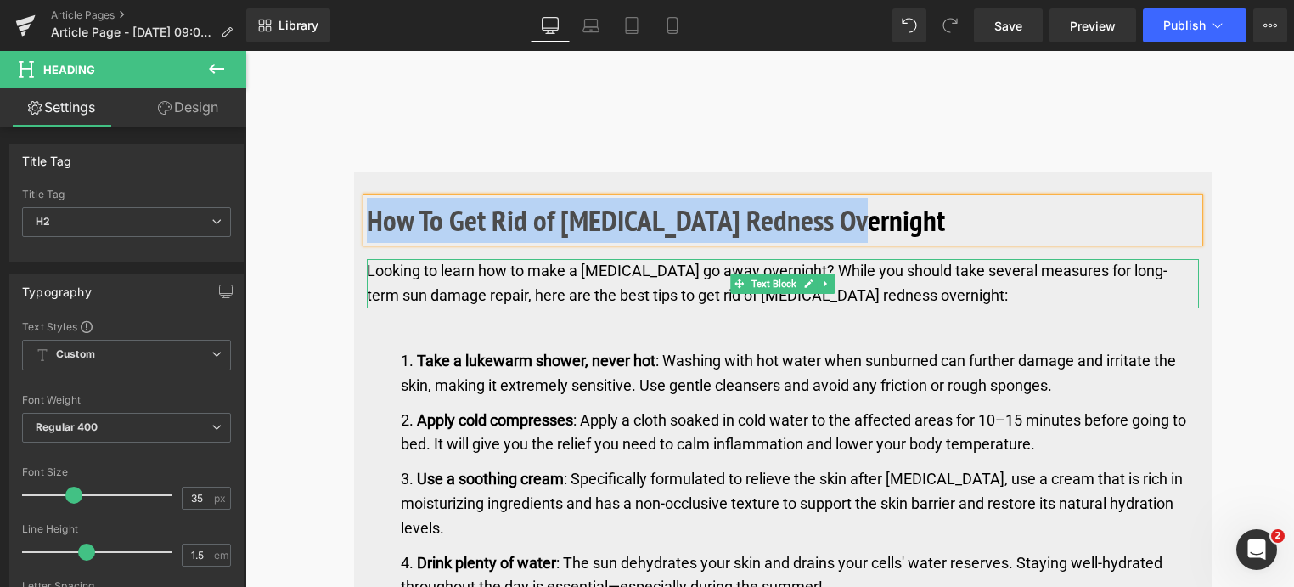
click at [594, 259] on div "Looking to learn how to make a [MEDICAL_DATA] go away overnight? While you shou…" at bounding box center [783, 283] width 832 height 49
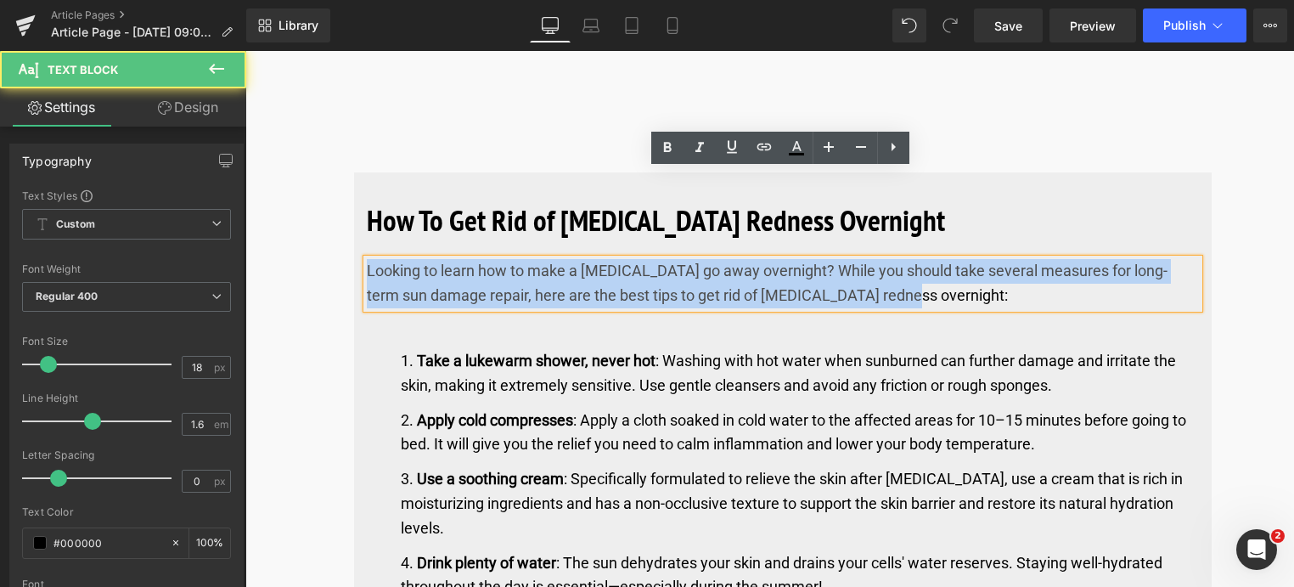
drag, startPoint x: 893, startPoint y: 205, endPoint x: 452, endPoint y: 197, distance: 440.8
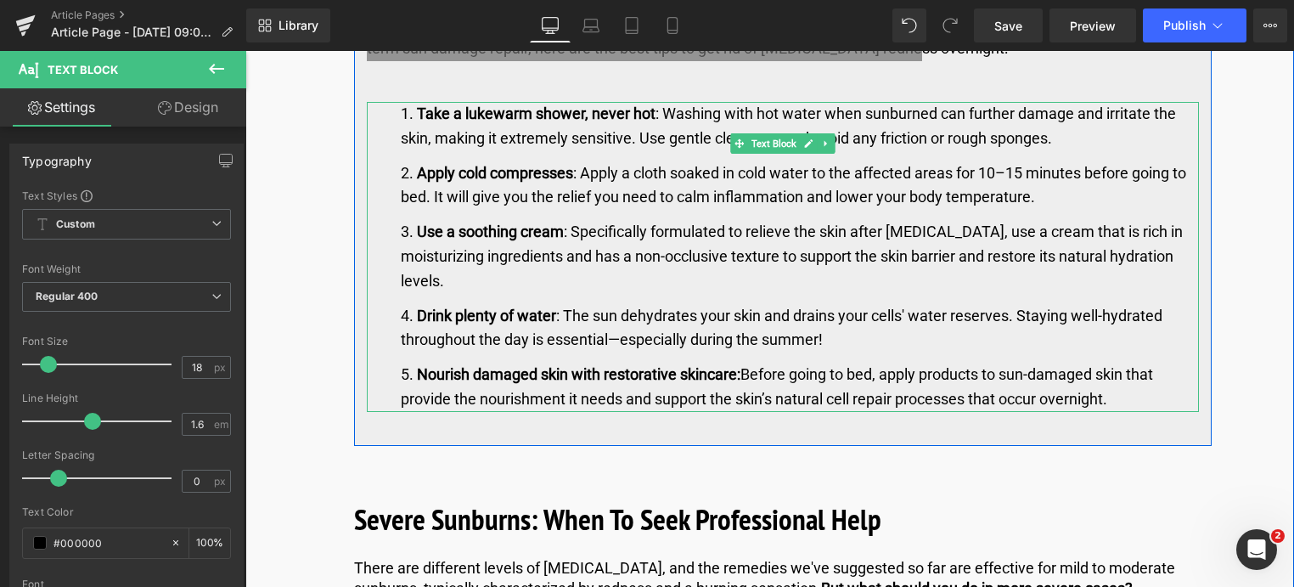
scroll to position [5663, 0]
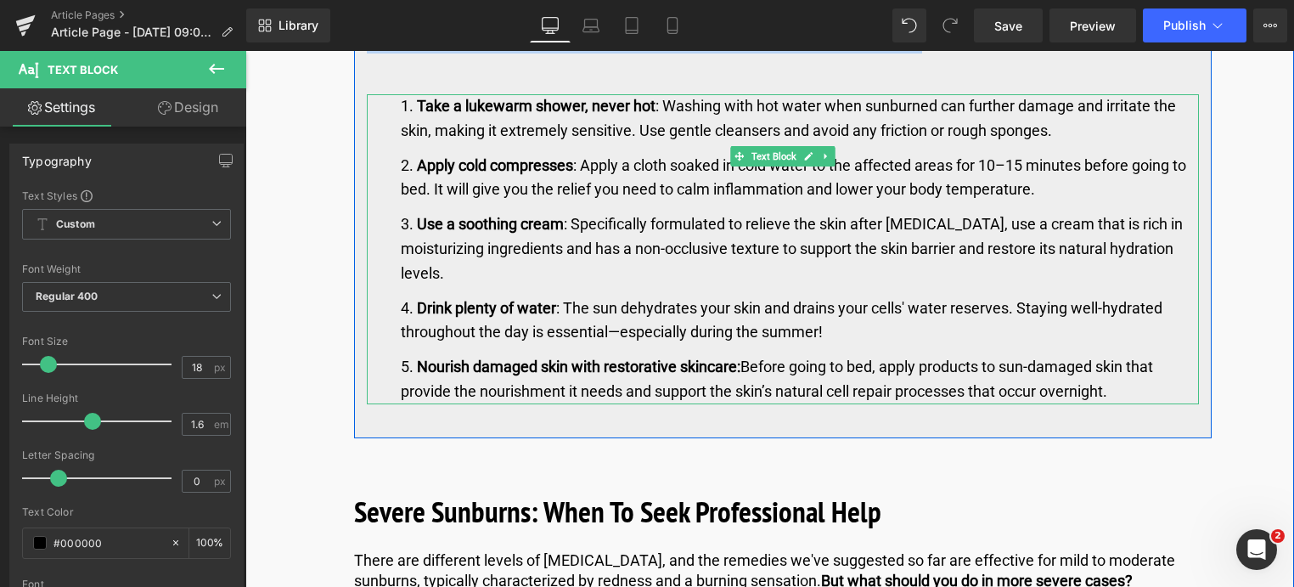
click at [527, 358] on strong "Nourish damaged skin with restorative skincare:" at bounding box center [579, 367] width 324 height 18
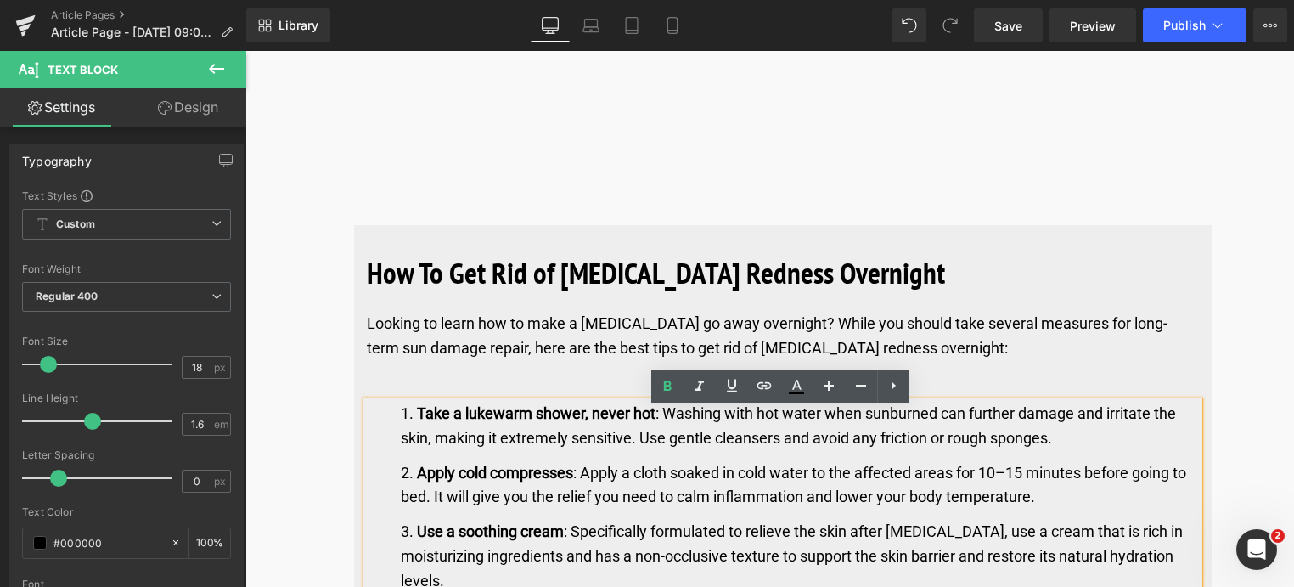
scroll to position [5237, 0]
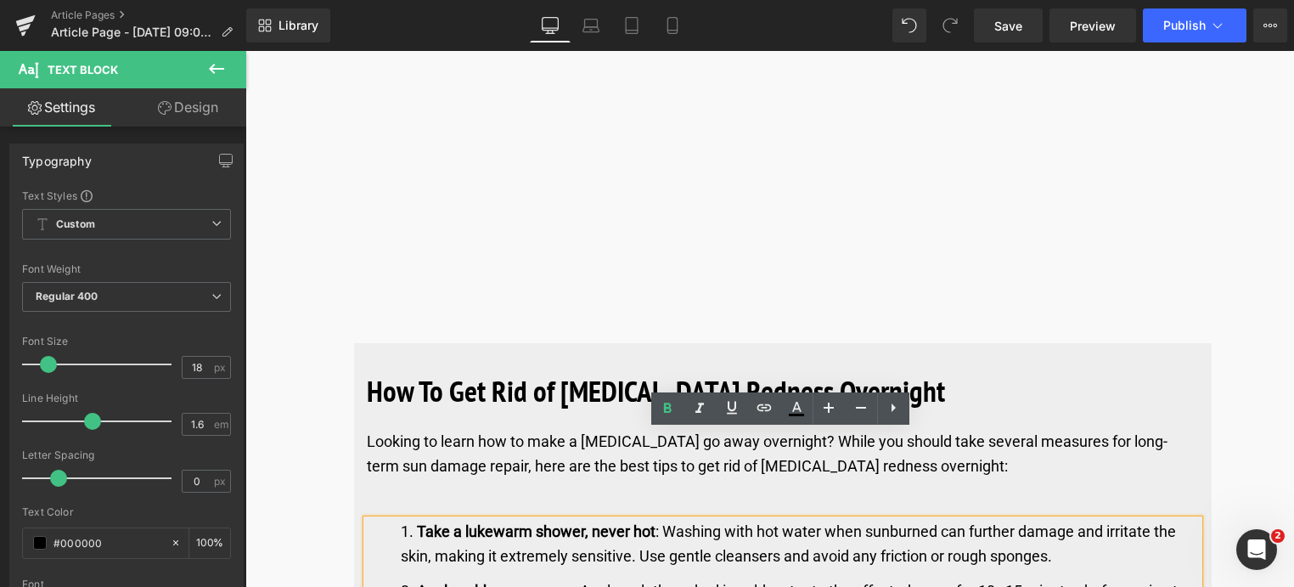
drag, startPoint x: 1156, startPoint y: 310, endPoint x: 331, endPoint y: 213, distance: 830.3
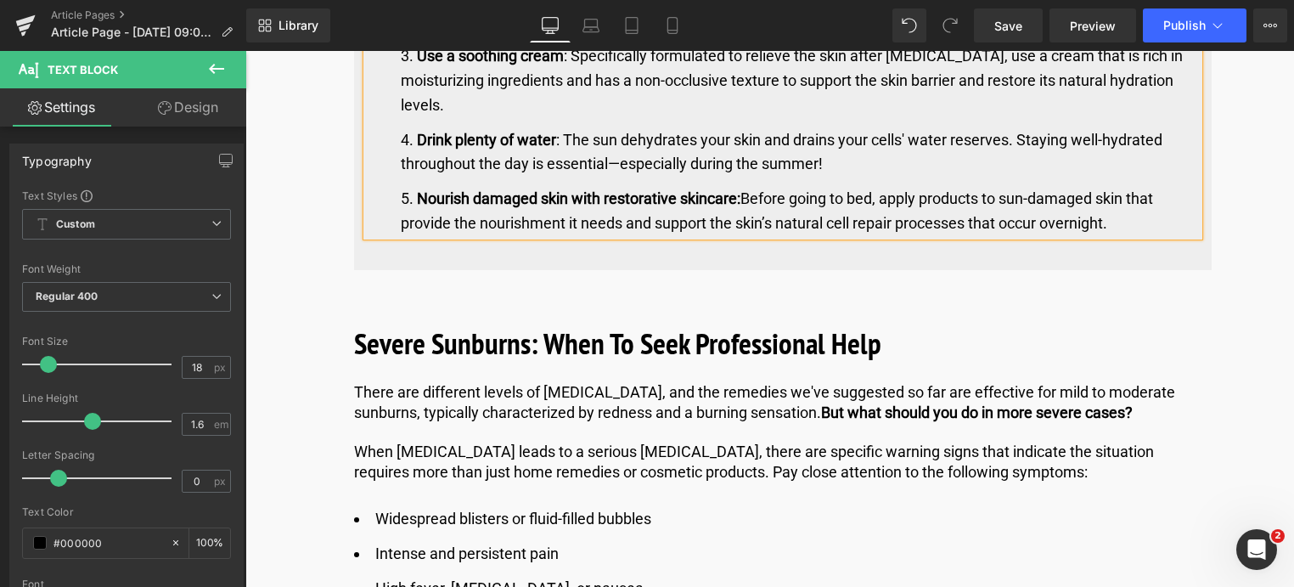
scroll to position [5832, 0]
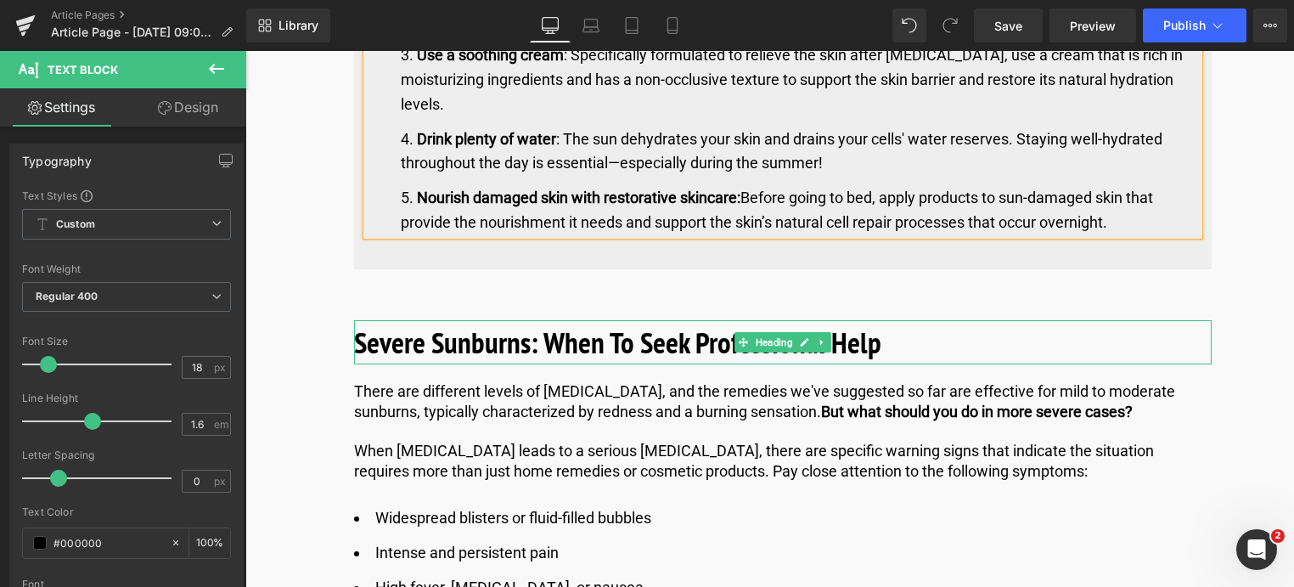
click at [890, 320] on h2 "Severe Sunburns: When To Seek Professional Help" at bounding box center [783, 342] width 858 height 45
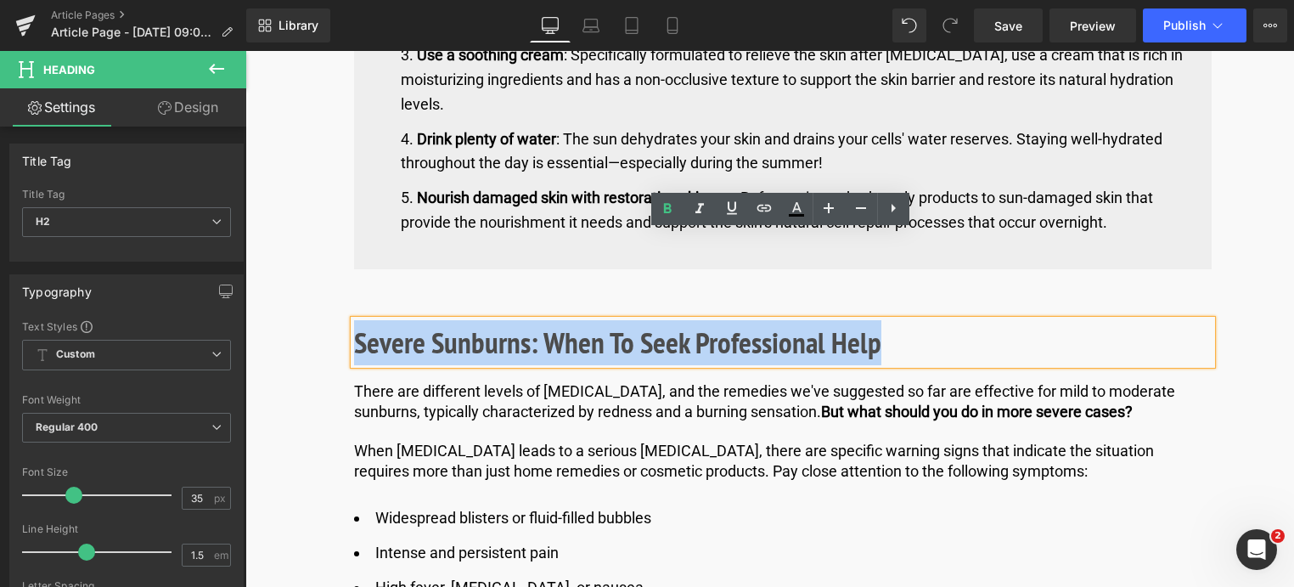
drag, startPoint x: 888, startPoint y: 256, endPoint x: 448, endPoint y: 314, distance: 443.7
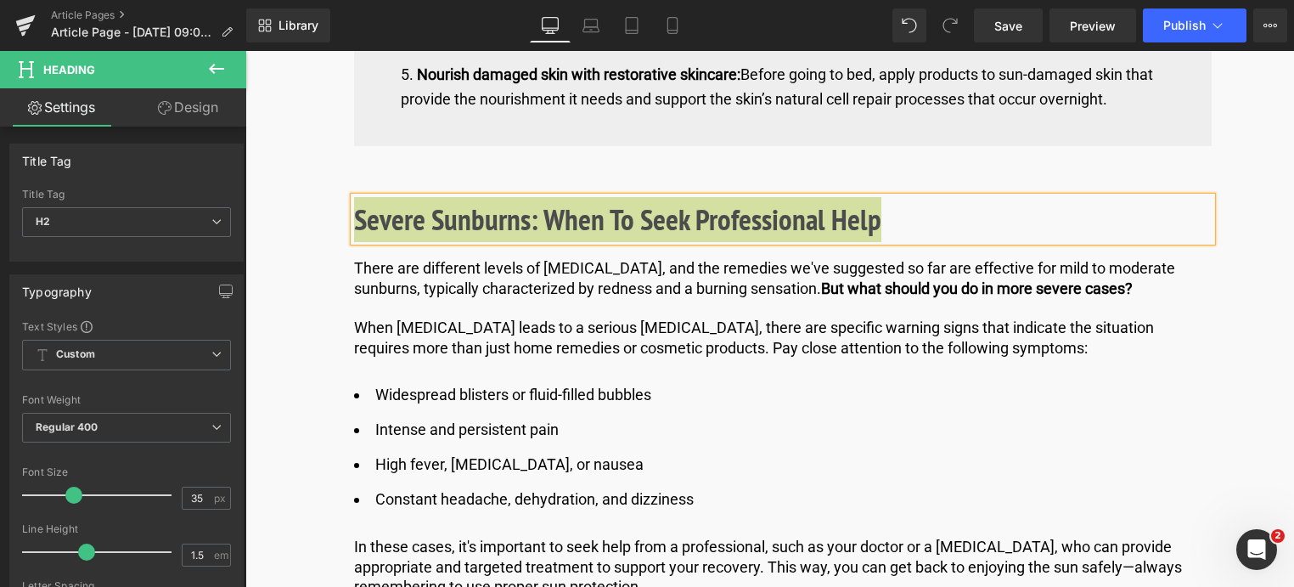
scroll to position [6002, 0]
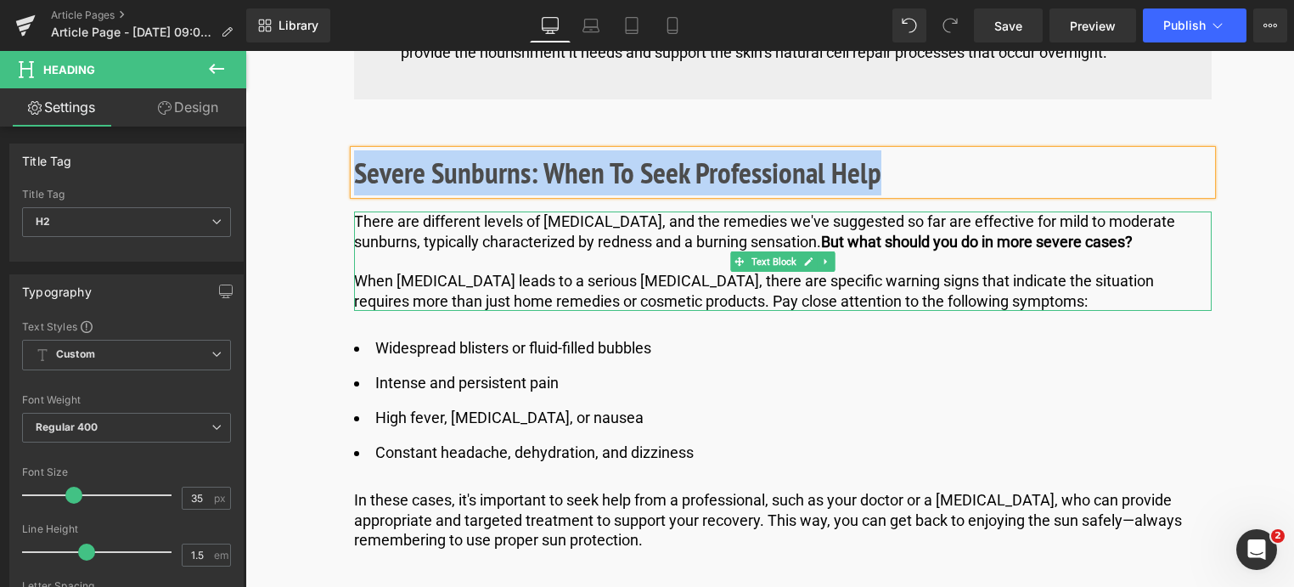
click at [1023, 271] on p "When [MEDICAL_DATA] leads to a serious [MEDICAL_DATA], there are specific warni…" at bounding box center [783, 291] width 858 height 40
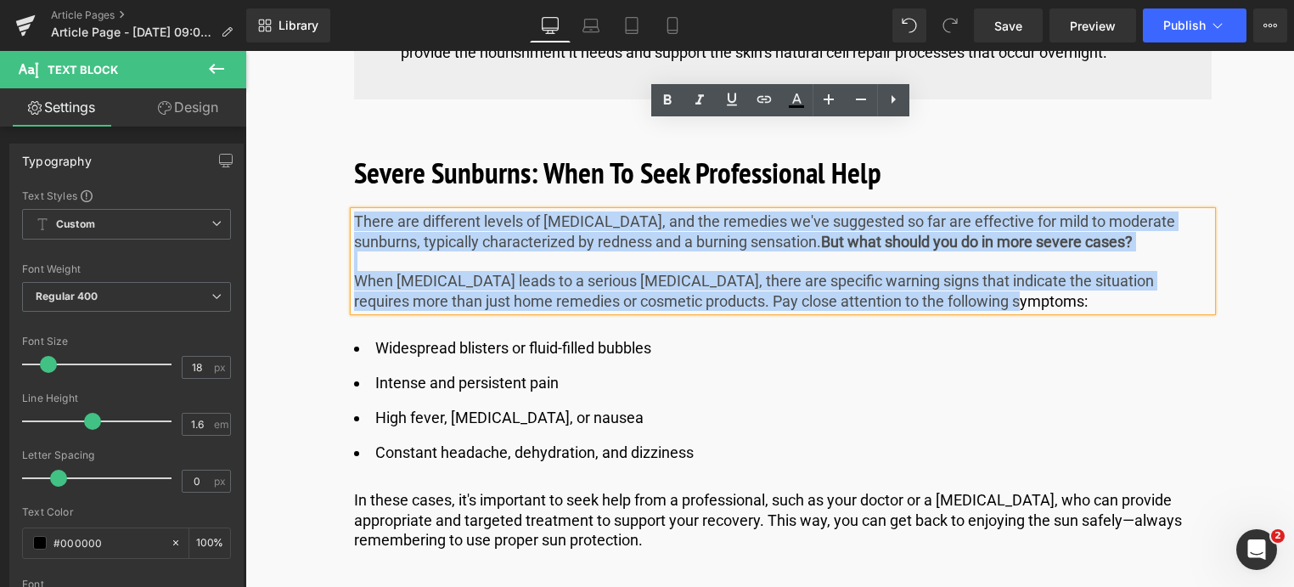
drag, startPoint x: 1003, startPoint y: 211, endPoint x: 466, endPoint y: 163, distance: 538.9
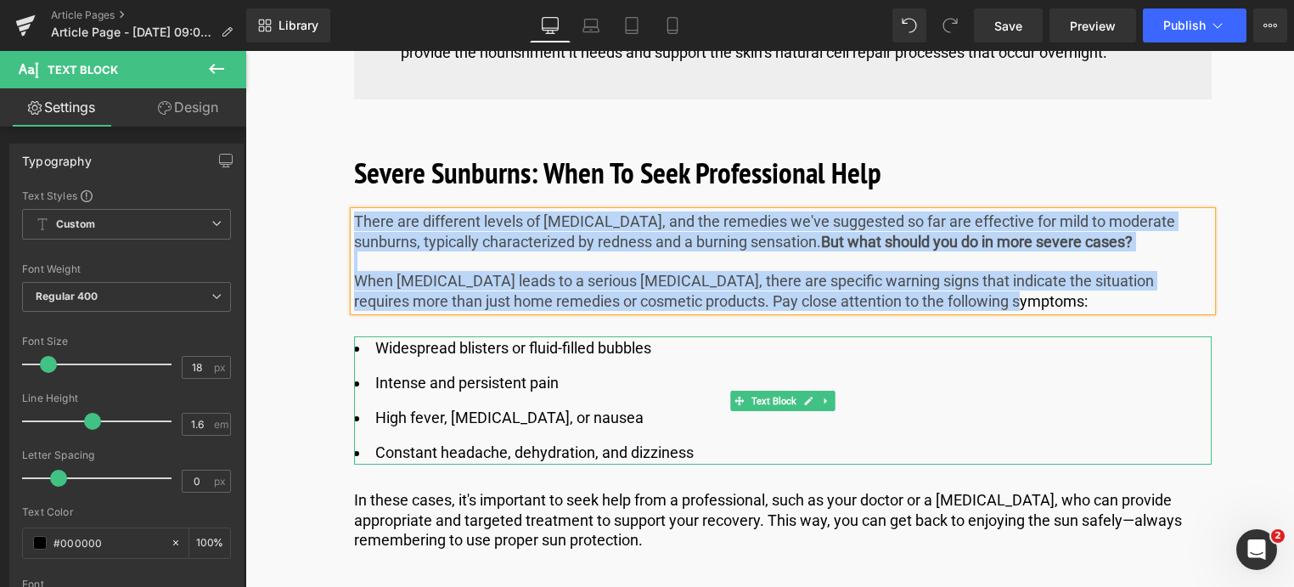
click at [696, 441] on li "Constant headache, dehydration, and dizziness" at bounding box center [783, 453] width 858 height 25
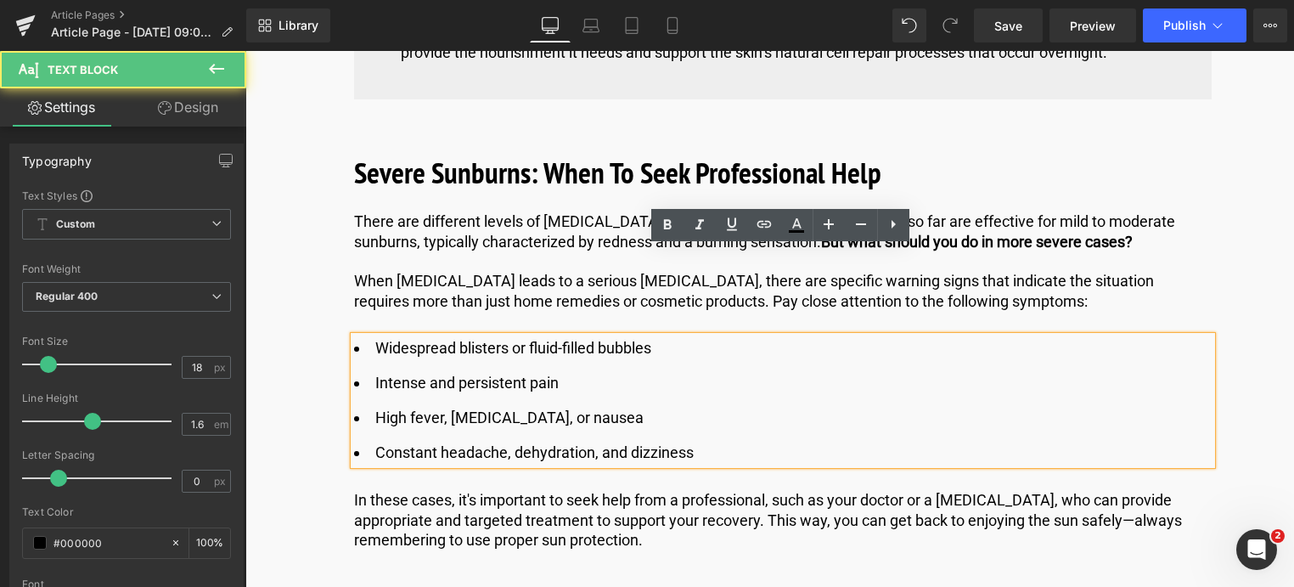
drag, startPoint x: 701, startPoint y: 366, endPoint x: 453, endPoint y: 248, distance: 274.7
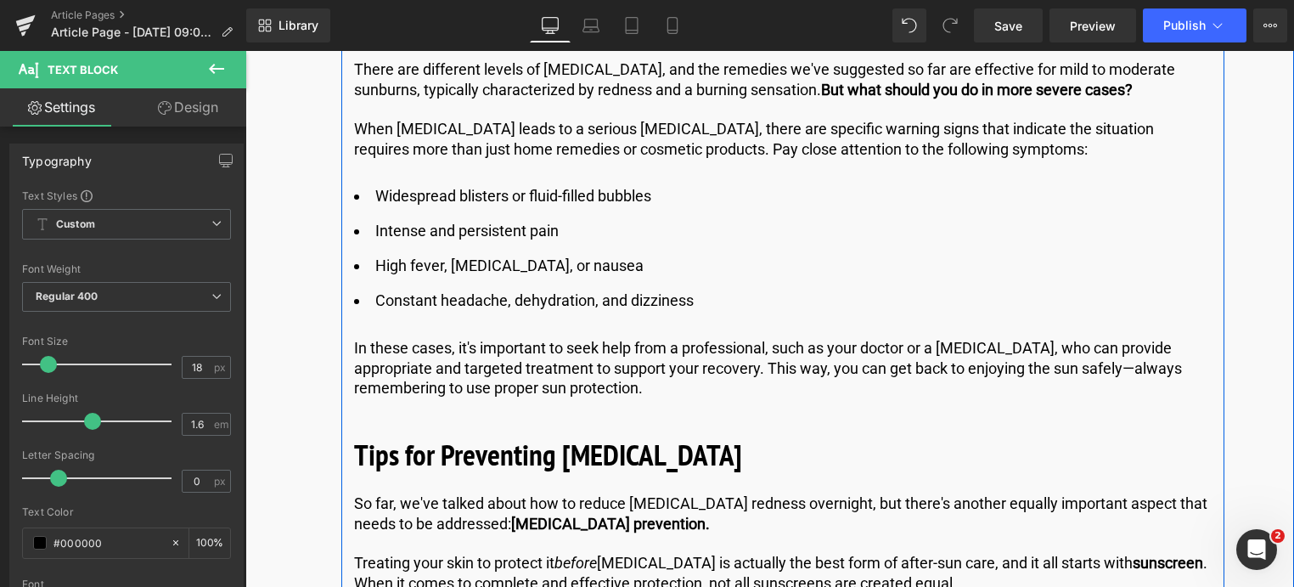
scroll to position [6172, 0]
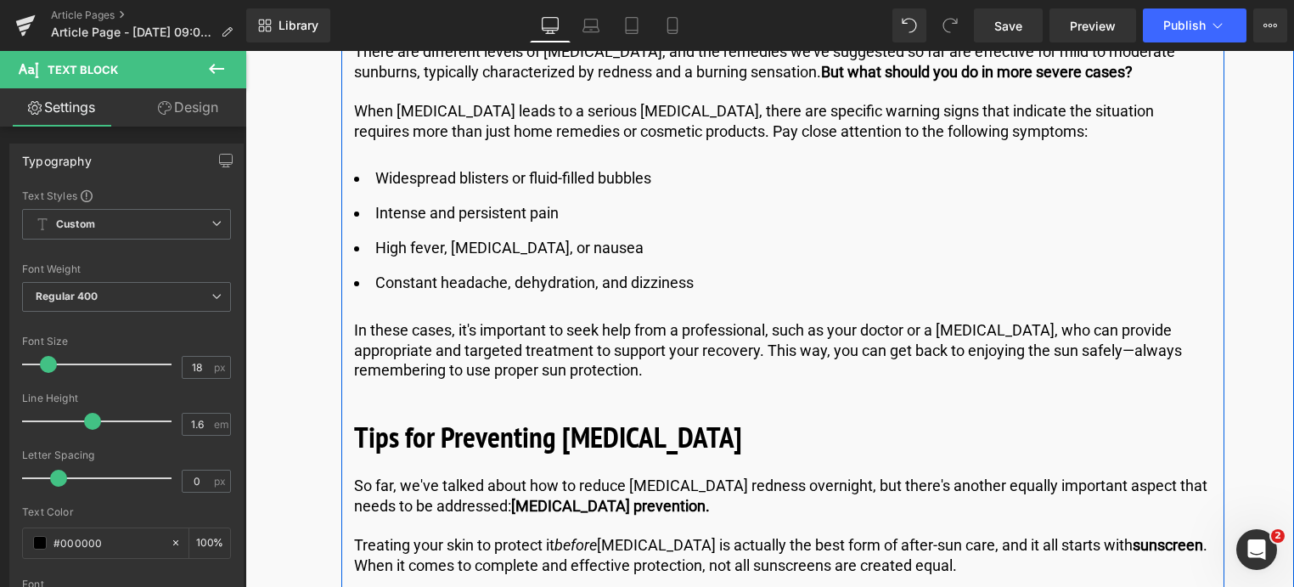
drag, startPoint x: 687, startPoint y: 287, endPoint x: 678, endPoint y: 282, distance: 10.6
click at [687, 320] on div "In these cases, it's important to seek help from a professional, such as your d…" at bounding box center [783, 349] width 858 height 59
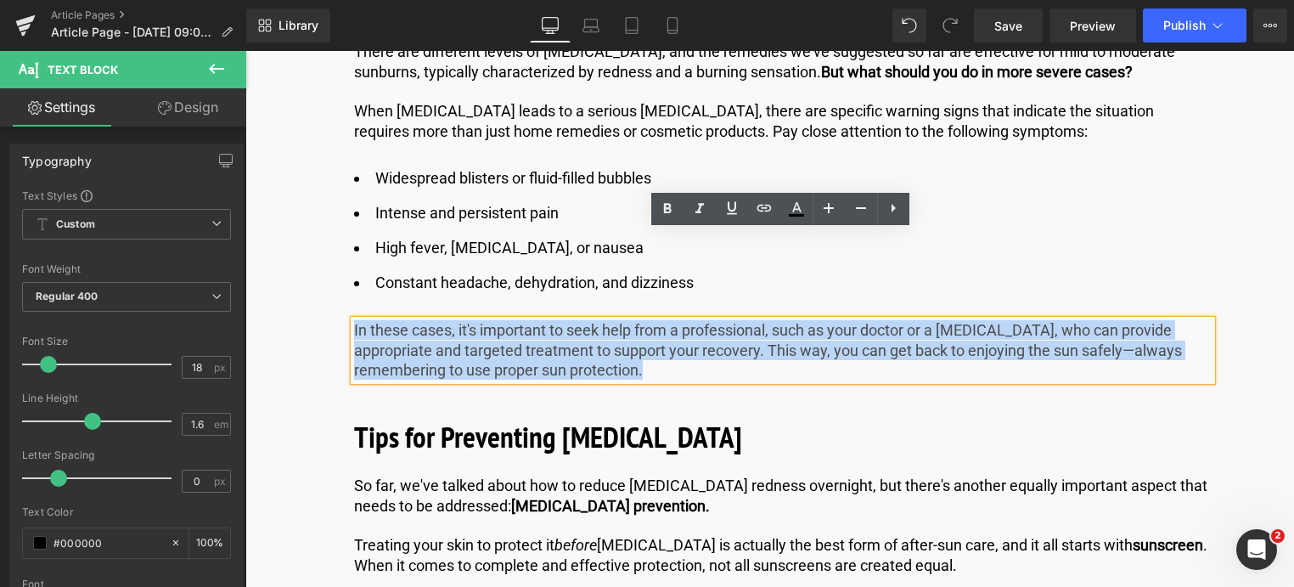
drag, startPoint x: 670, startPoint y: 278, endPoint x: 394, endPoint y: 228, distance: 280.5
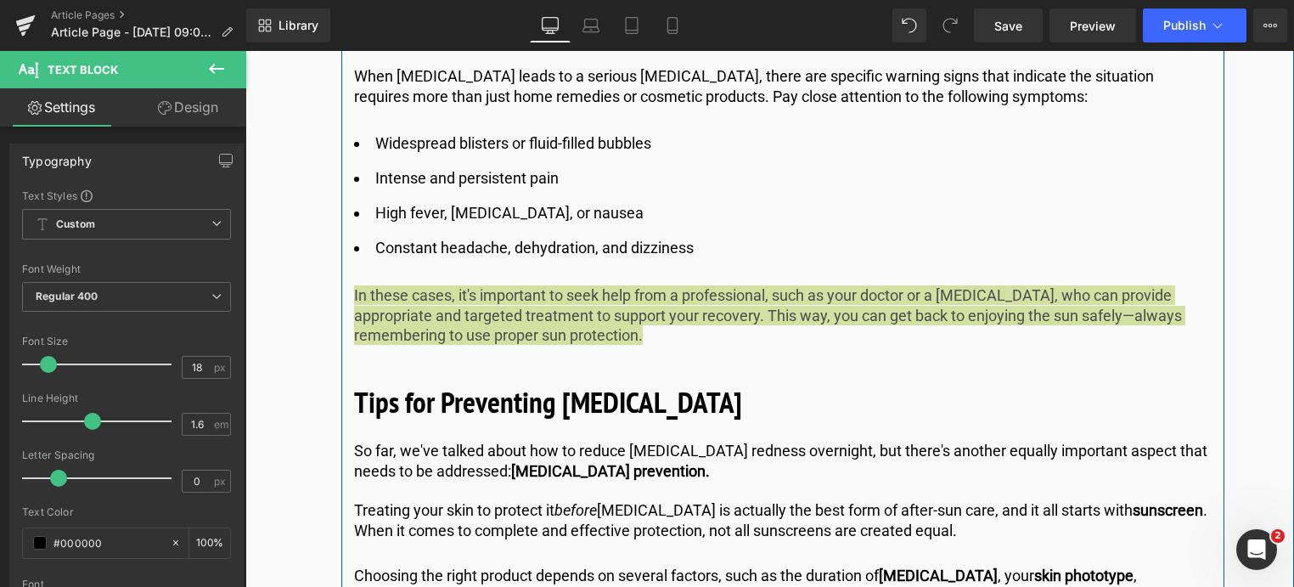
scroll to position [6257, 0]
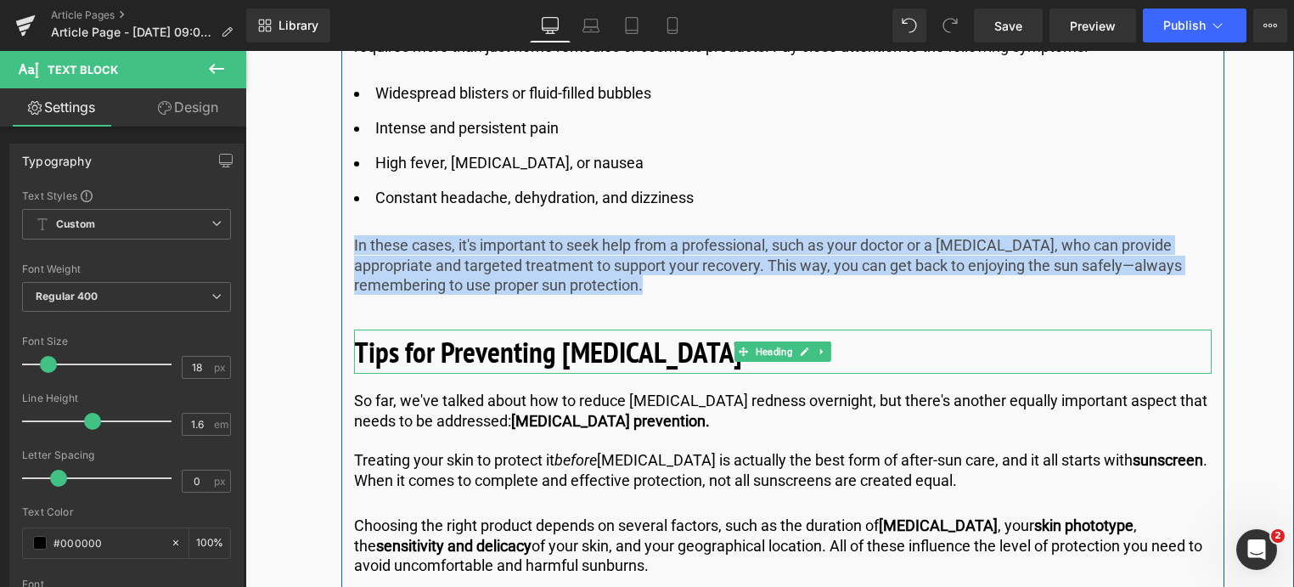
click at [651, 330] on h2 "Tips for Preventing [MEDICAL_DATA]" at bounding box center [783, 352] width 858 height 45
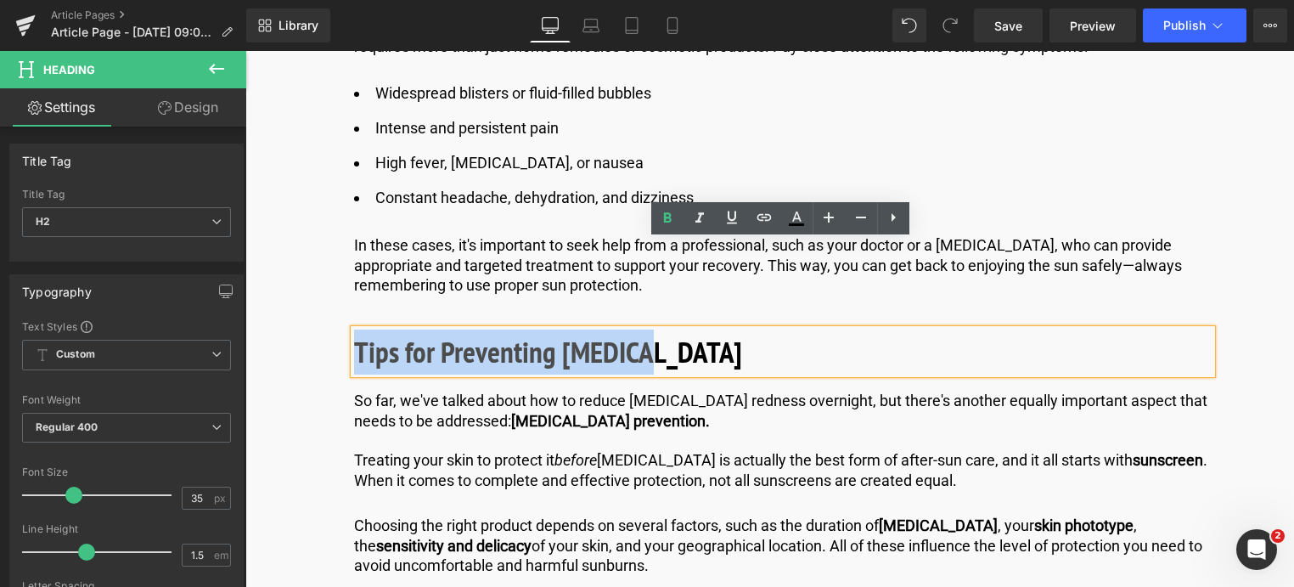
drag, startPoint x: 651, startPoint y: 263, endPoint x: 293, endPoint y: 240, distance: 359.1
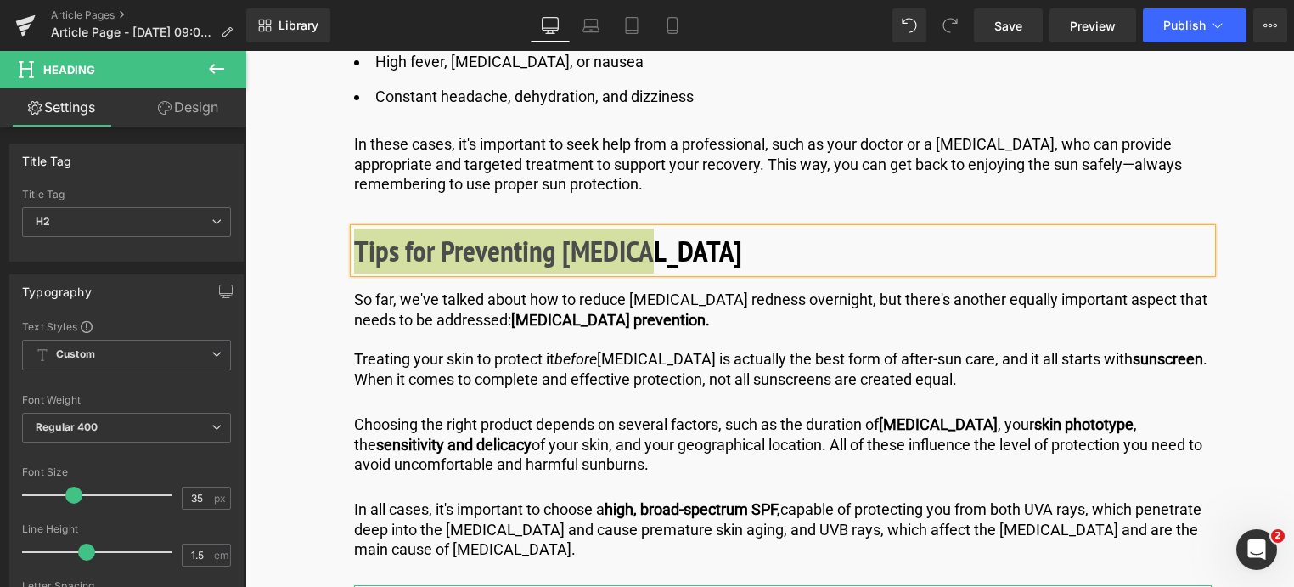
scroll to position [6342, 0]
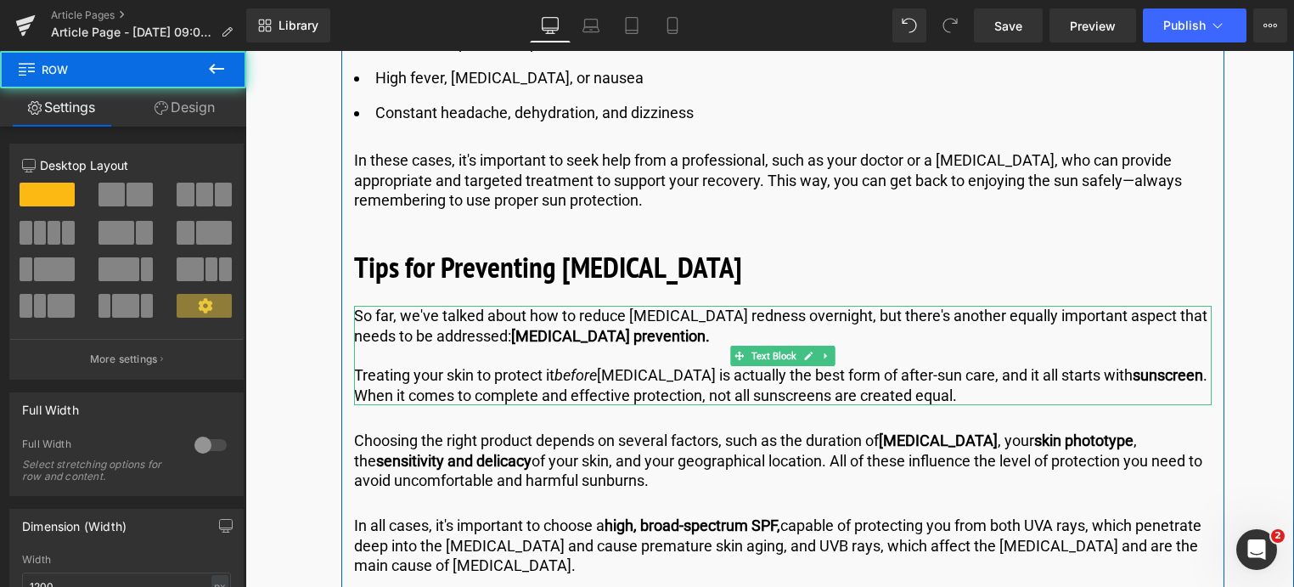
click at [968, 365] on p "Treating your skin to protect it before [MEDICAL_DATA] is actually the best for…" at bounding box center [783, 385] width 858 height 40
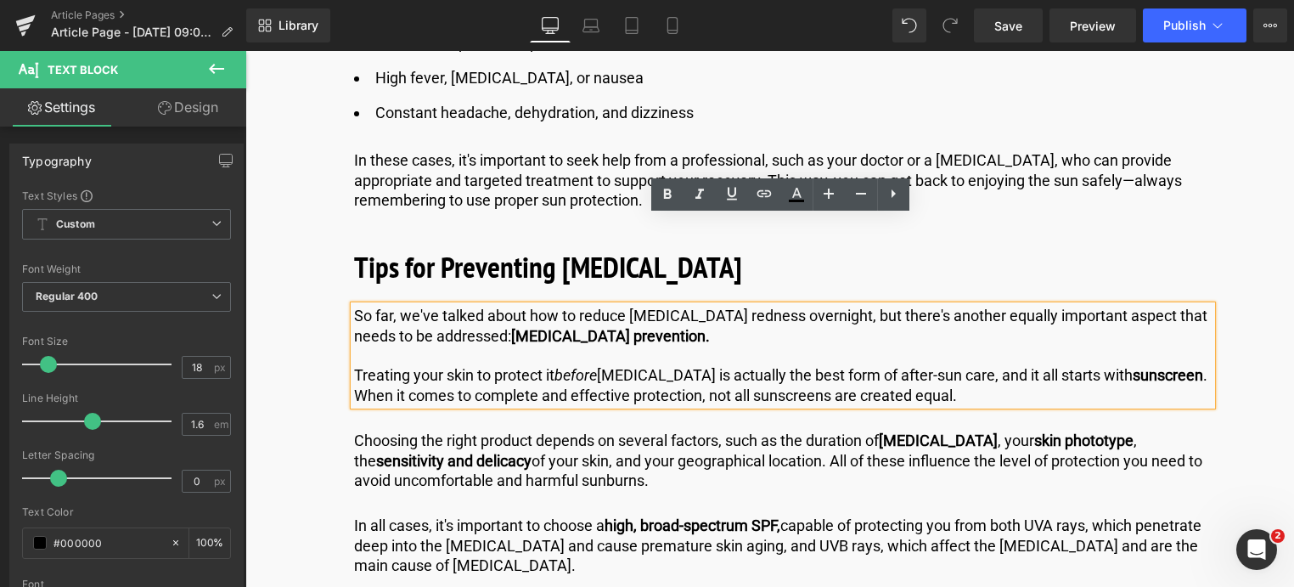
drag, startPoint x: 968, startPoint y: 309, endPoint x: 324, endPoint y: 178, distance: 656.9
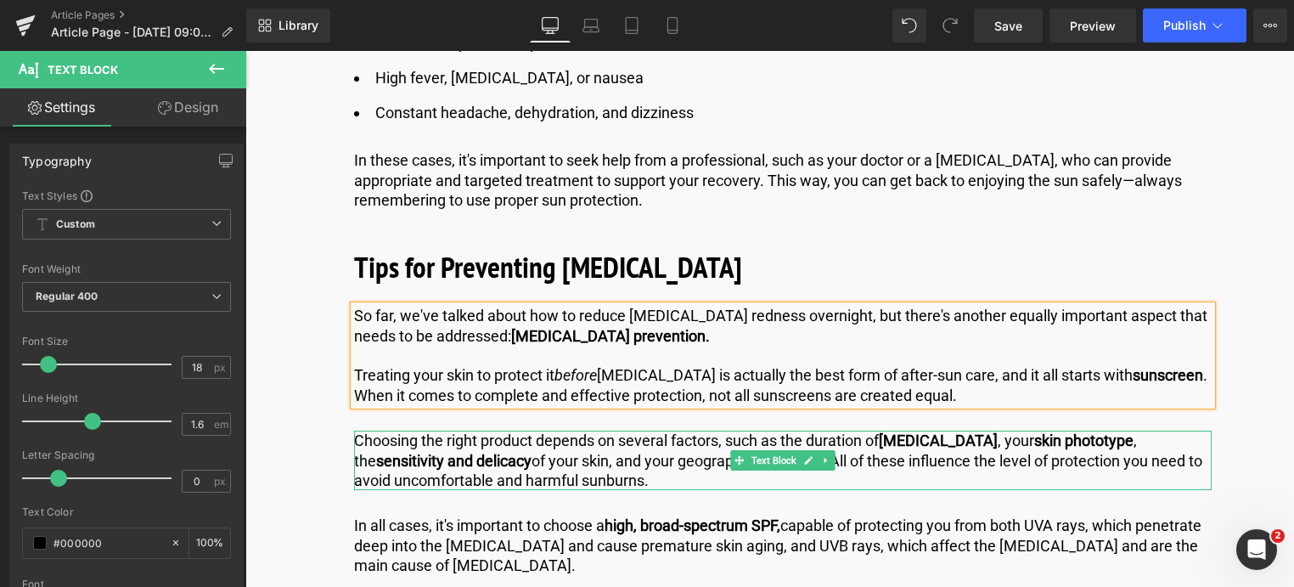
drag, startPoint x: 680, startPoint y: 385, endPoint x: 669, endPoint y: 388, distance: 11.6
click at [680, 431] on p "Choosing the right product depends on several factors, such as the duration of …" at bounding box center [783, 460] width 858 height 59
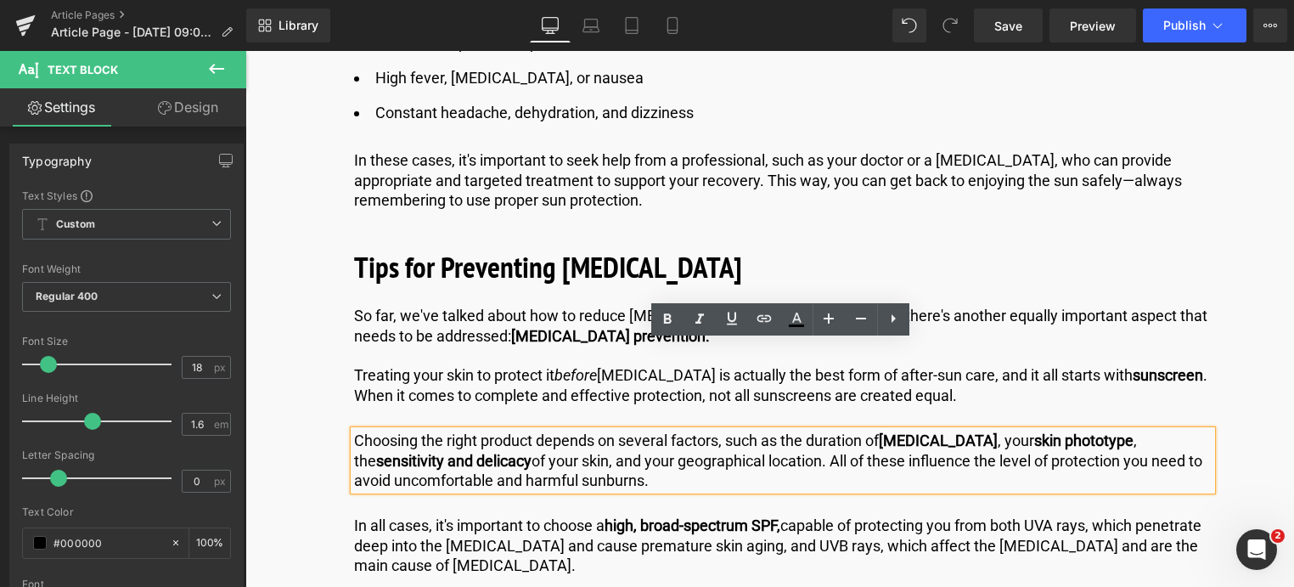
drag, startPoint x: 666, startPoint y: 391, endPoint x: 448, endPoint y: 354, distance: 220.5
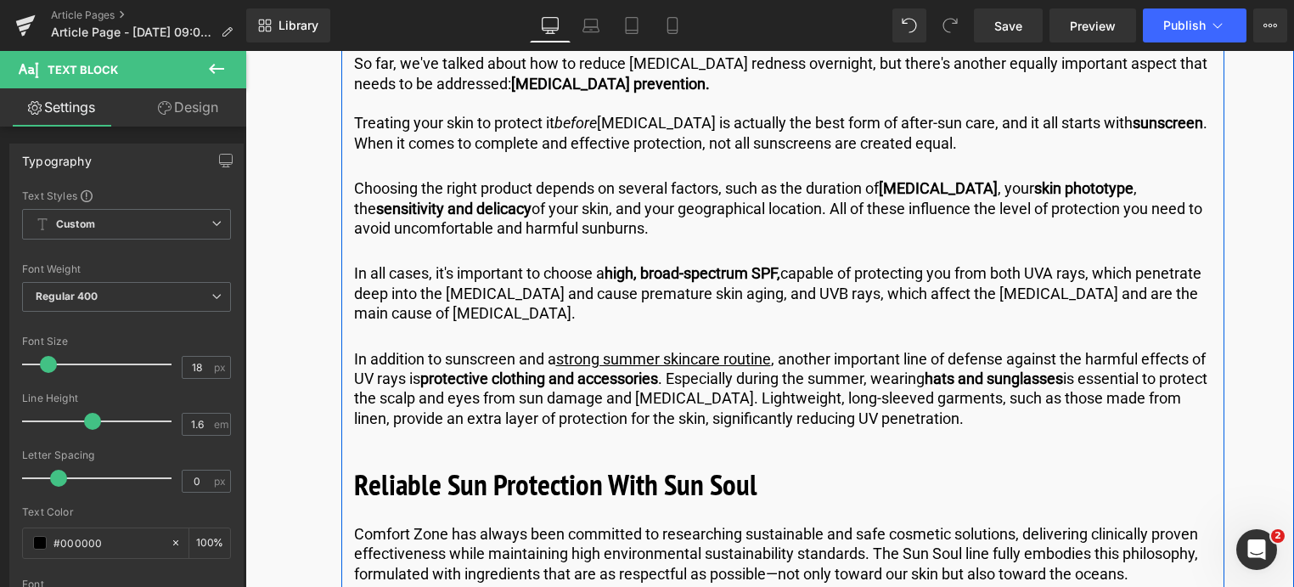
scroll to position [6596, 0]
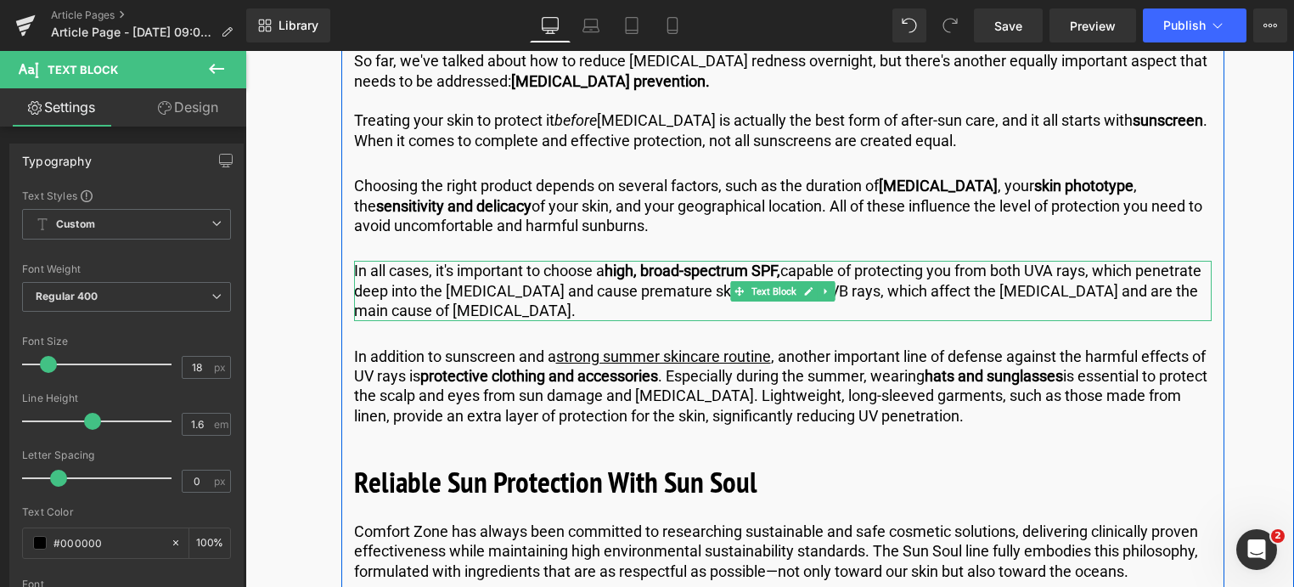
click at [506, 261] on p "In all cases, it's important to choose a high, broad-spectrum SPF, capable of p…" at bounding box center [783, 290] width 858 height 59
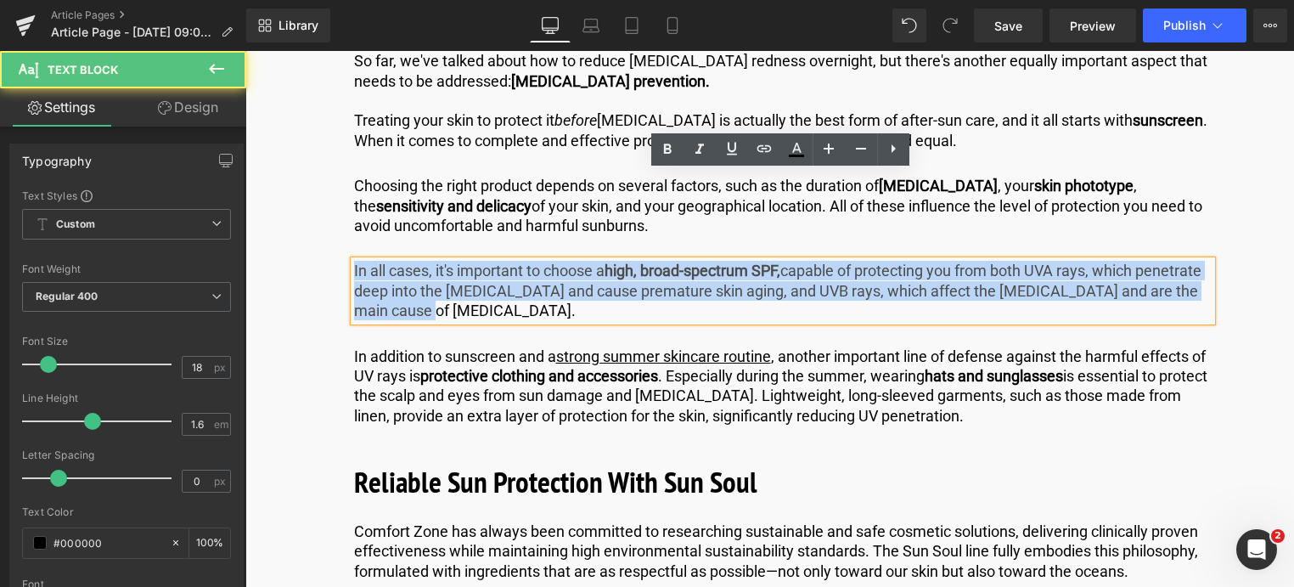
drag, startPoint x: 504, startPoint y: 220, endPoint x: 332, endPoint y: 167, distance: 180.3
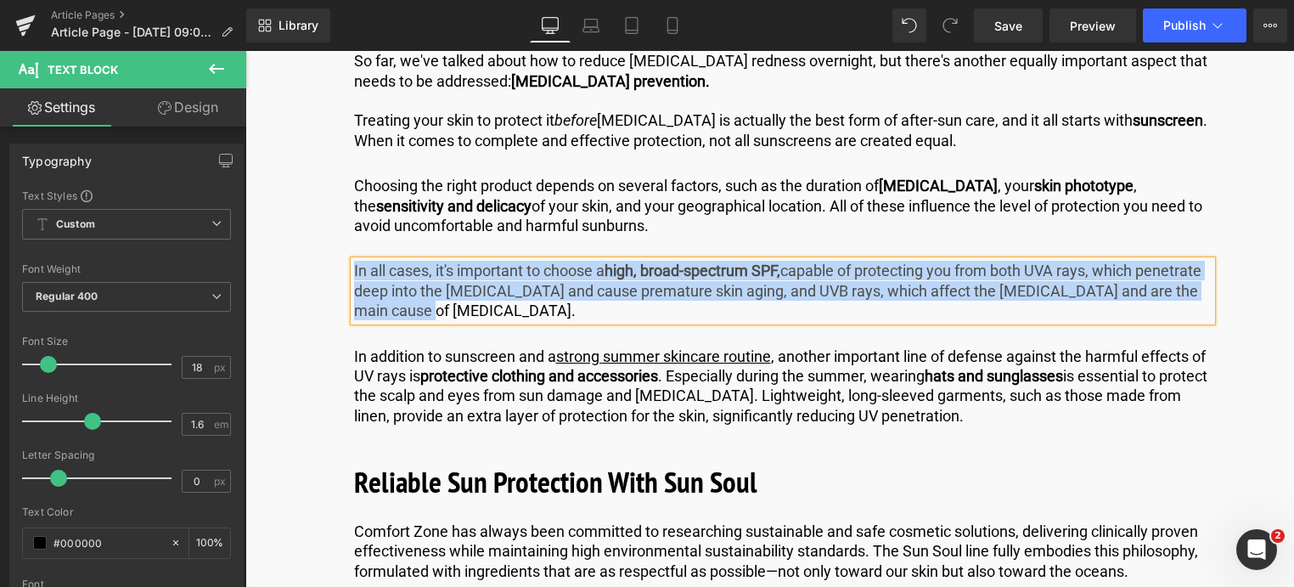
click at [1013, 347] on p "In addition to sunscreen and a strong summer skincare routine , another importa…" at bounding box center [783, 387] width 858 height 80
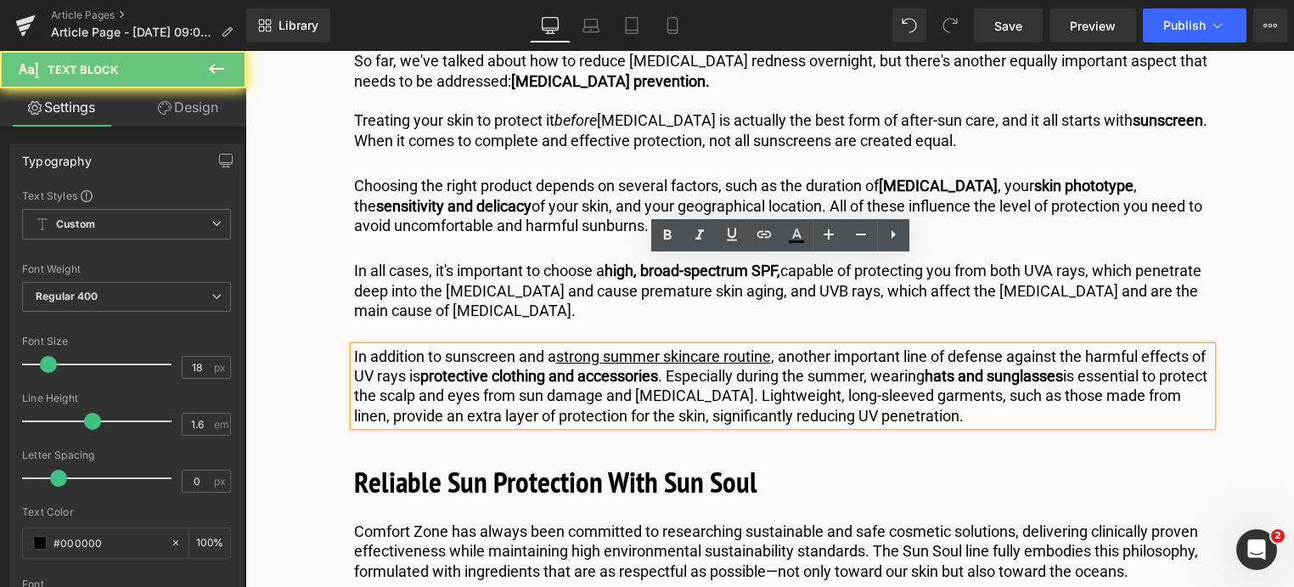
click at [1011, 347] on p "In addition to sunscreen and a strong summer skincare routine , another importa…" at bounding box center [783, 387] width 858 height 80
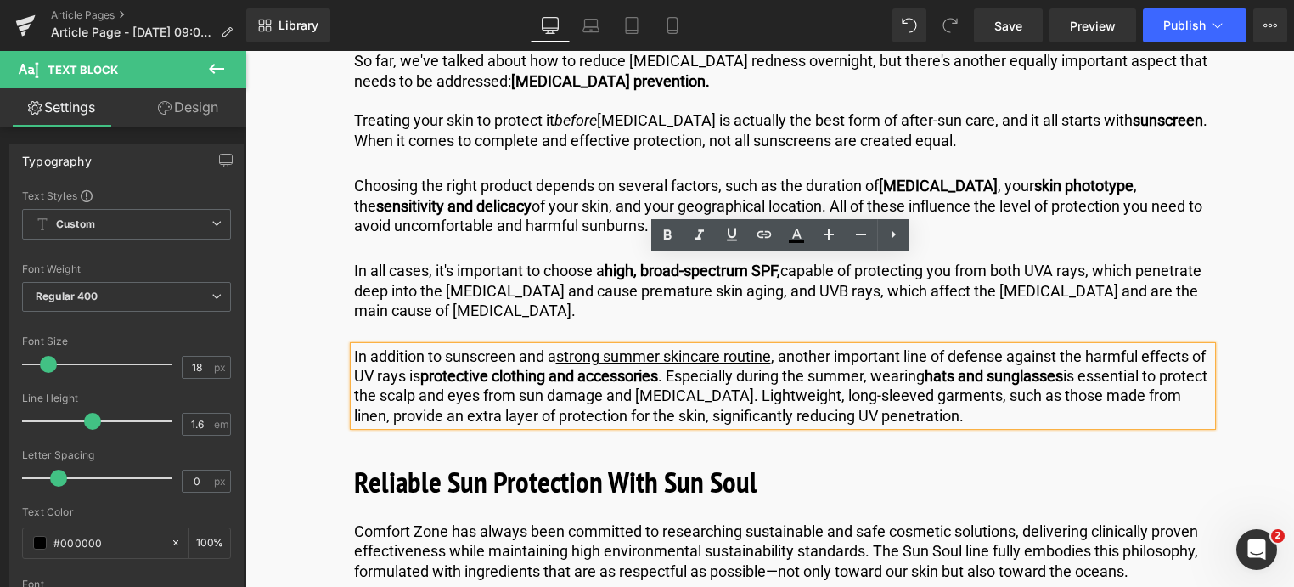
drag, startPoint x: 1011, startPoint y: 325, endPoint x: 363, endPoint y: 267, distance: 649.8
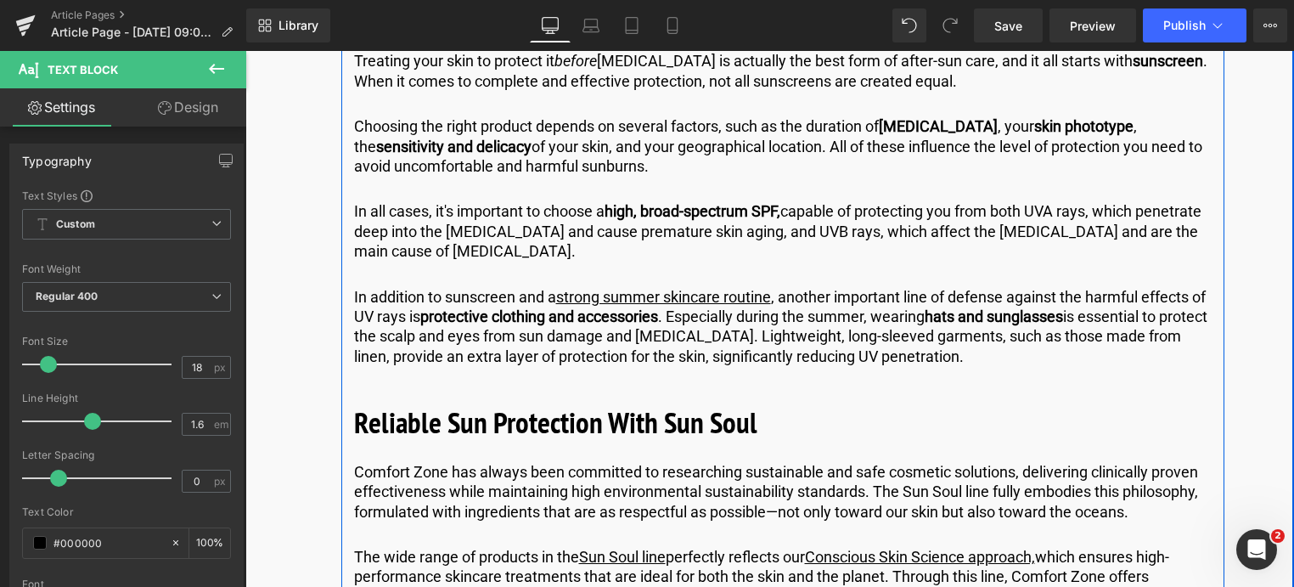
scroll to position [6681, 0]
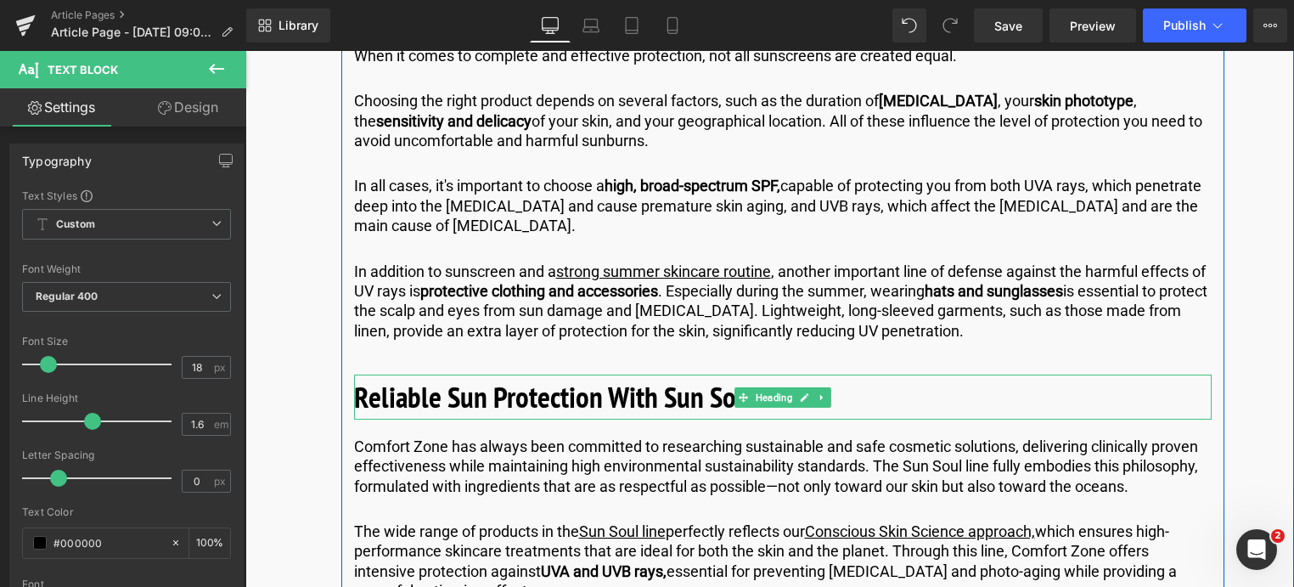
drag, startPoint x: 427, startPoint y: 309, endPoint x: 750, endPoint y: 302, distance: 322.8
click at [427, 377] on b "Reliable Sun Protection With Sun Soul" at bounding box center [555, 396] width 403 height 39
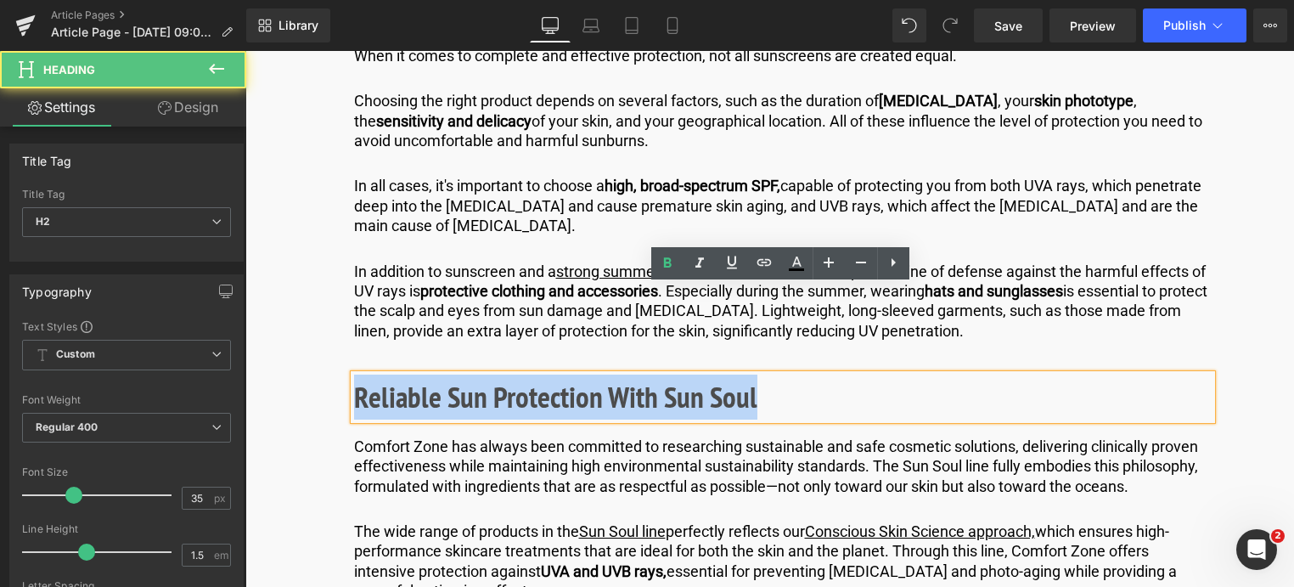
drag, startPoint x: 776, startPoint y: 309, endPoint x: 374, endPoint y: 298, distance: 402.7
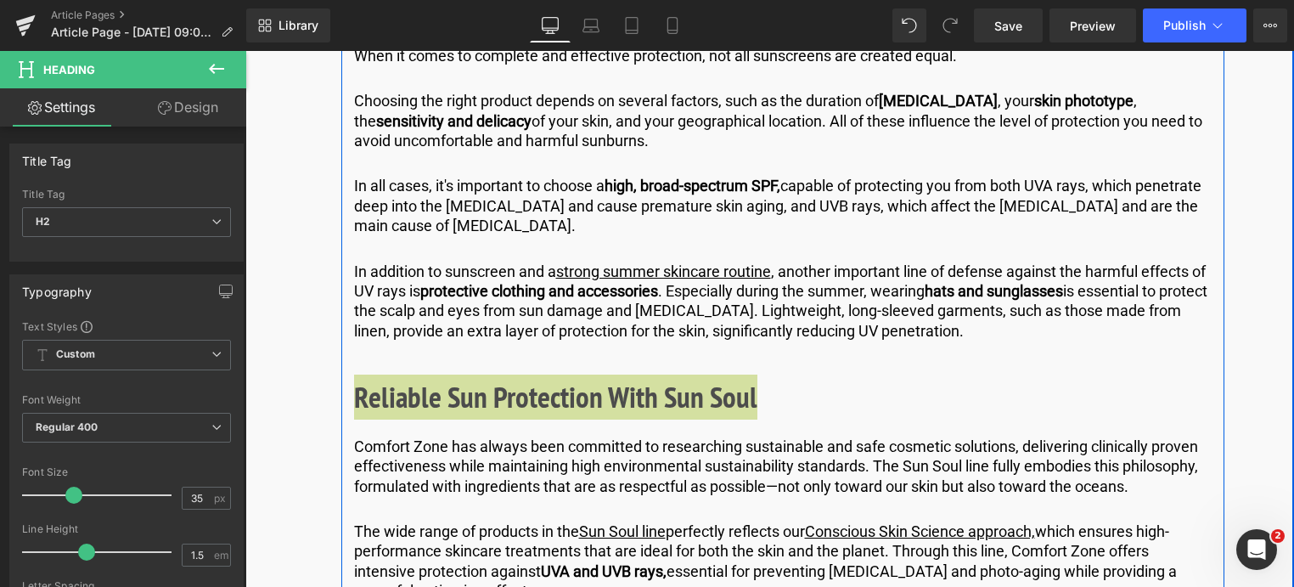
scroll to position [6766, 0]
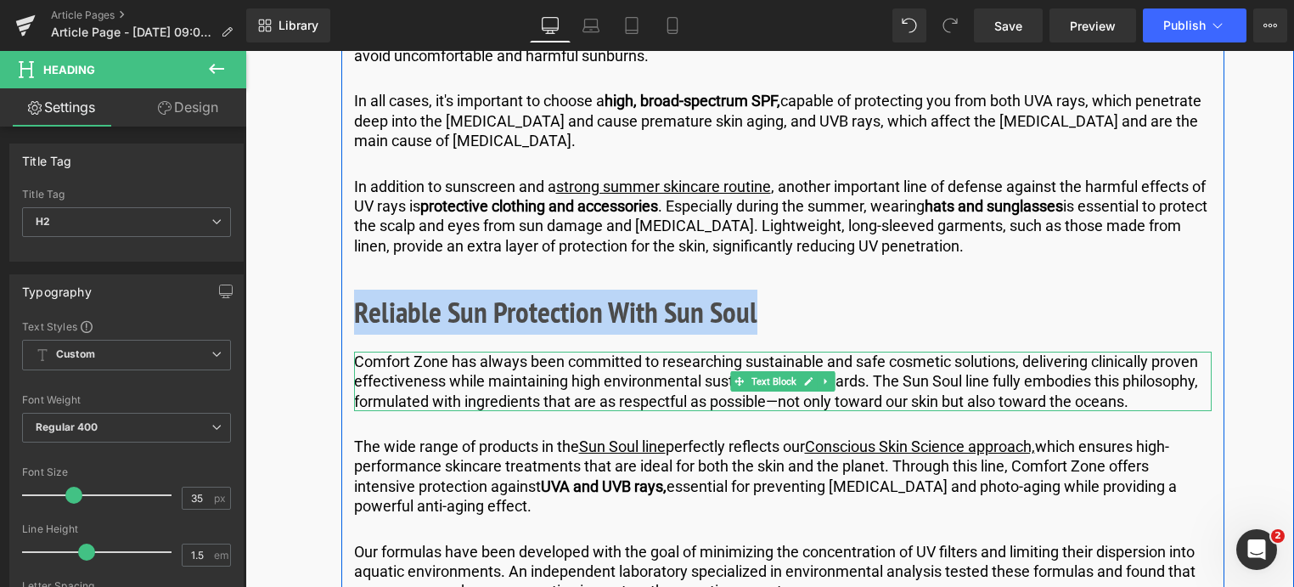
drag, startPoint x: 1158, startPoint y: 312, endPoint x: 1142, endPoint y: 313, distance: 16.2
click at [1158, 352] on p "Comfort Zone has always been committed to researching sustainable and safe cosm…" at bounding box center [783, 381] width 858 height 59
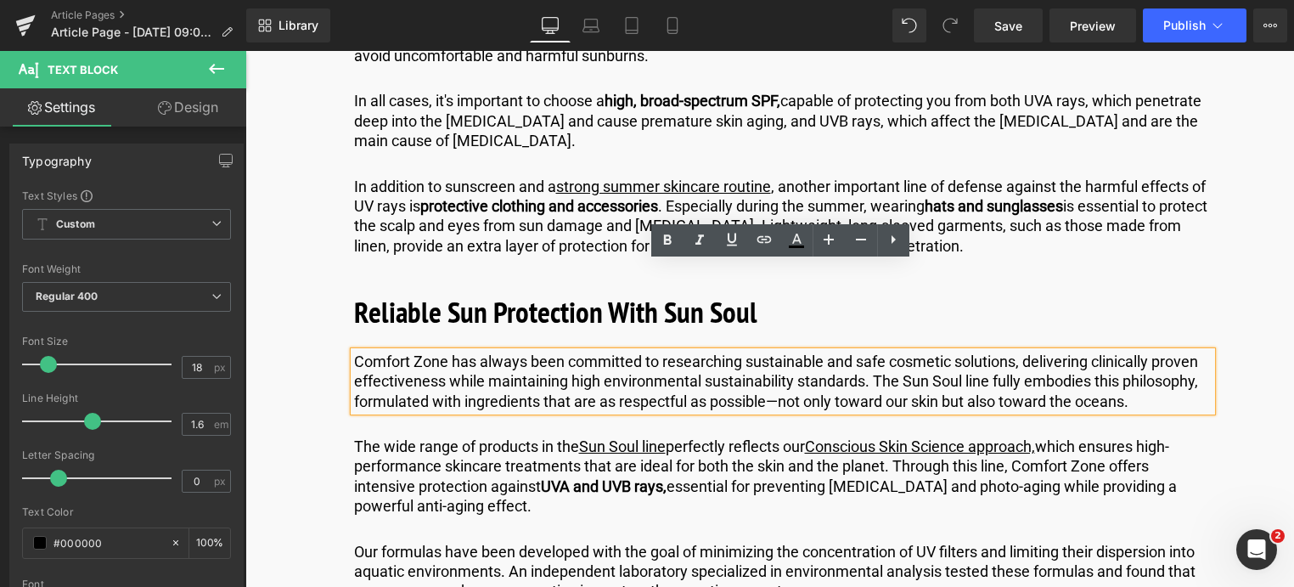
drag, startPoint x: 1139, startPoint y: 313, endPoint x: 147, endPoint y: 194, distance: 999.1
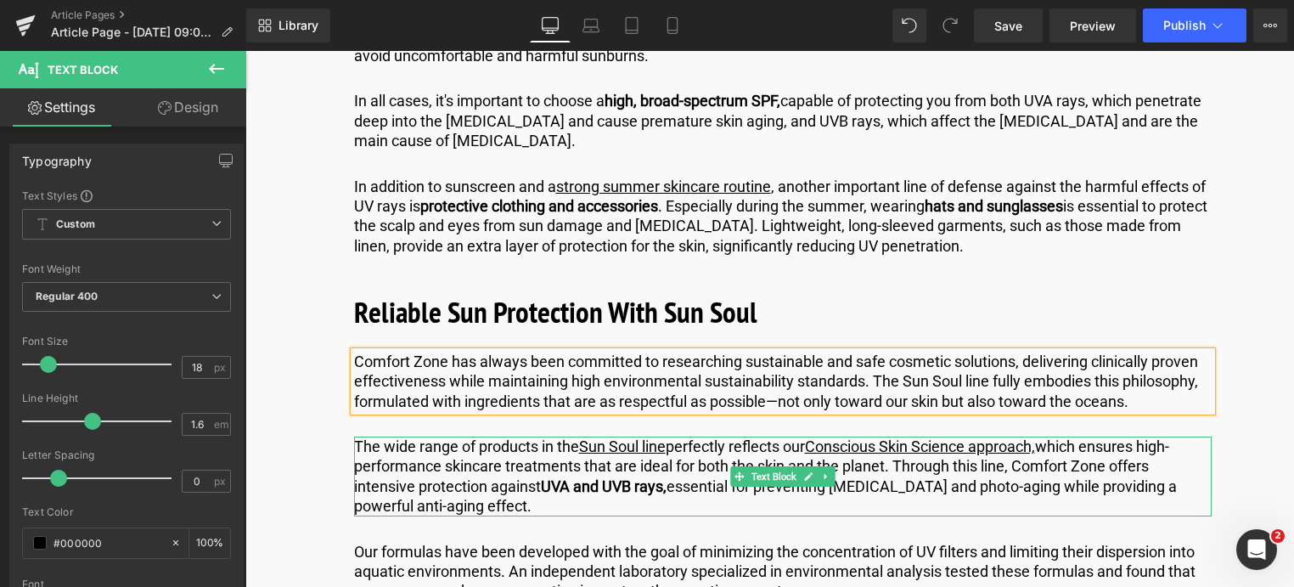
drag, startPoint x: 454, startPoint y: 403, endPoint x: 464, endPoint y: 414, distance: 13.8
click at [454, 437] on p "The wide range of products in the Sun Soul line perfectly reflects our Consciou…" at bounding box center [783, 477] width 858 height 80
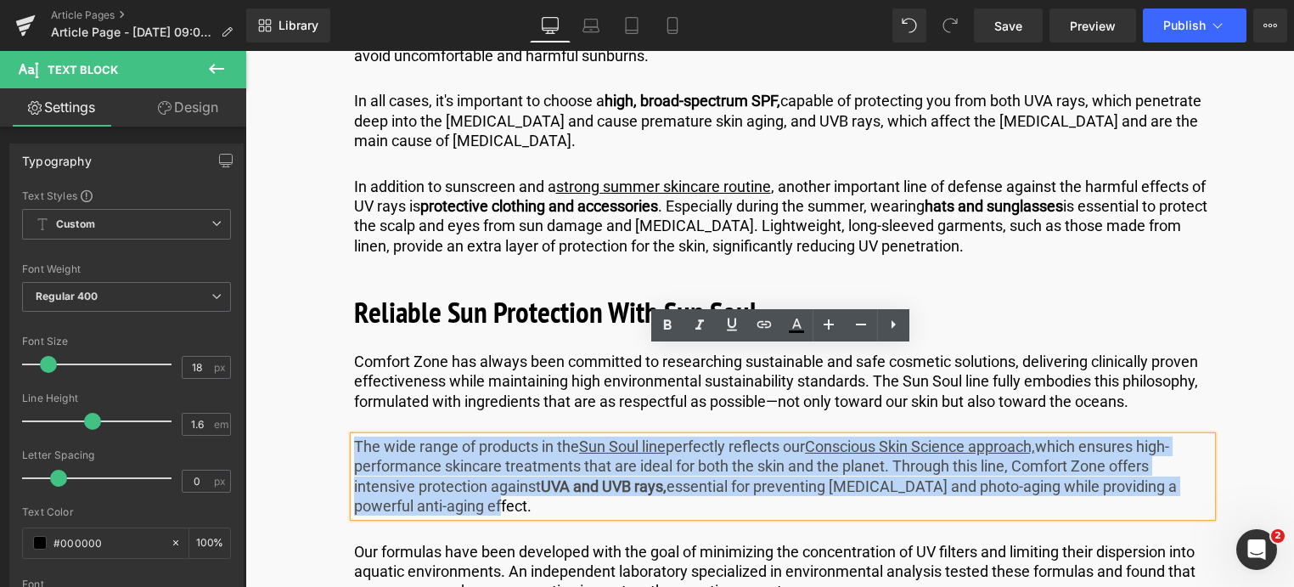
drag, startPoint x: 472, startPoint y: 415, endPoint x: 242, endPoint y: 302, distance: 256.4
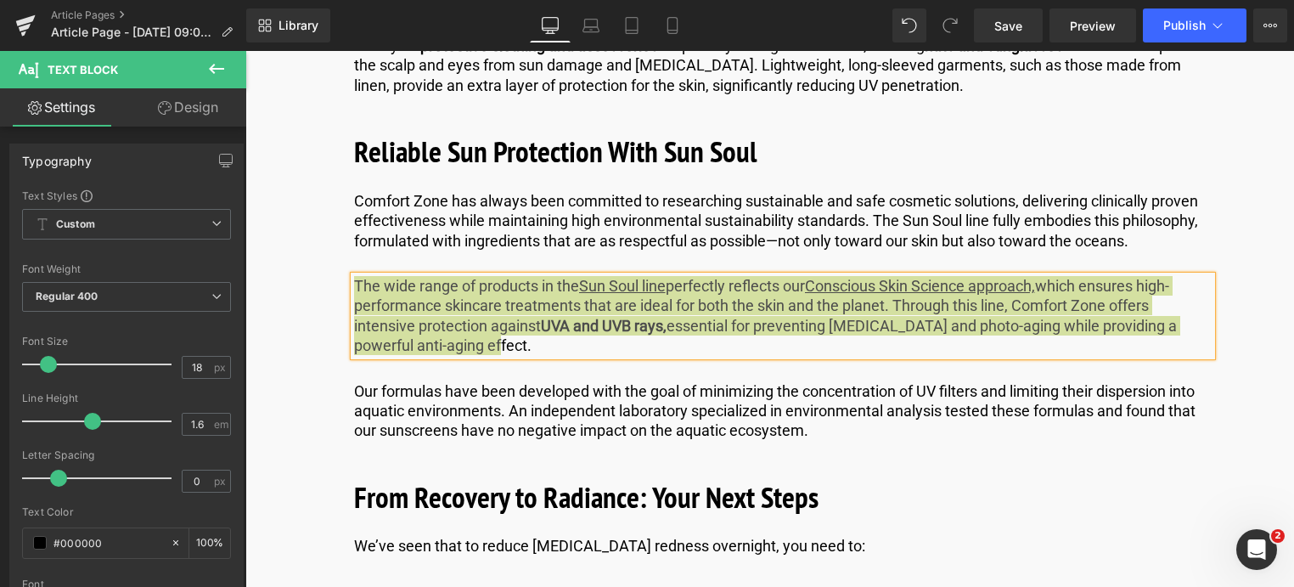
scroll to position [6936, 0]
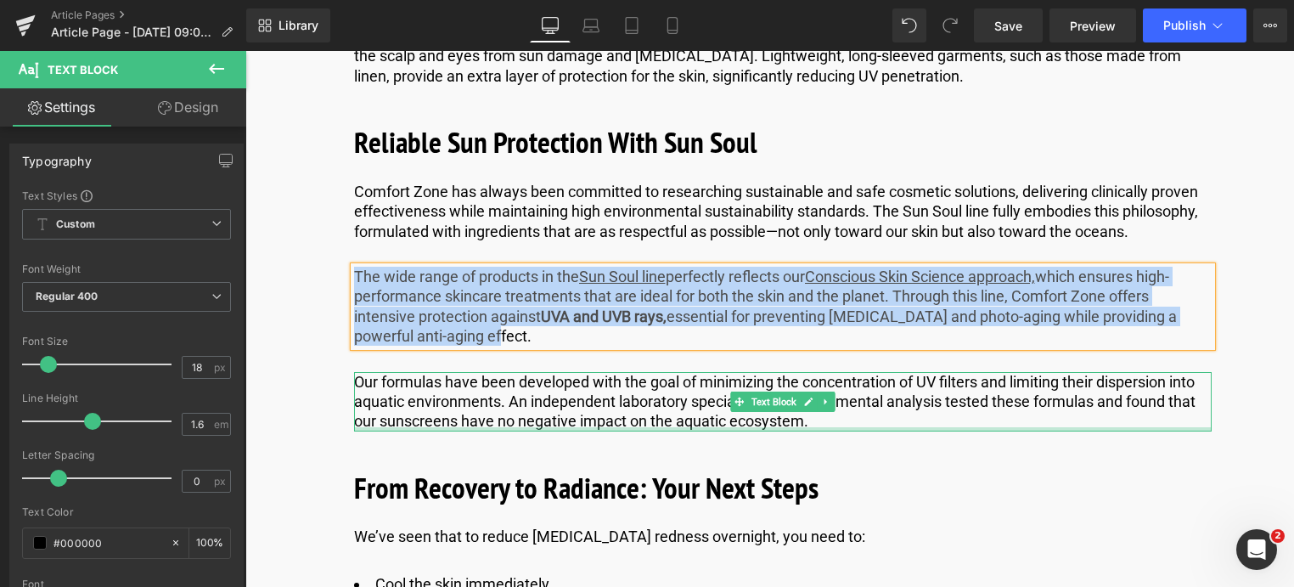
click at [854, 372] on div "Our formulas have been developed with the goal of minimizing the concentration …" at bounding box center [783, 401] width 858 height 59
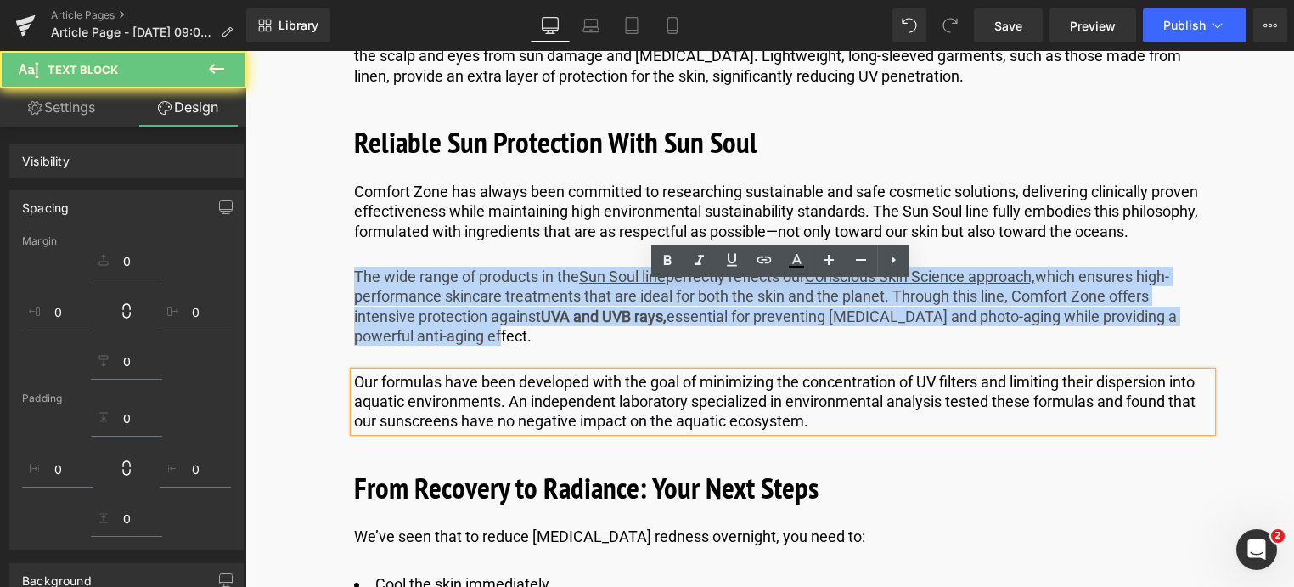
click at [822, 372] on p "Our formulas have been developed with the goal of minimizing the concentration …" at bounding box center [783, 401] width 858 height 59
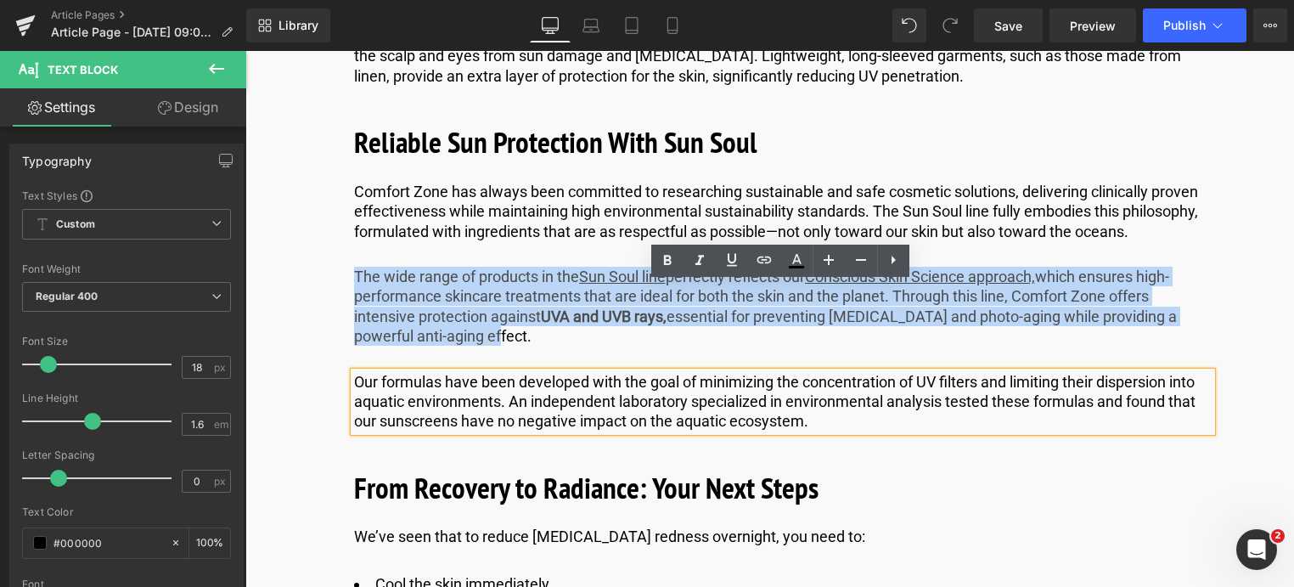
drag, startPoint x: 821, startPoint y: 332, endPoint x: 285, endPoint y: 290, distance: 537.5
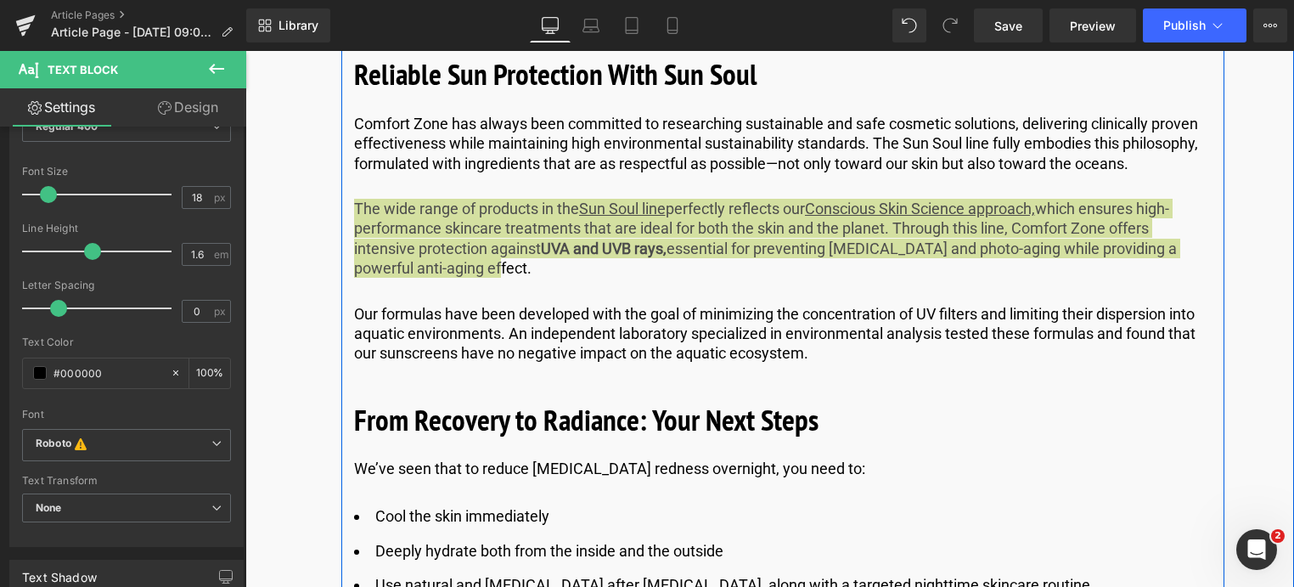
scroll to position [7106, 0]
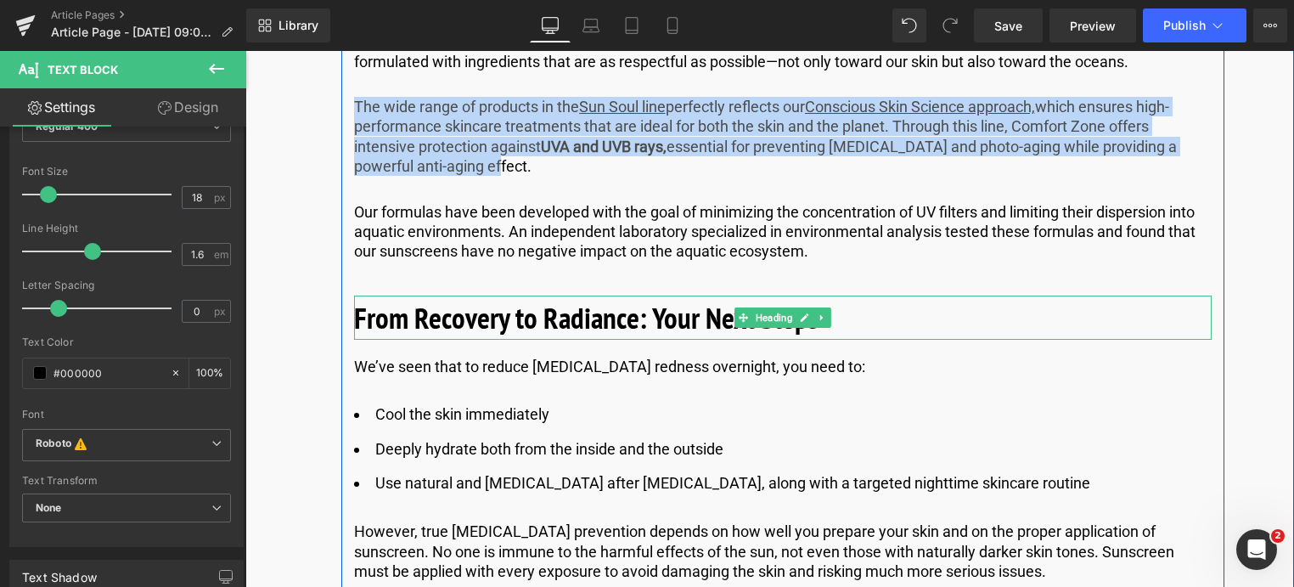
click at [835, 296] on h2 "From Recovery to Radiance: Your Next Steps" at bounding box center [783, 318] width 858 height 45
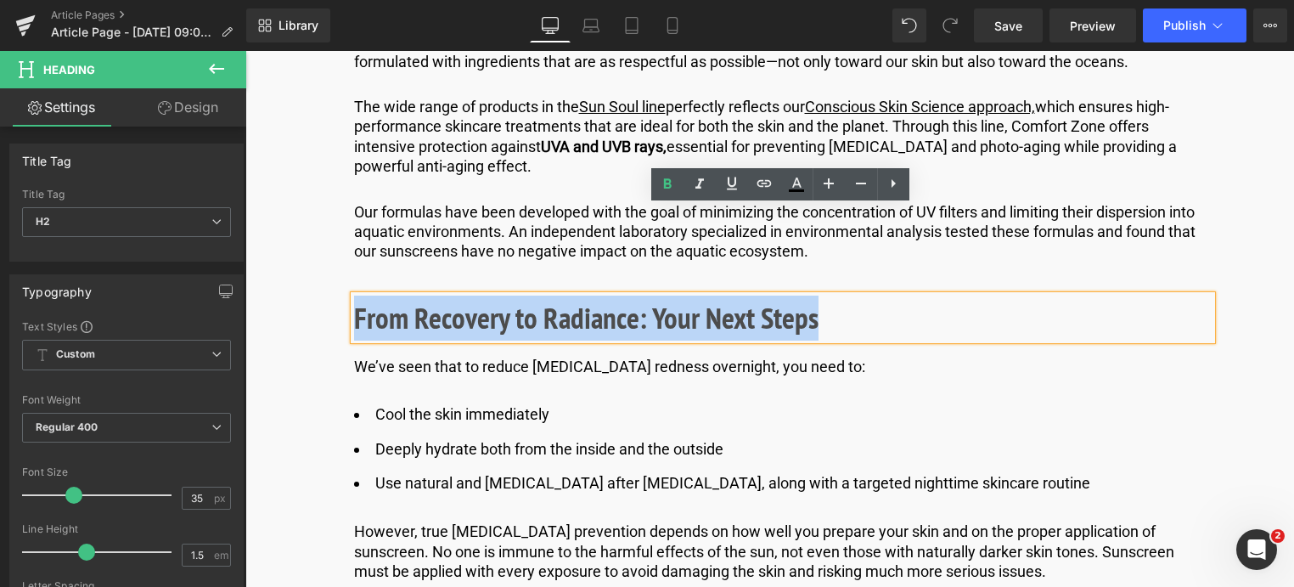
drag, startPoint x: 835, startPoint y: 230, endPoint x: 375, endPoint y: 260, distance: 460.4
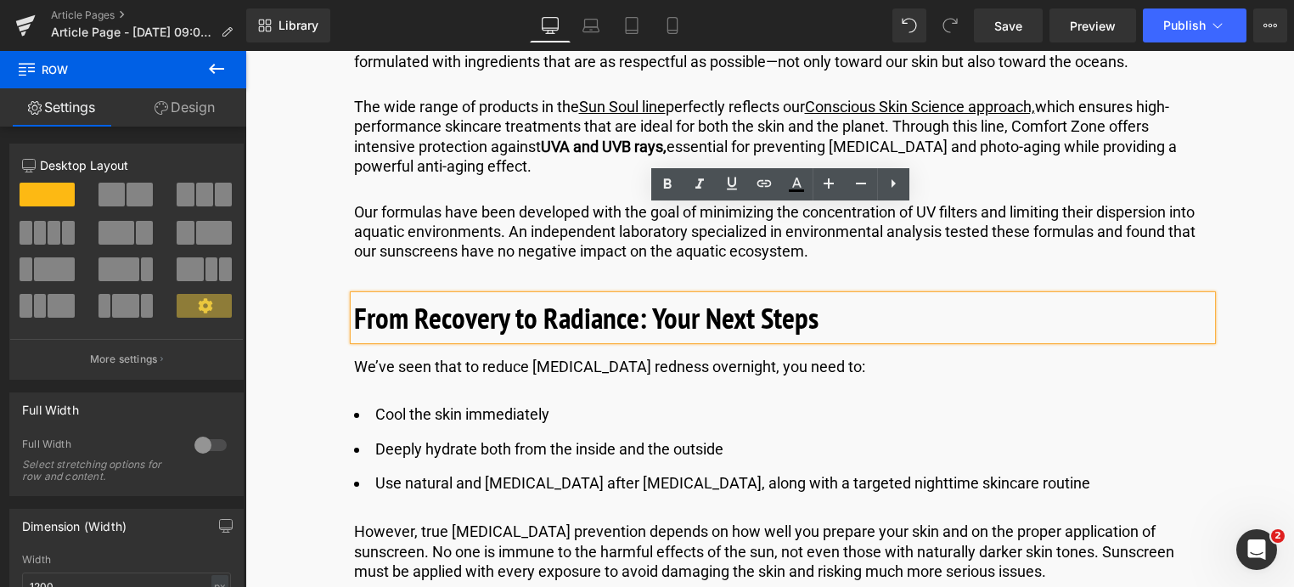
click at [820, 357] on div "We’ve seen that to reduce [MEDICAL_DATA] redness overnight, you need to: Text B…" at bounding box center [783, 367] width 858 height 20
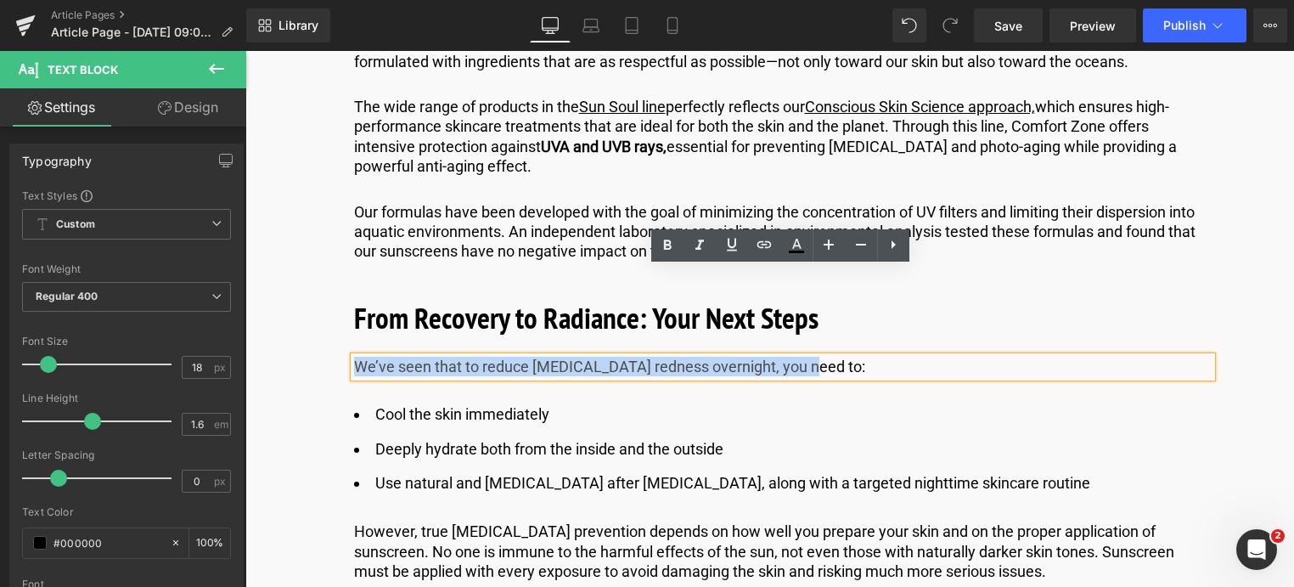
drag, startPoint x: 818, startPoint y: 285, endPoint x: 351, endPoint y: 271, distance: 467.3
click at [354, 357] on p "We’ve seen that to reduce [MEDICAL_DATA] redness overnight, you need to:" at bounding box center [783, 367] width 858 height 20
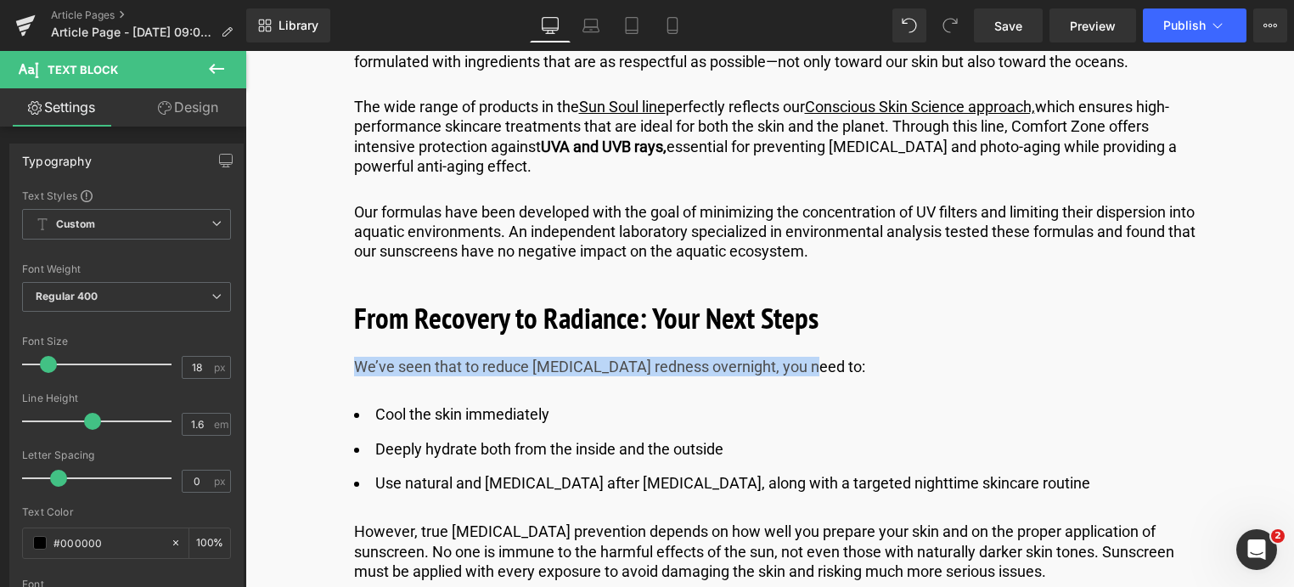
click at [468, 403] on ul "Cool the skin immediately Deeply hydrate both from the inside and the outside U…" at bounding box center [783, 449] width 858 height 93
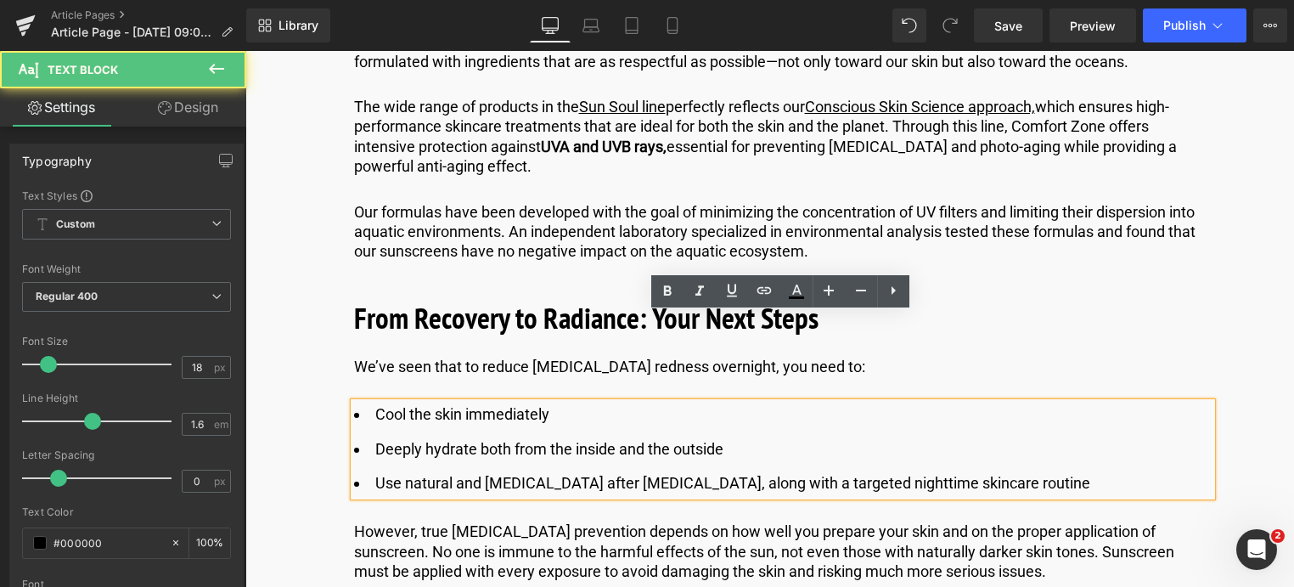
drag, startPoint x: 1087, startPoint y: 391, endPoint x: 361, endPoint y: 268, distance: 736.5
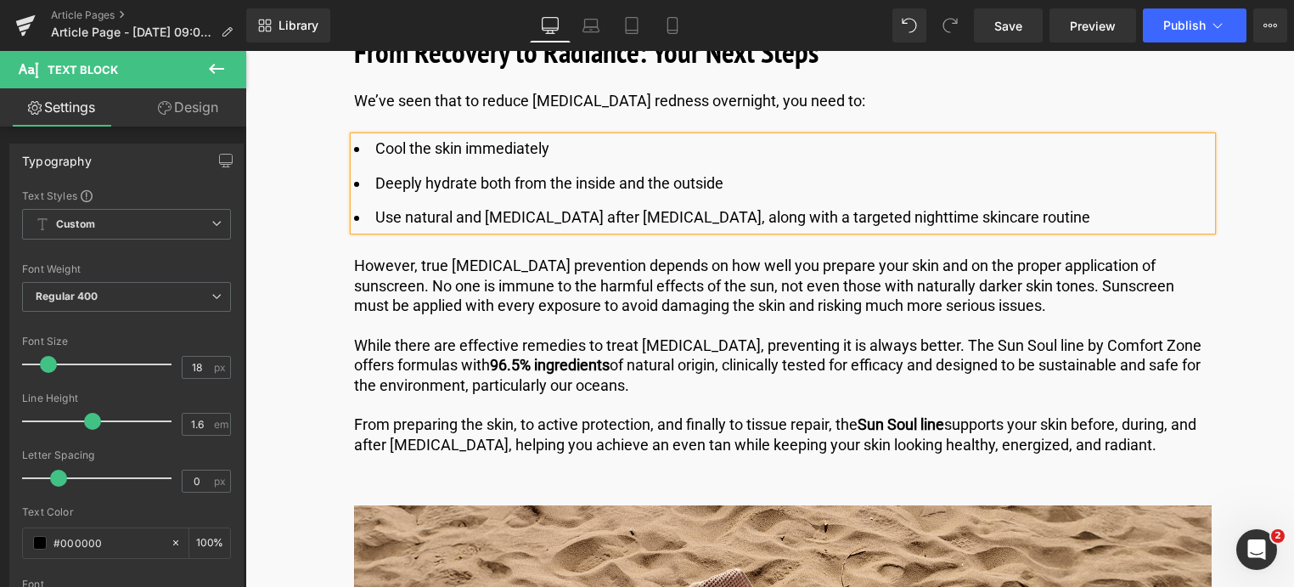
scroll to position [7446, 0]
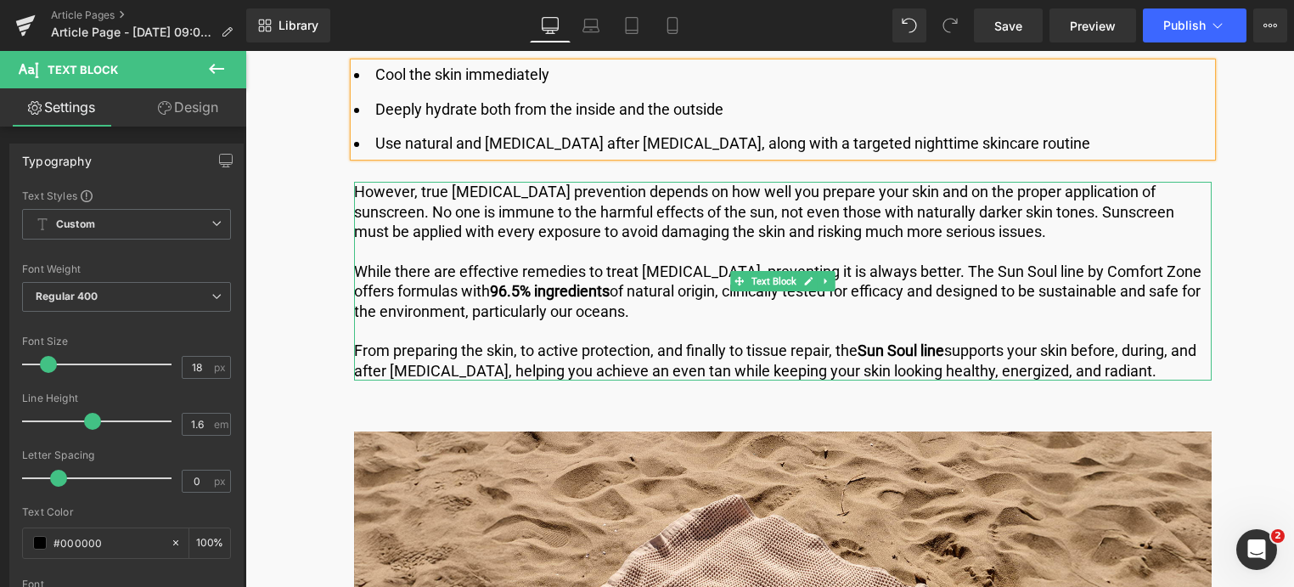
click at [1126, 341] on p "From preparing the skin, to active protection, and finally to tissue repair, th…" at bounding box center [783, 361] width 858 height 40
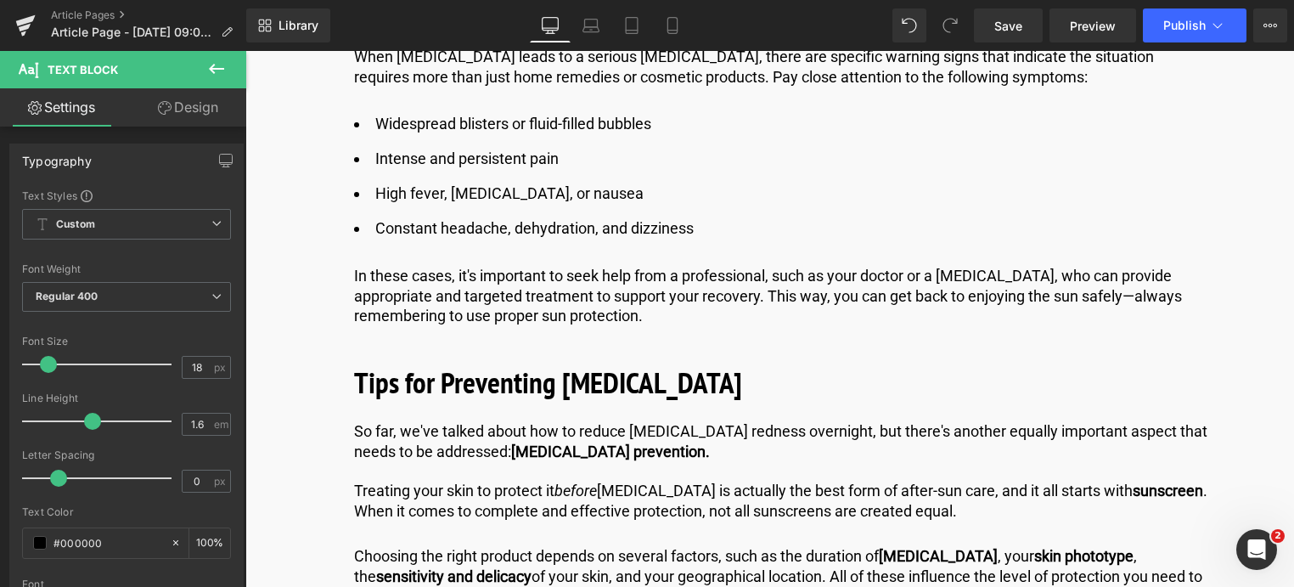
drag, startPoint x: 1137, startPoint y: 279, endPoint x: 97, endPoint y: 17, distance: 1072.7
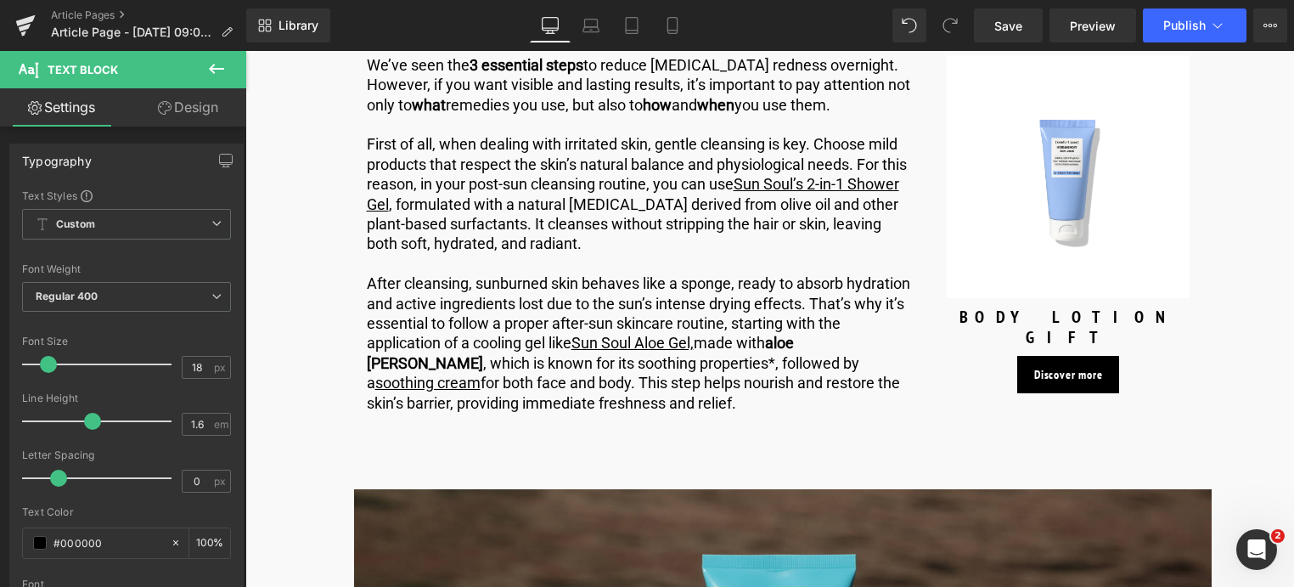
scroll to position [0, 0]
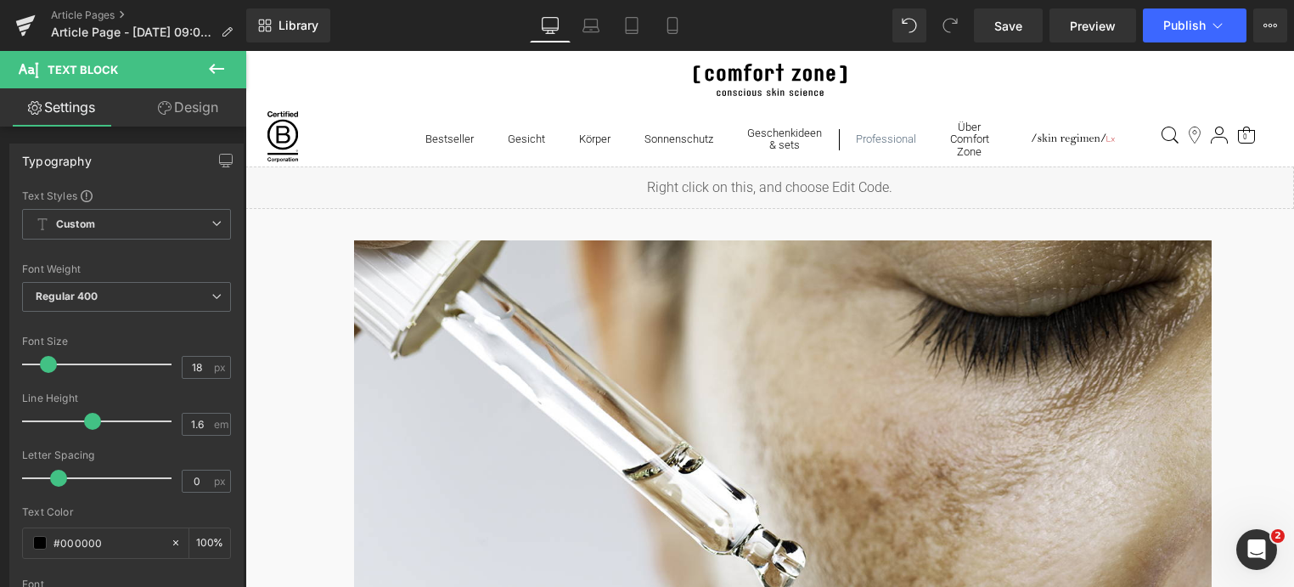
drag, startPoint x: 1292, startPoint y: 309, endPoint x: 749, endPoint y: 97, distance: 582.7
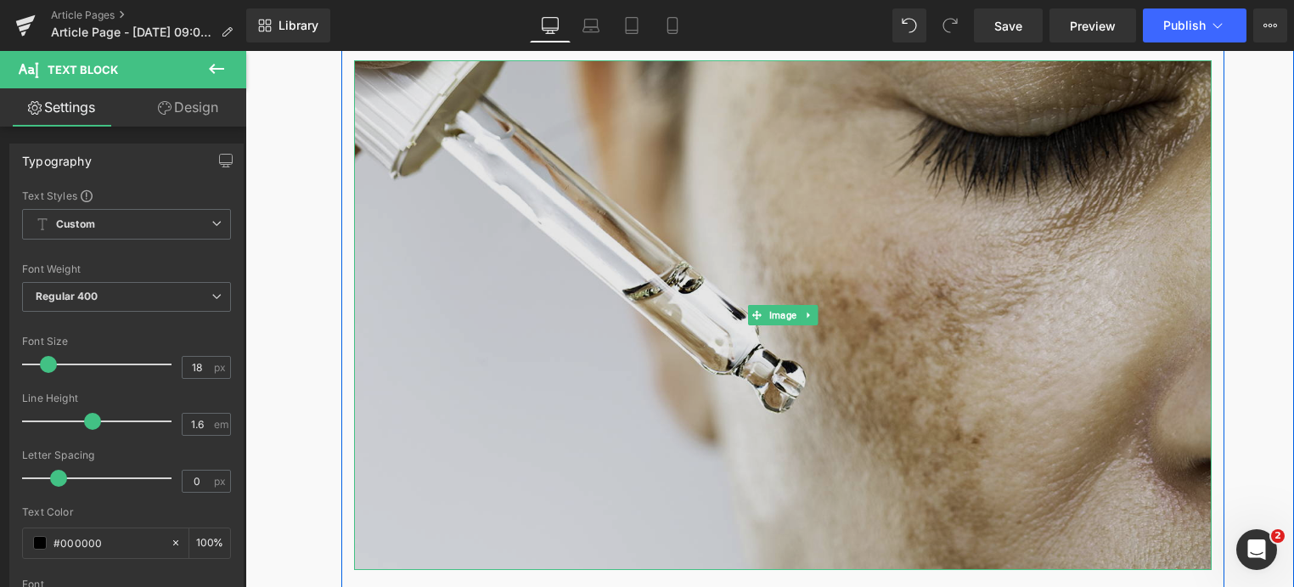
scroll to position [510, 0]
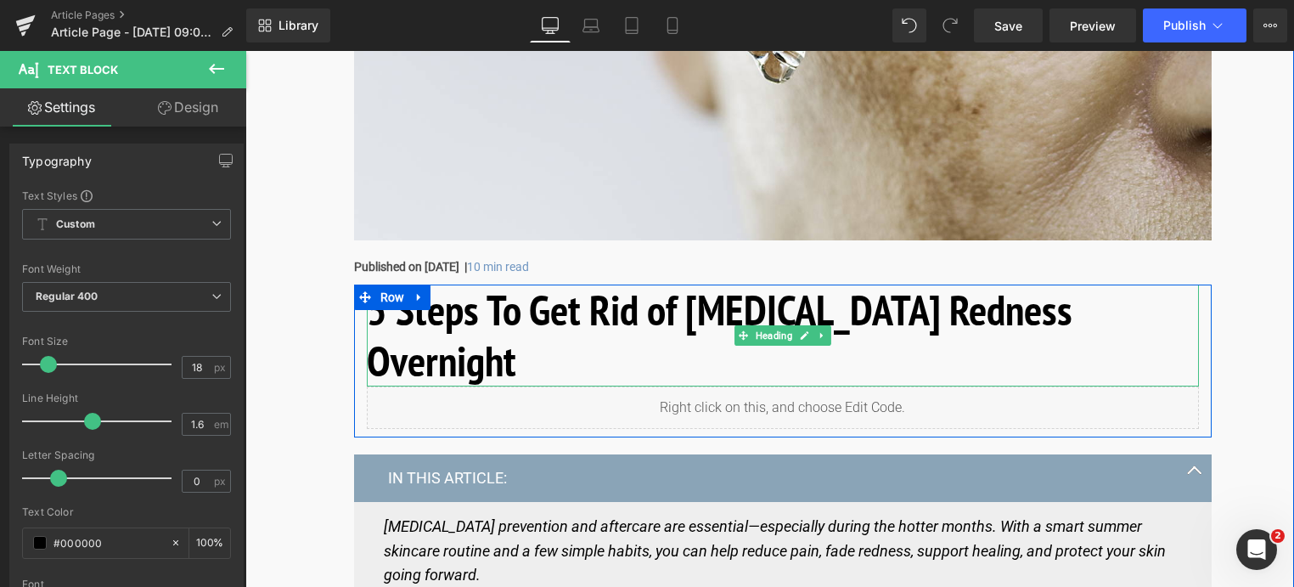
click at [1058, 304] on h1 "5 Steps To Get Rid of [MEDICAL_DATA] Redness Overnight" at bounding box center [783, 336] width 832 height 102
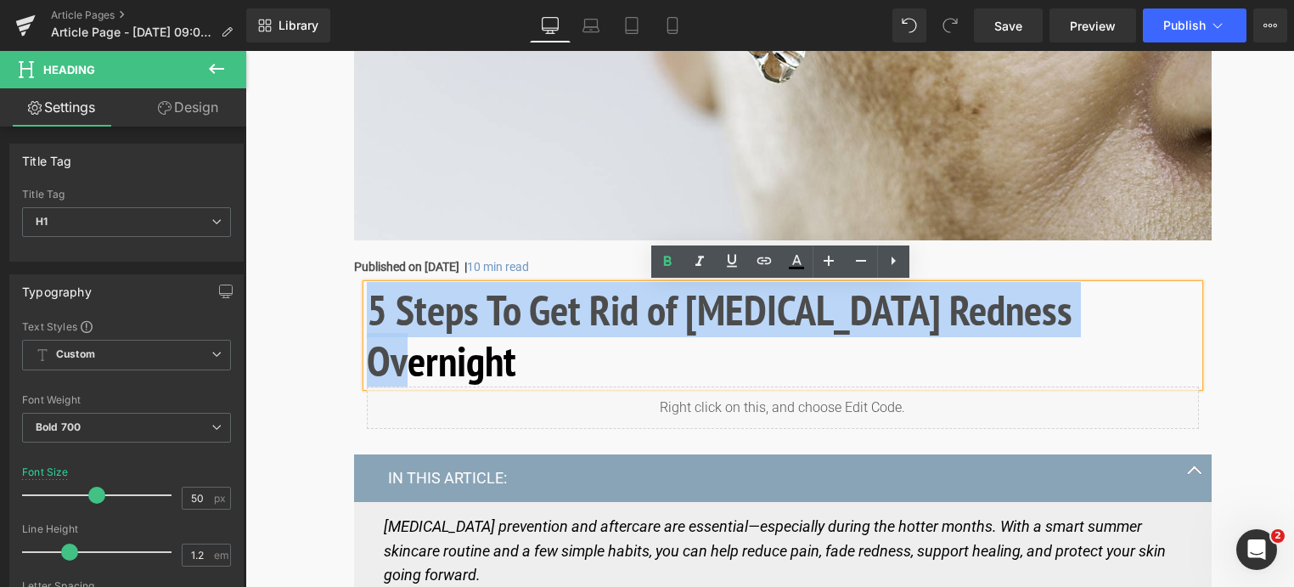
drag, startPoint x: 1152, startPoint y: 317, endPoint x: 358, endPoint y: 319, distance: 794.1
click at [358, 319] on div "5 Steps To Get Rid of [MEDICAL_DATA] Redness Overnight Heading Liquid" at bounding box center [783, 357] width 858 height 144
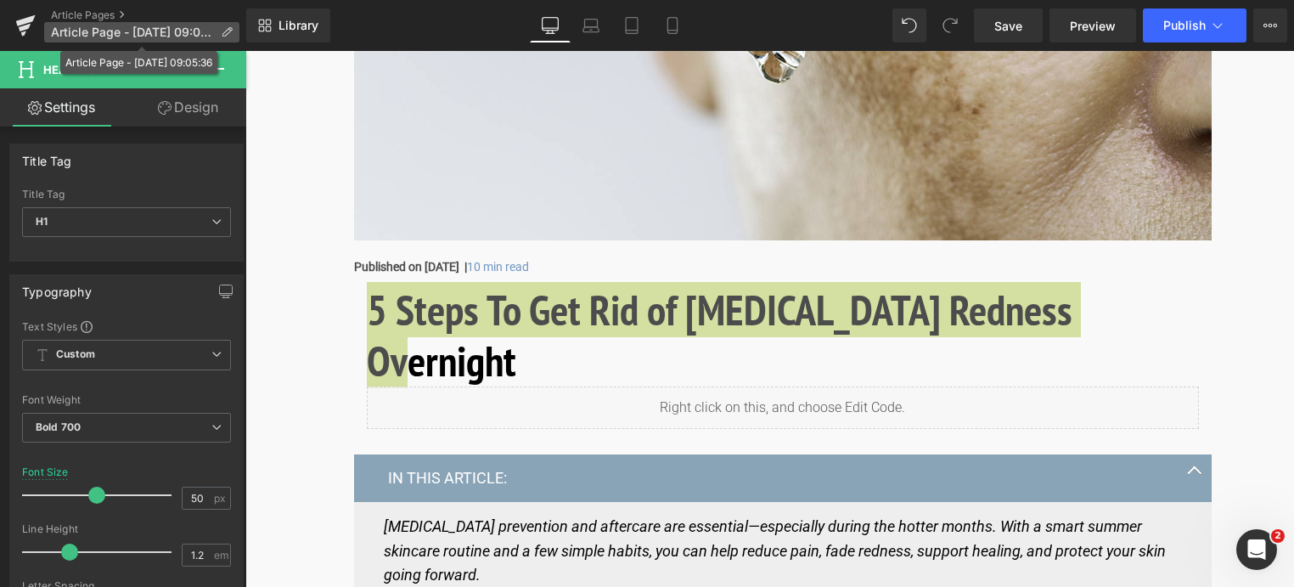
click at [228, 32] on icon at bounding box center [227, 32] width 12 height 12
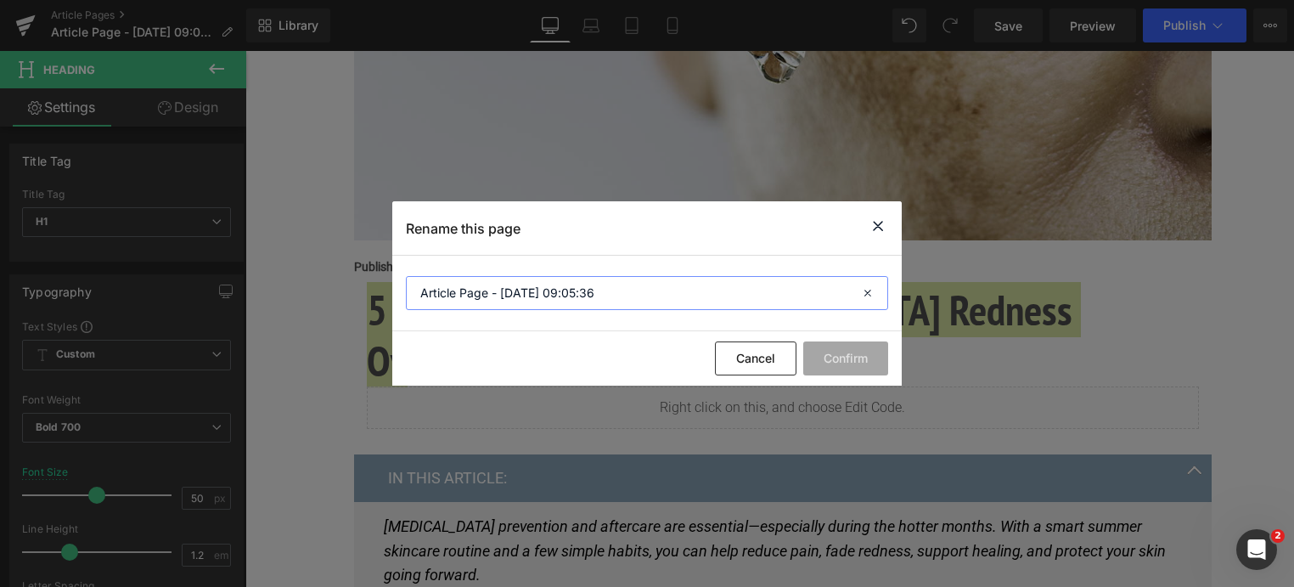
drag, startPoint x: 684, startPoint y: 284, endPoint x: 86, endPoint y: 282, distance: 597.9
click at [86, 282] on div "Rename this page Article Page - [DATE] 09:05:36 Cancel Confirm" at bounding box center [647, 293] width 1294 height 587
paste input "5 Steps To Get Rid of [MEDICAL_DATA] Redness Overnight"
type input "5 Steps To Get Rid of [MEDICAL_DATA] Redness Overnight"
click at [831, 364] on button "Confirm" at bounding box center [845, 358] width 85 height 34
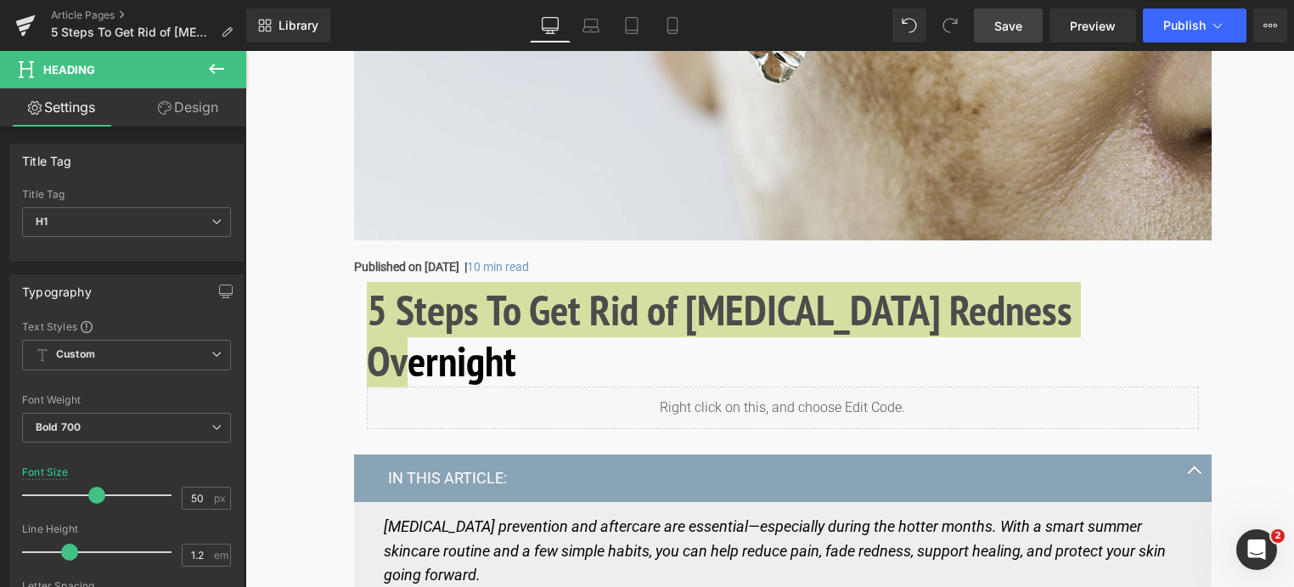
click at [1006, 25] on span "Save" at bounding box center [1008, 26] width 28 height 18
